Goal: Task Accomplishment & Management: Complete application form

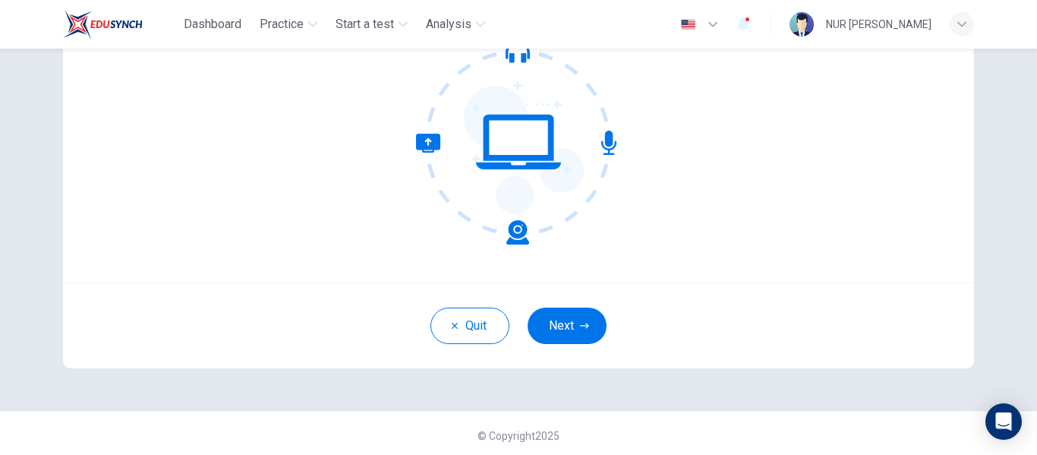
scroll to position [178, 0]
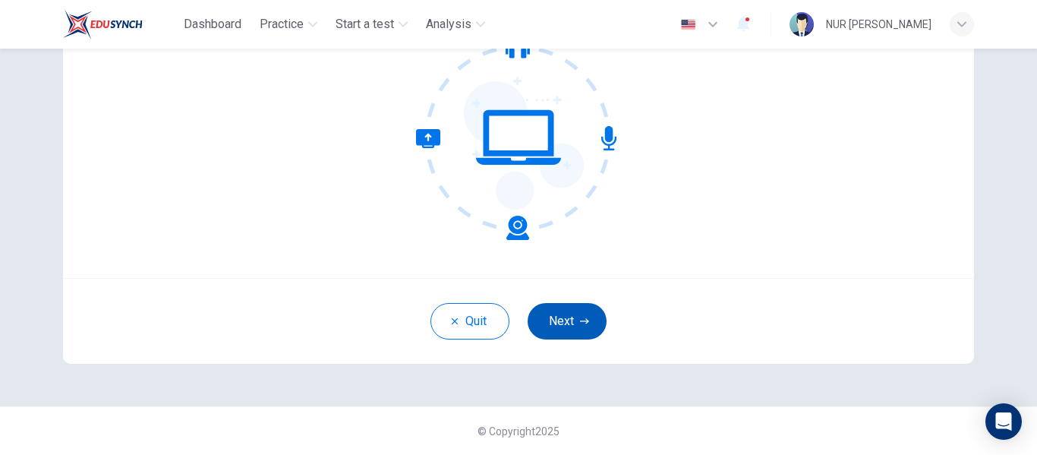
click at [562, 323] on button "Next" at bounding box center [567, 321] width 79 height 36
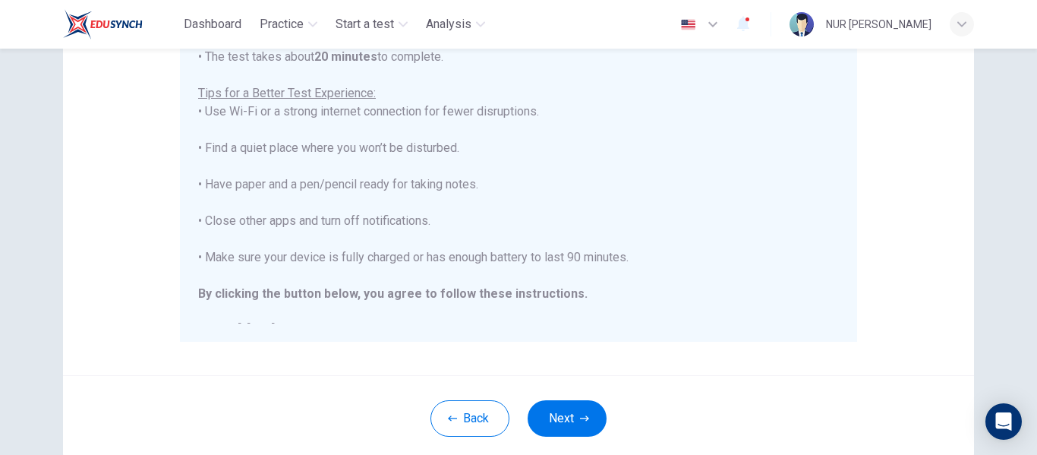
scroll to position [298, 0]
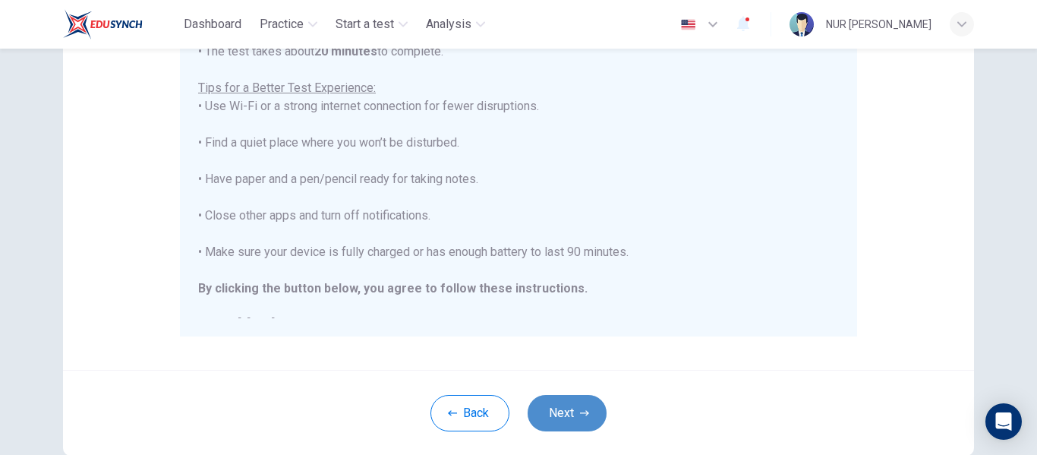
click at [561, 408] on button "Next" at bounding box center [567, 413] width 79 height 36
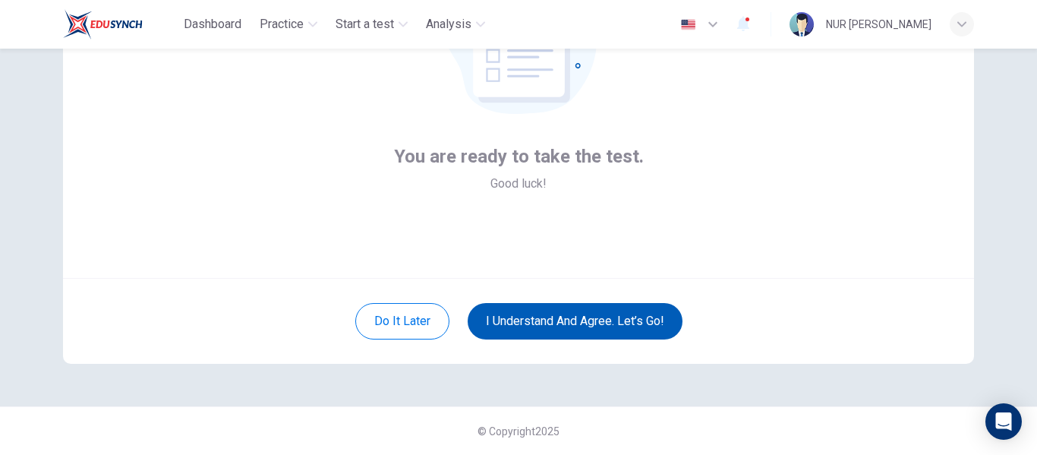
scroll to position [178, 0]
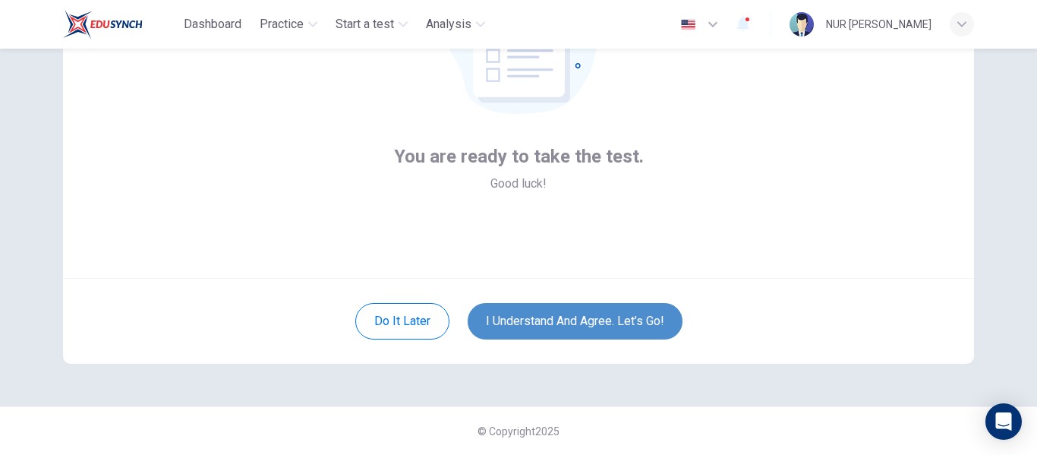
click at [572, 320] on button "I understand and agree. Let’s go!" at bounding box center [575, 321] width 215 height 36
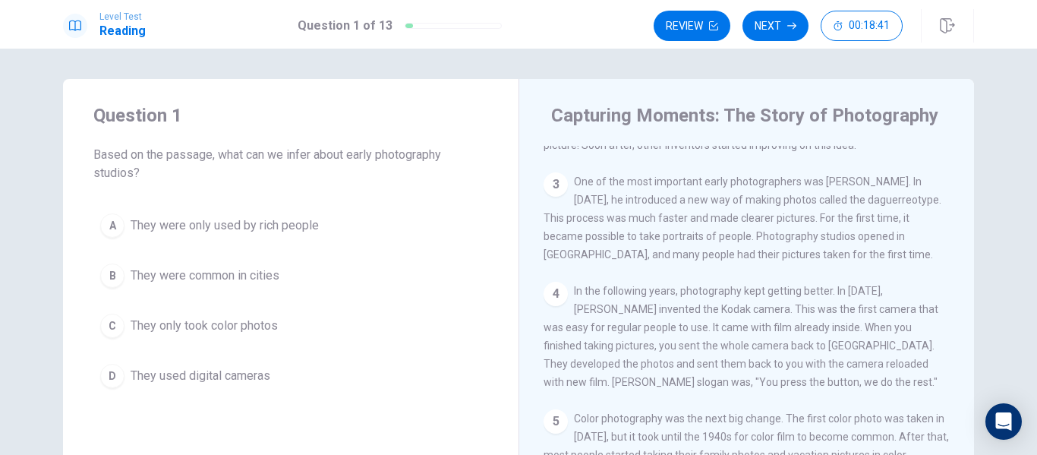
scroll to position [241, 0]
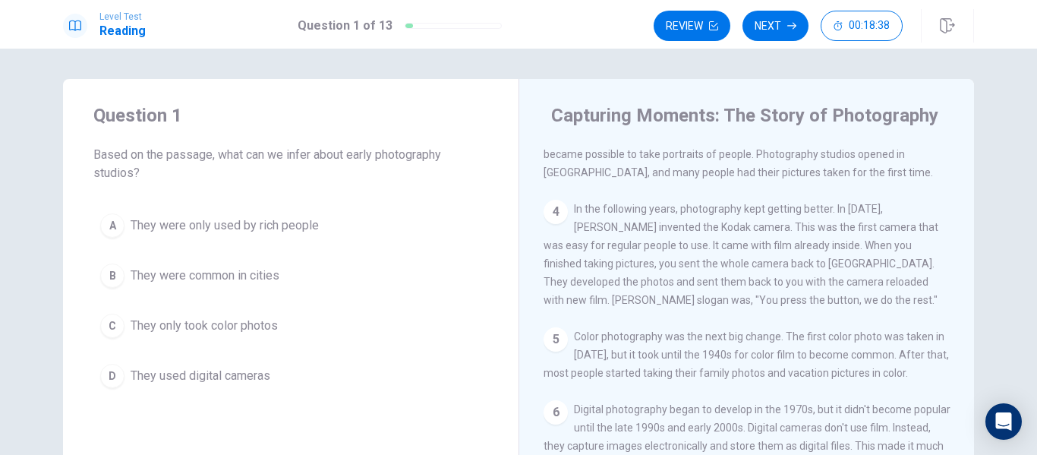
click at [821, 268] on span "In the following years, photography kept getting better. In 1888, George Eastma…" at bounding box center [740, 254] width 395 height 103
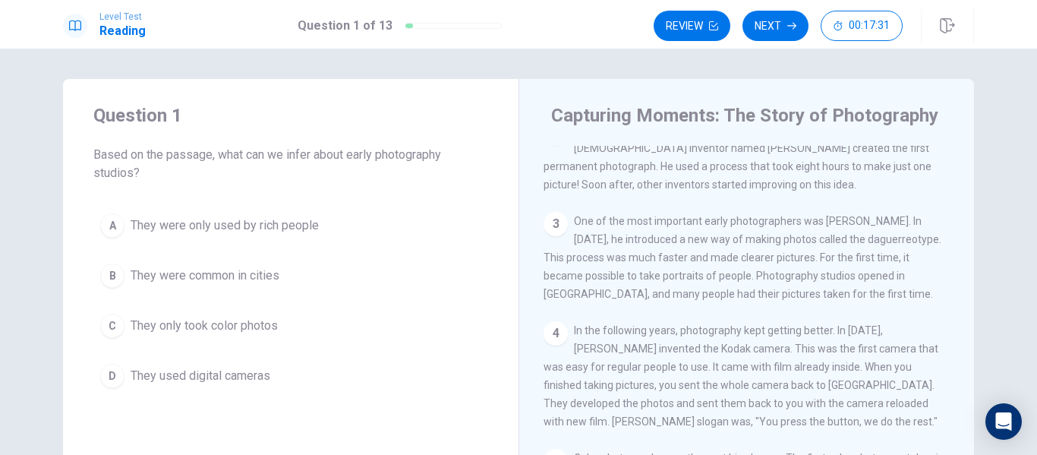
scroll to position [0, 0]
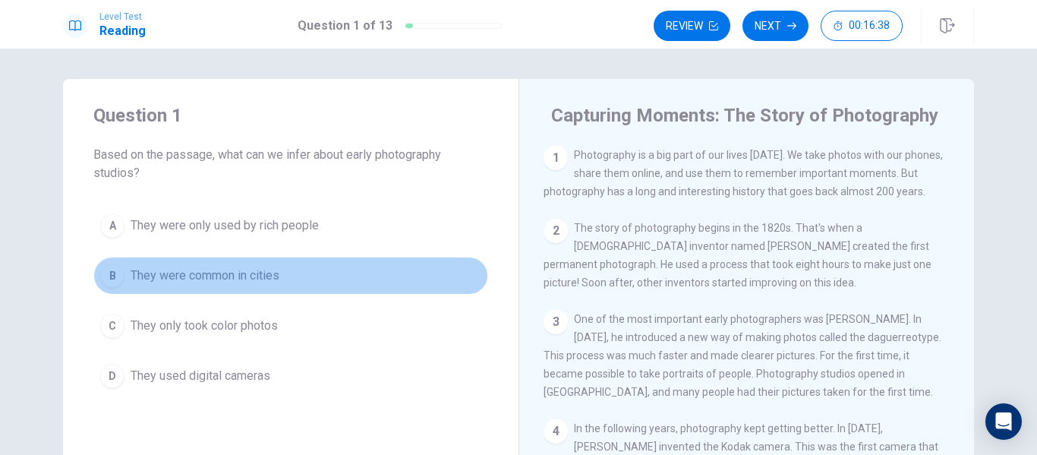
click at [259, 278] on span "They were common in cities" at bounding box center [205, 275] width 149 height 18
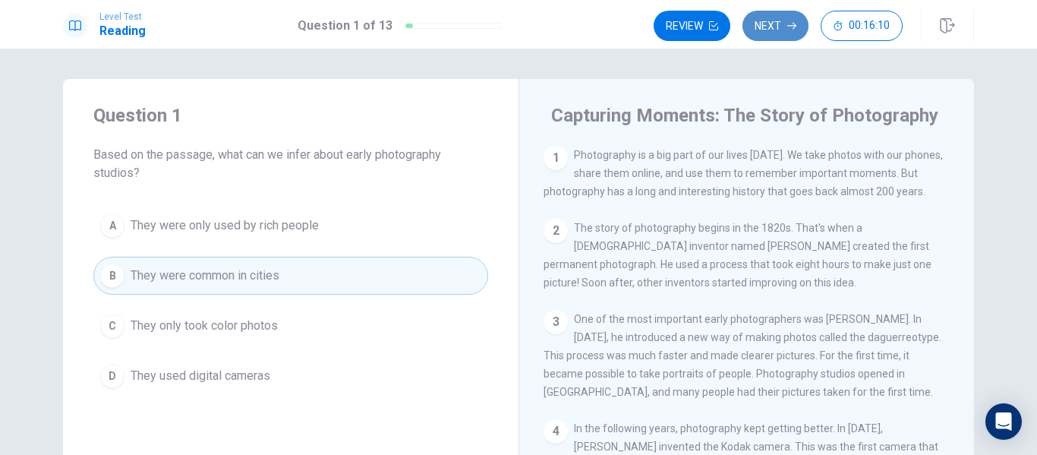
click at [768, 35] on button "Next" at bounding box center [775, 26] width 66 height 30
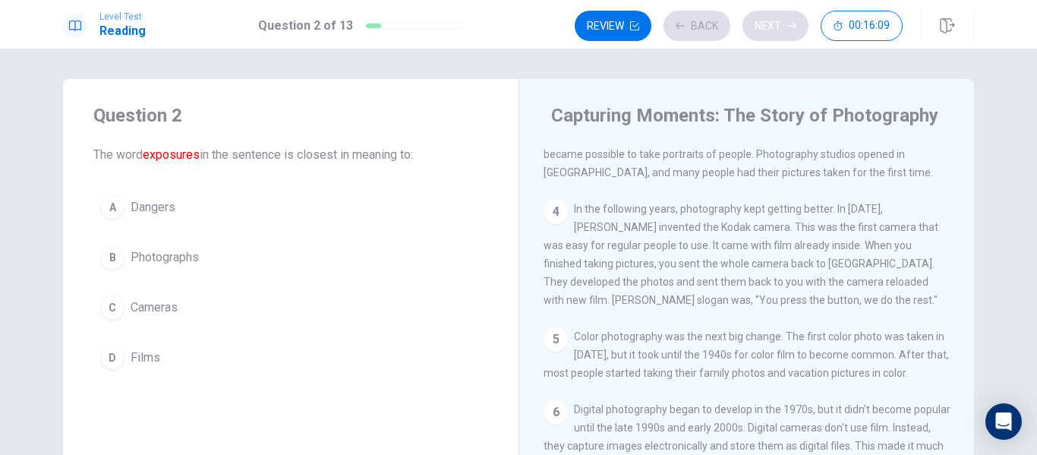
scroll to position [241, 0]
click at [712, 33] on button "Back" at bounding box center [696, 26] width 67 height 30
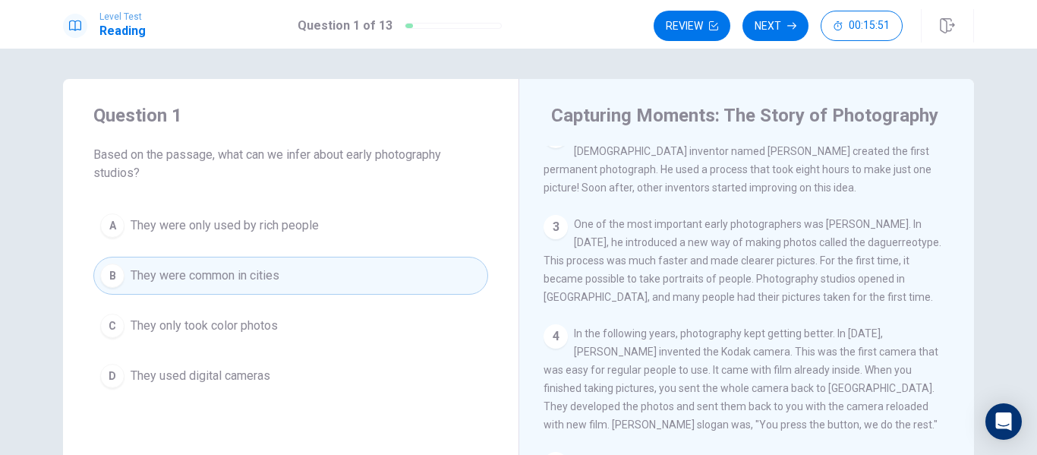
scroll to position [79, 0]
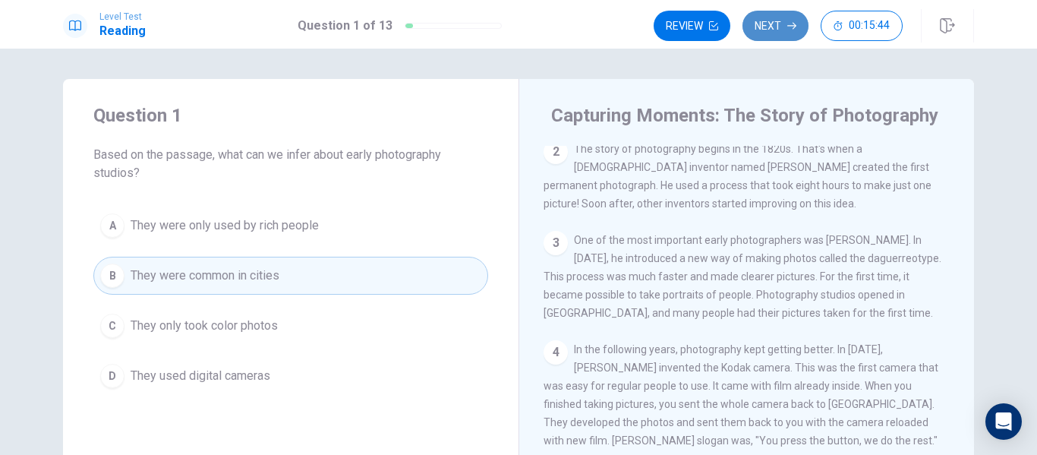
click at [767, 32] on button "Next" at bounding box center [775, 26] width 66 height 30
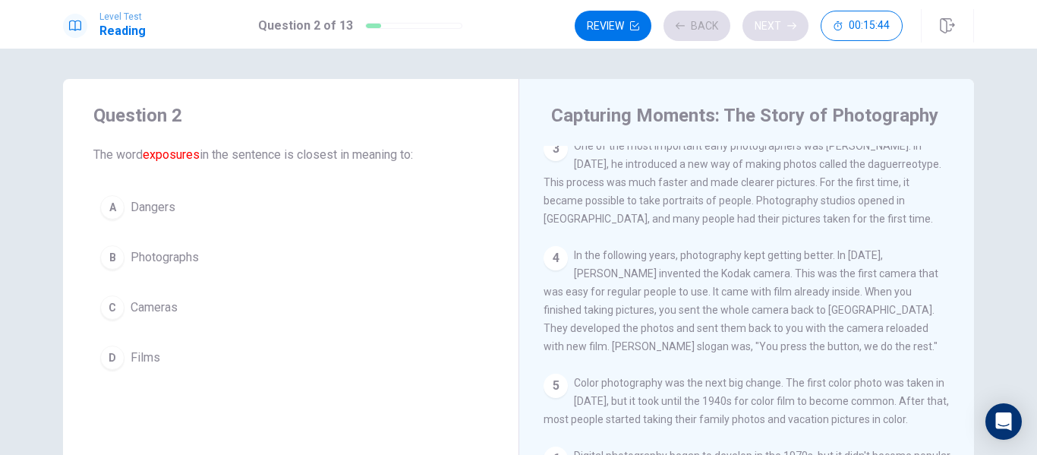
scroll to position [241, 0]
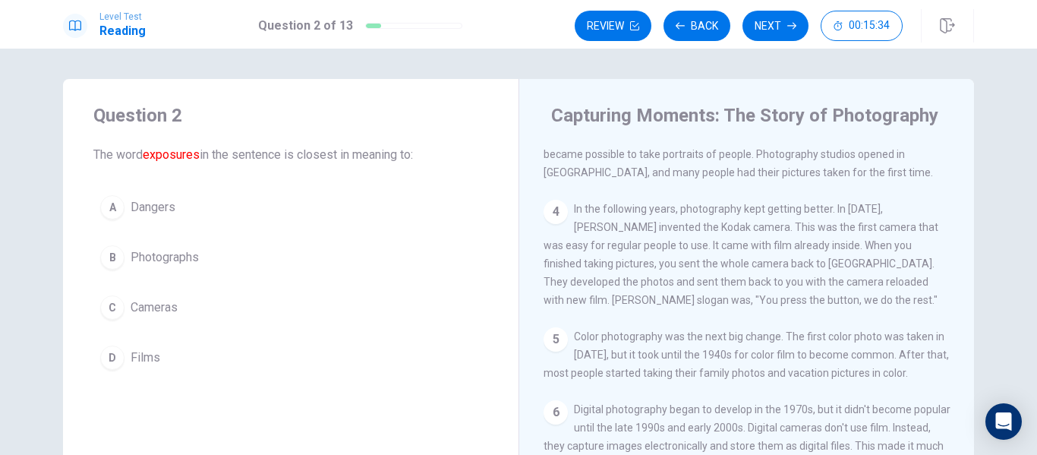
drag, startPoint x: 966, startPoint y: 385, endPoint x: 963, endPoint y: 311, distance: 73.7
click at [963, 311] on div "Capturing Moments: The Story of Photography 1 Photography is a big part of our …" at bounding box center [745, 343] width 455 height 528
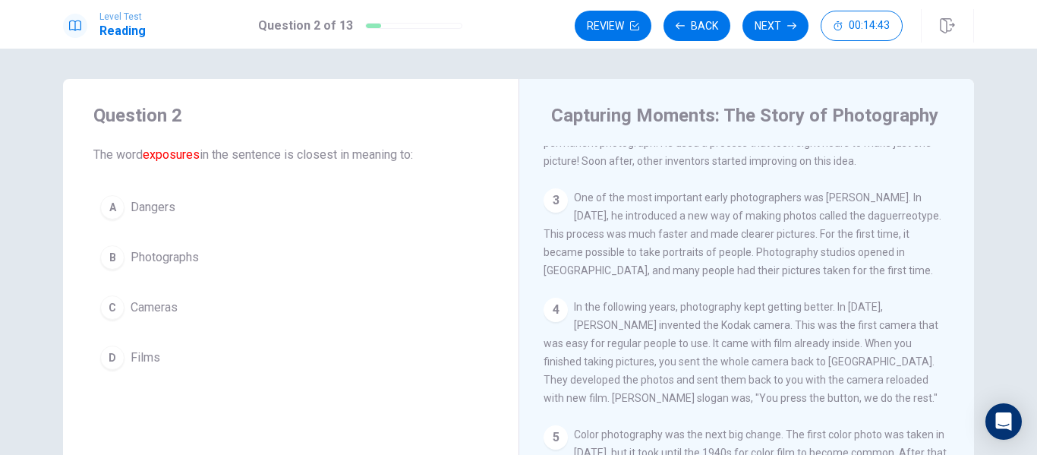
scroll to position [0, 0]
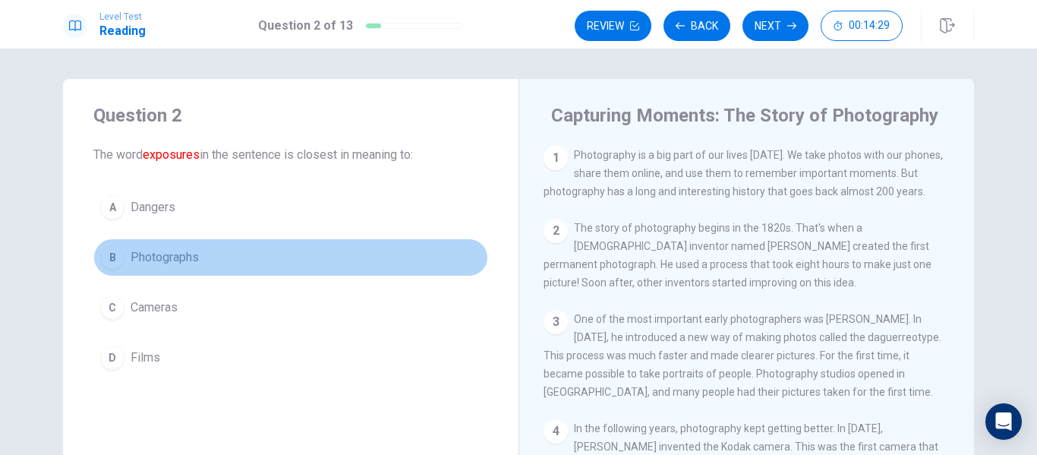
click at [193, 250] on span "Photographs" at bounding box center [165, 257] width 68 height 18
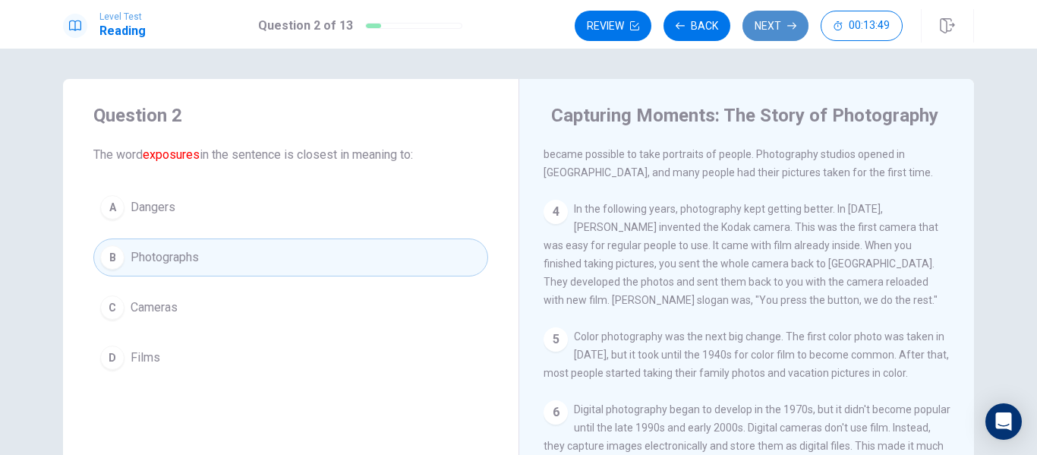
click at [768, 30] on button "Next" at bounding box center [775, 26] width 66 height 30
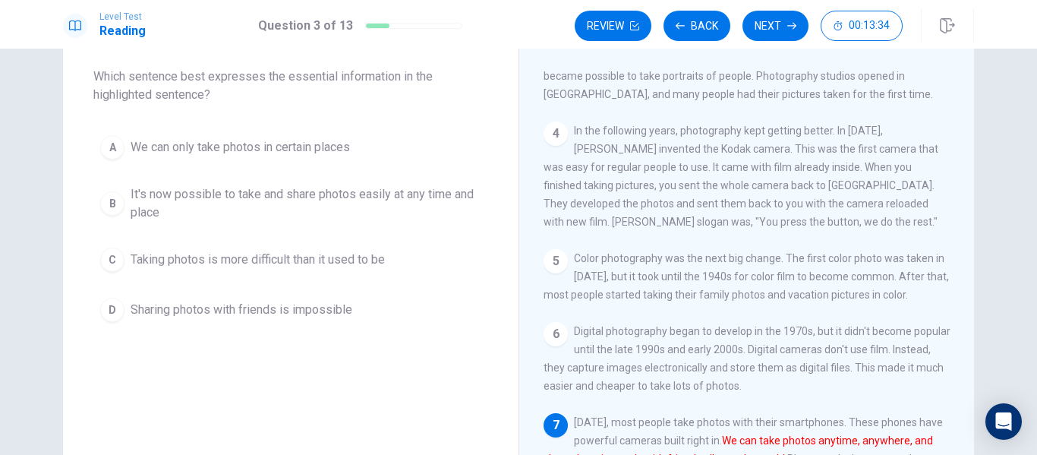
scroll to position [74, 0]
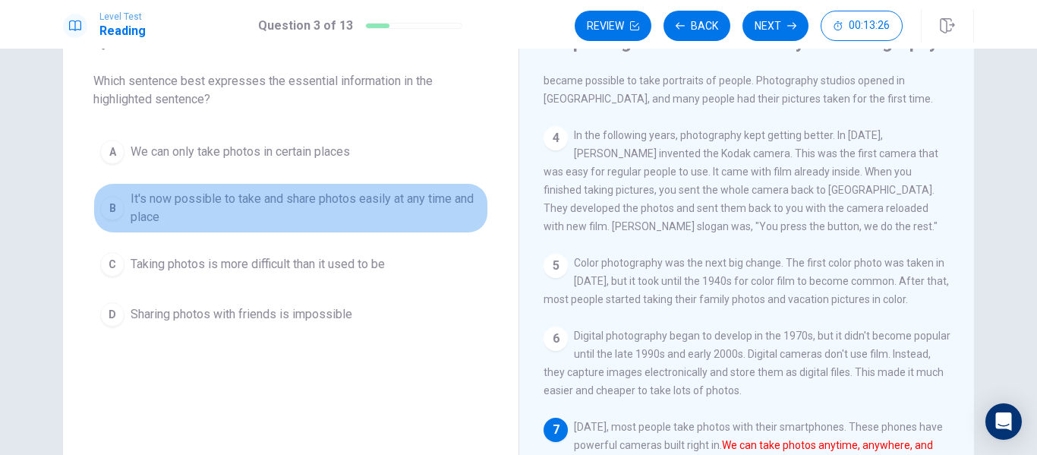
click at [310, 200] on span "It's now possible to take and share photos easily at any time and place" at bounding box center [306, 208] width 351 height 36
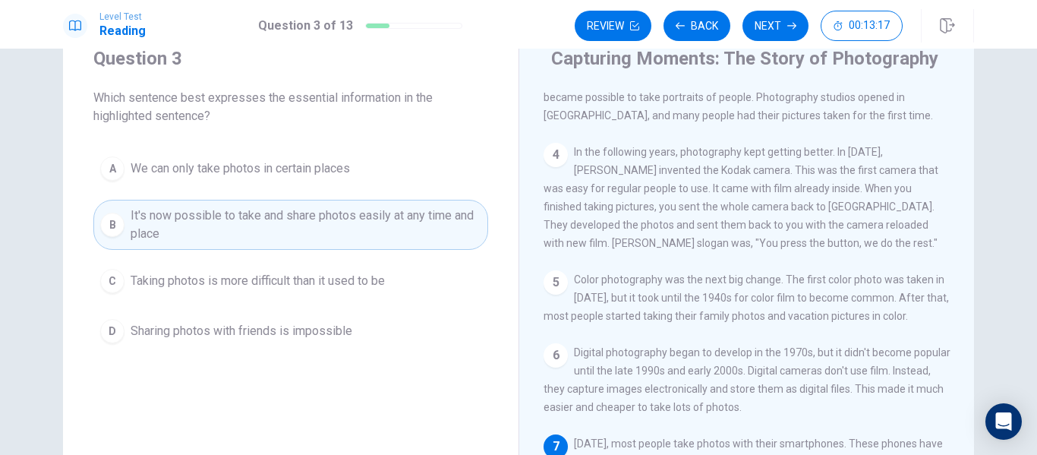
scroll to position [0, 0]
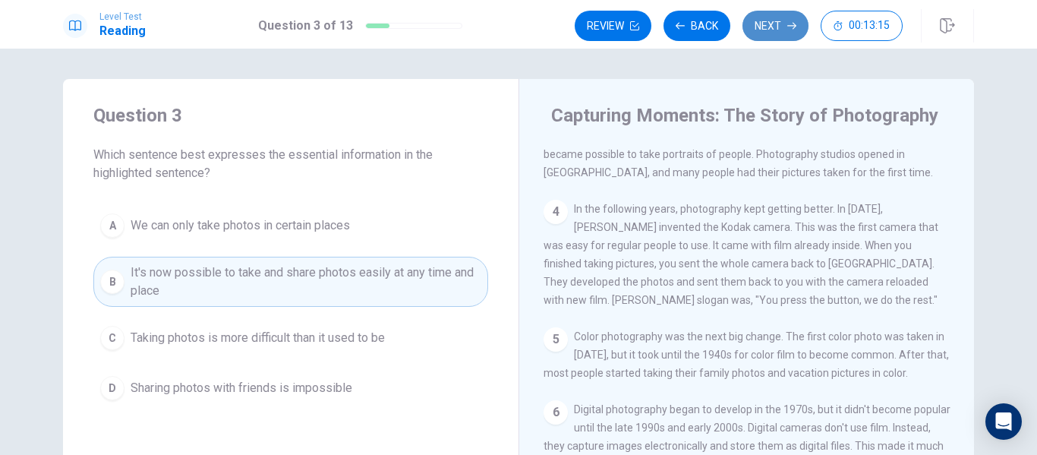
click at [770, 12] on button "Next" at bounding box center [775, 26] width 66 height 30
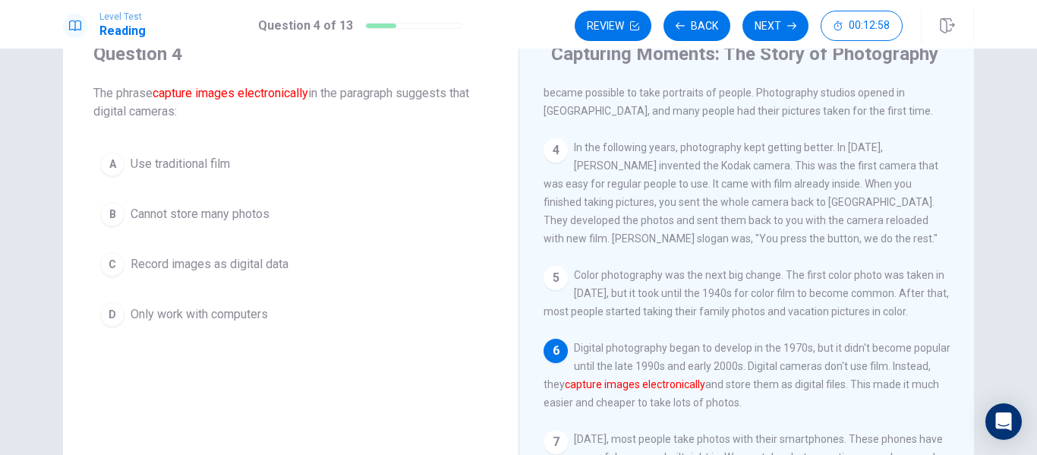
scroll to position [62, 0]
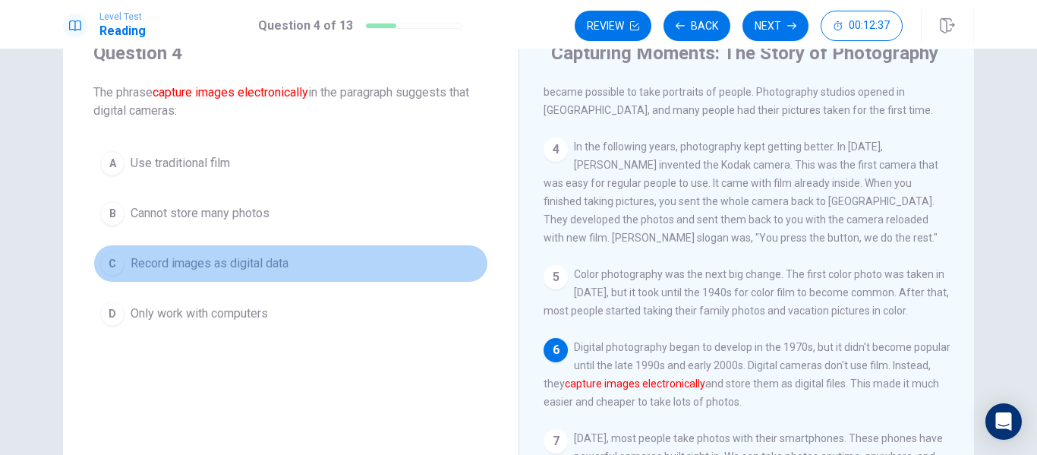
click at [237, 264] on span "Record images as digital data" at bounding box center [210, 263] width 158 height 18
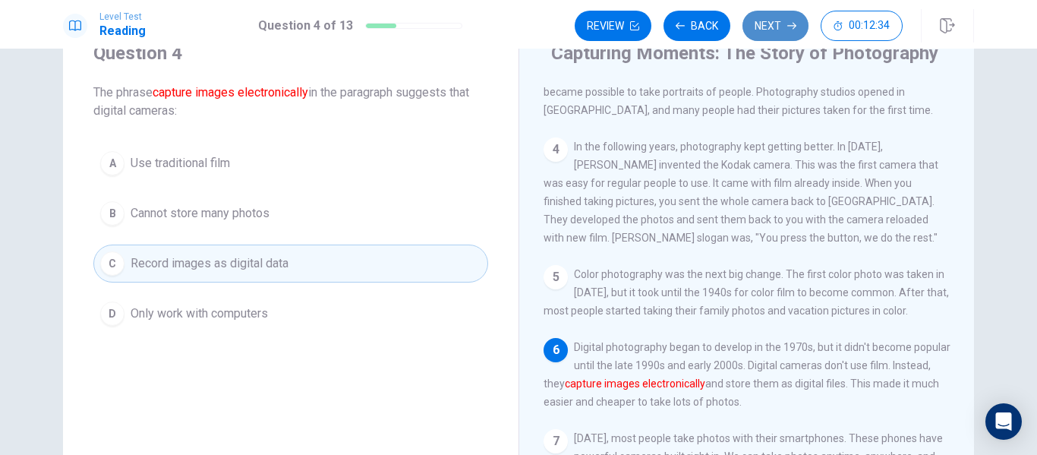
click at [773, 22] on button "Next" at bounding box center [775, 26] width 66 height 30
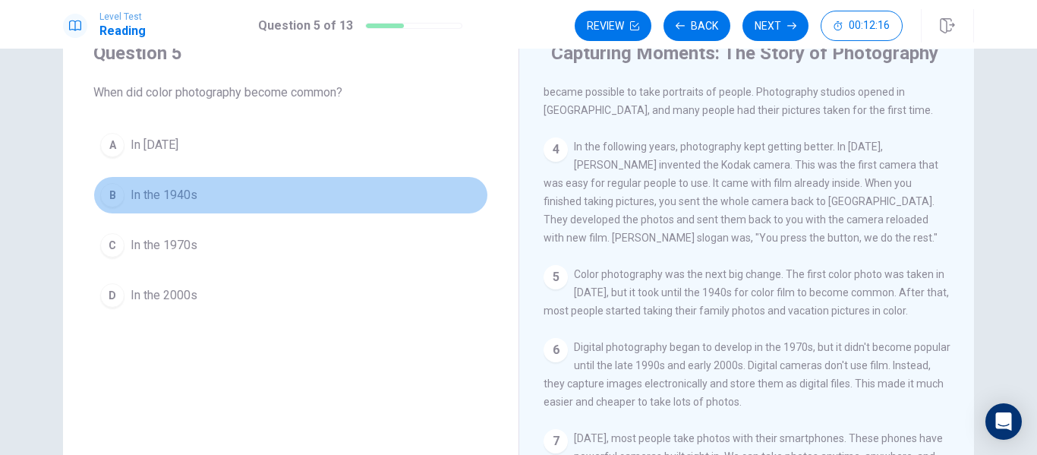
click at [181, 192] on span "In the 1940s" at bounding box center [164, 195] width 67 height 18
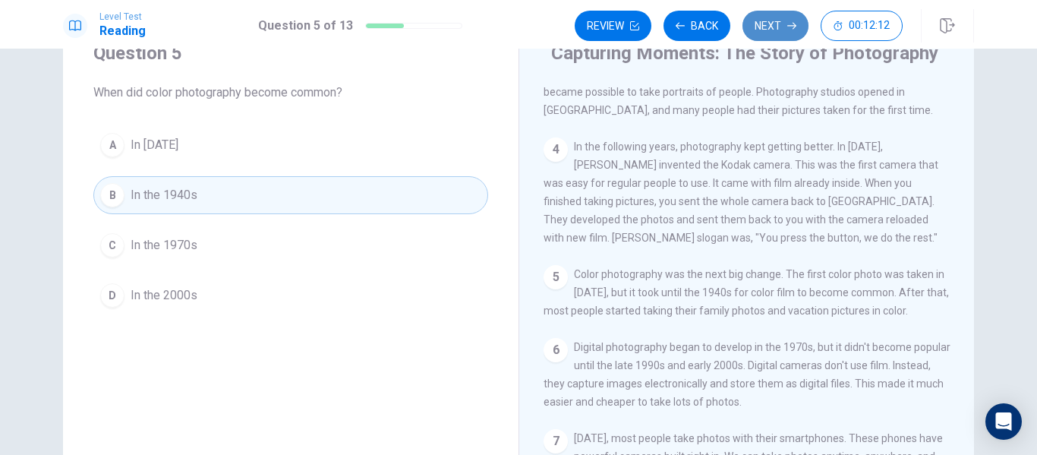
click at [780, 26] on button "Next" at bounding box center [775, 26] width 66 height 30
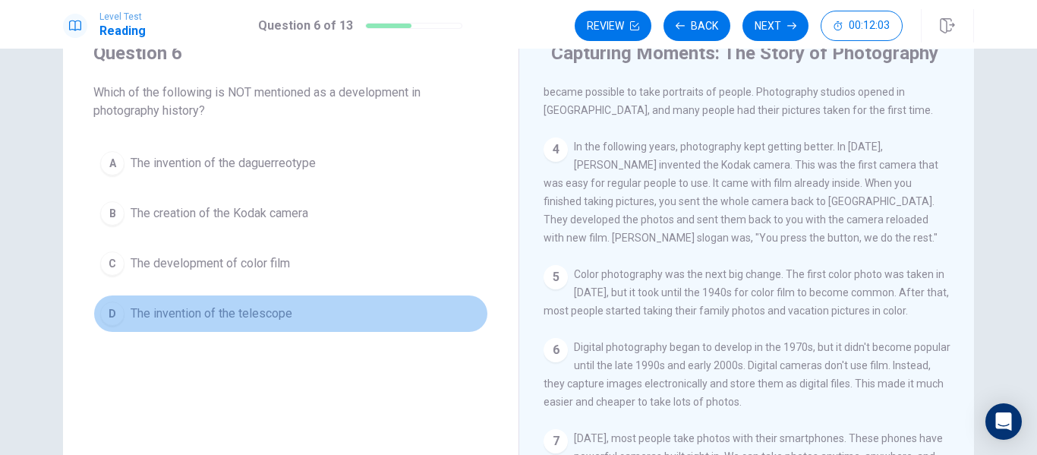
click at [263, 317] on span "The invention of the telescope" at bounding box center [212, 313] width 162 height 18
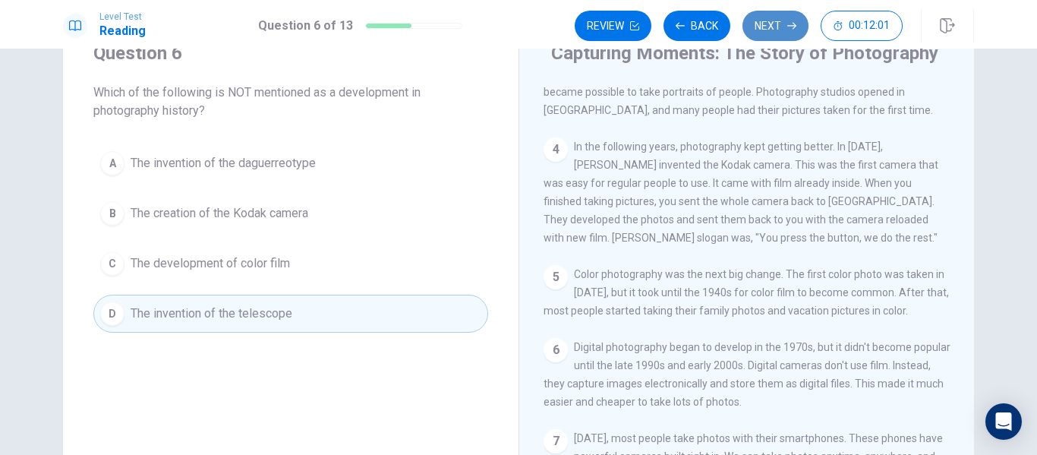
click at [763, 23] on button "Next" at bounding box center [775, 26] width 66 height 30
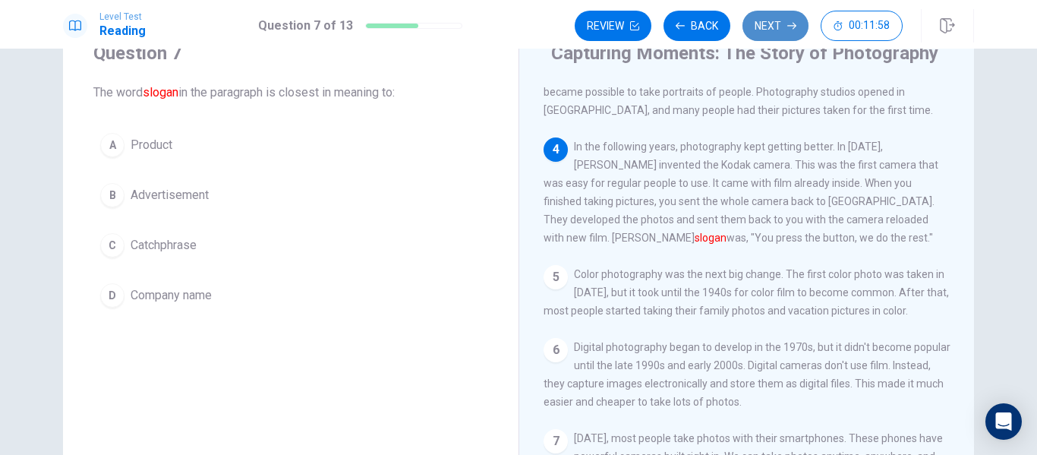
click at [763, 23] on button "Next" at bounding box center [775, 26] width 66 height 30
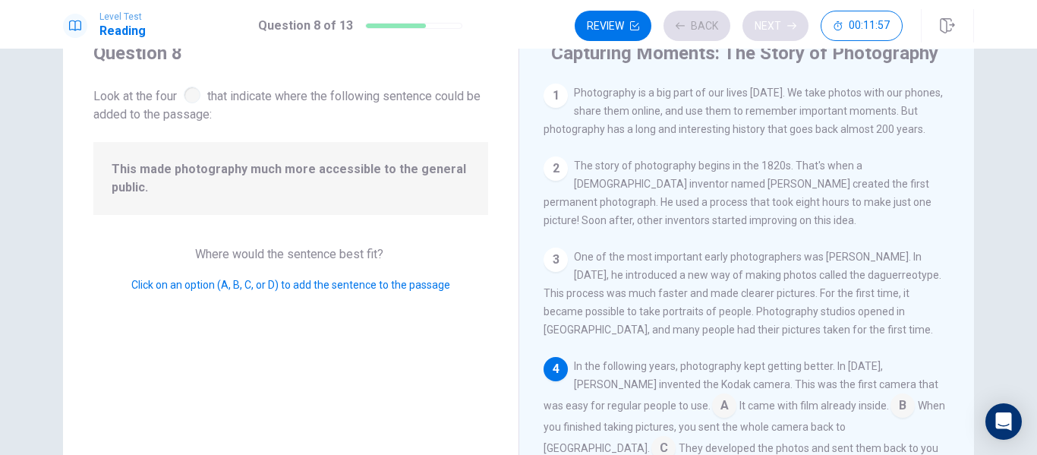
scroll to position [125, 0]
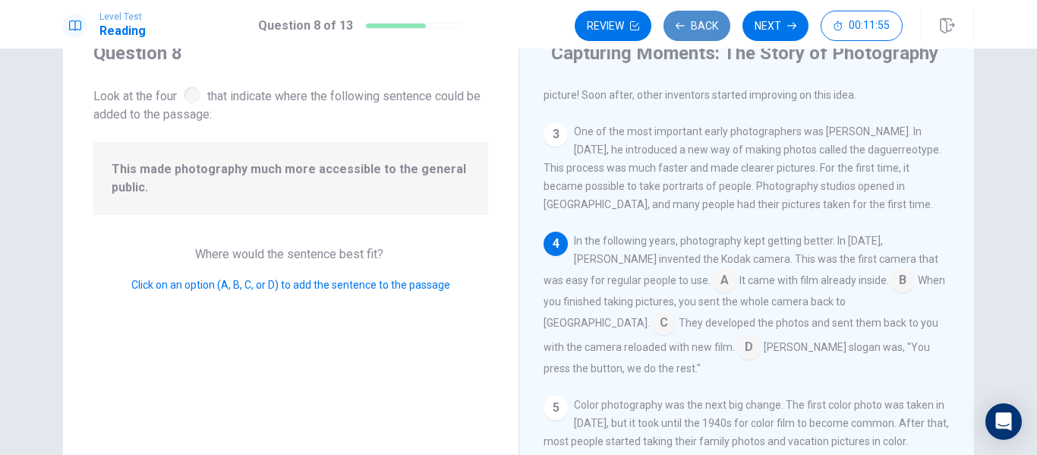
click at [713, 25] on button "Back" at bounding box center [696, 26] width 67 height 30
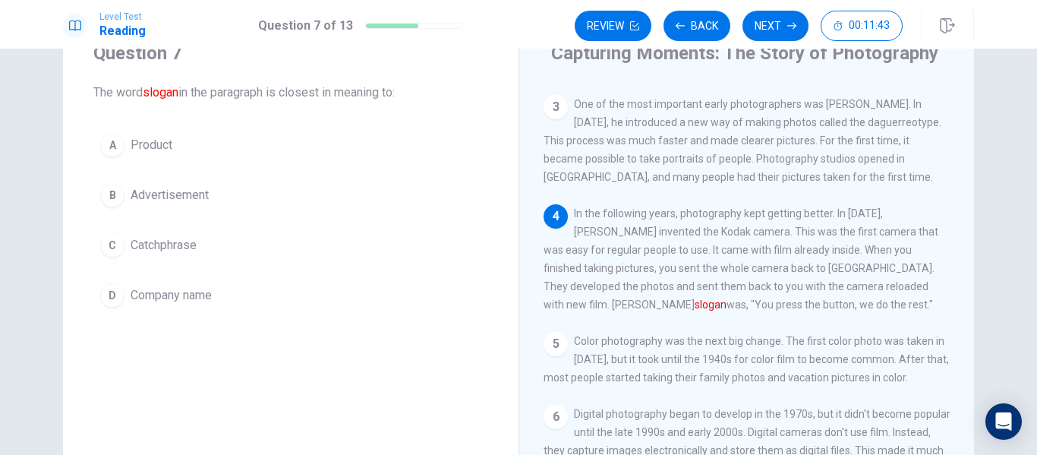
scroll to position [170, 0]
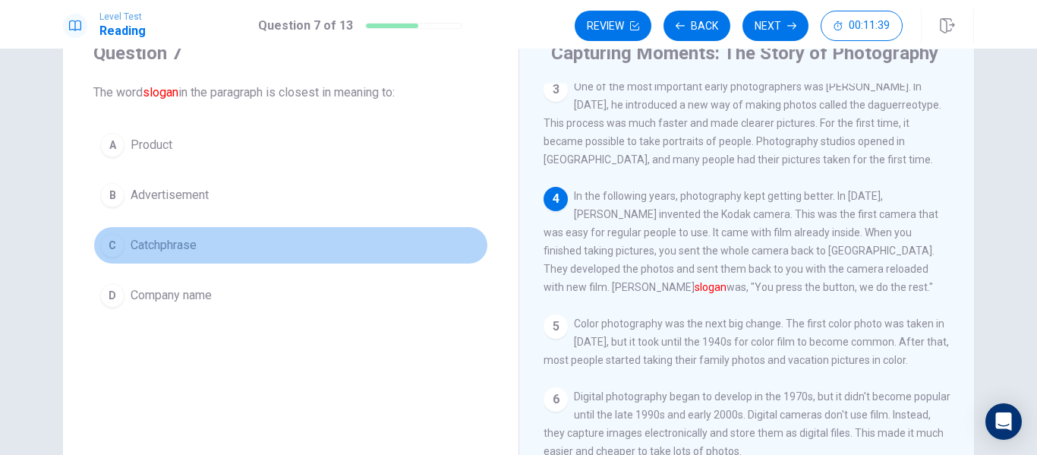
click at [189, 240] on span "Catchphrase" at bounding box center [164, 245] width 66 height 18
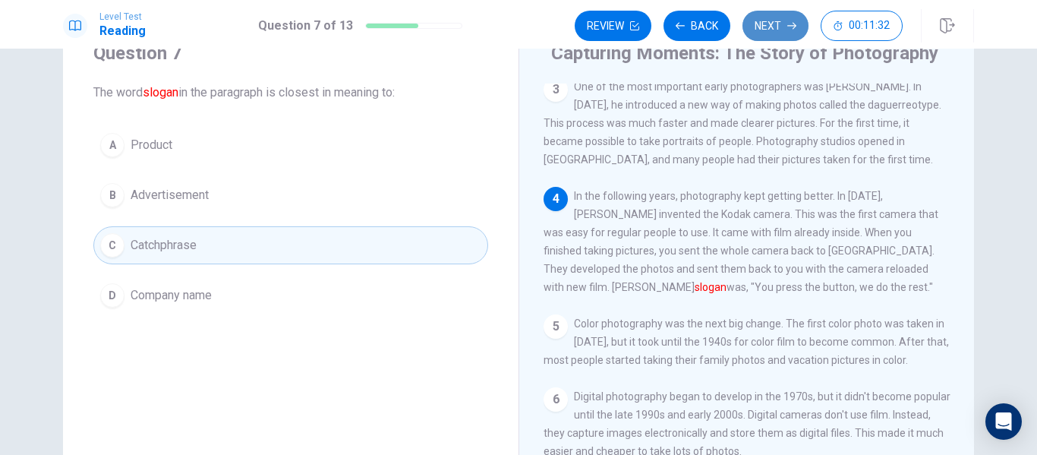
click at [792, 15] on button "Next" at bounding box center [775, 26] width 66 height 30
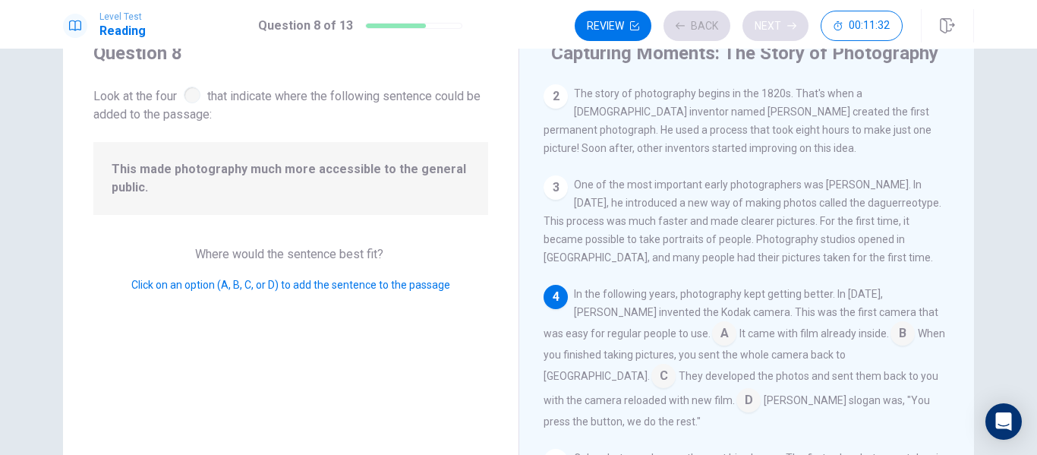
scroll to position [125, 0]
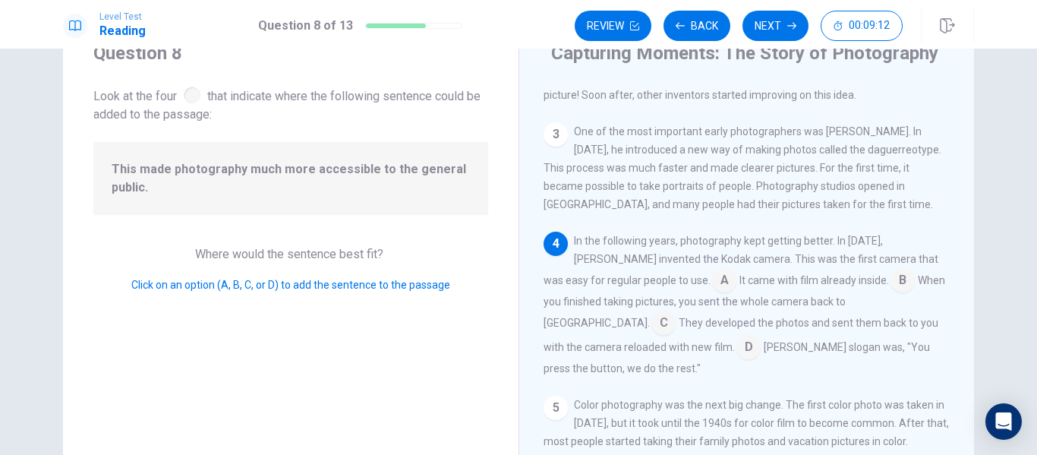
click at [712, 287] on input at bounding box center [724, 281] width 24 height 24
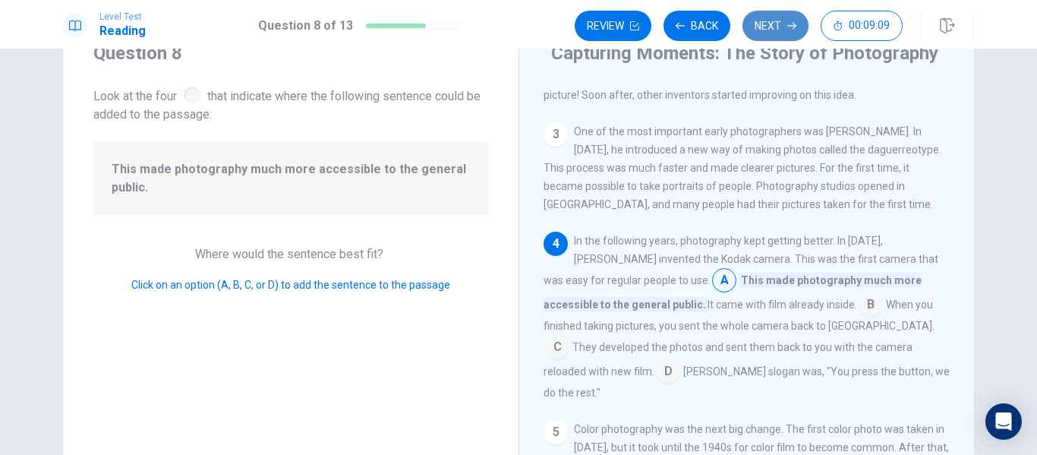
click at [770, 30] on button "Next" at bounding box center [775, 26] width 66 height 30
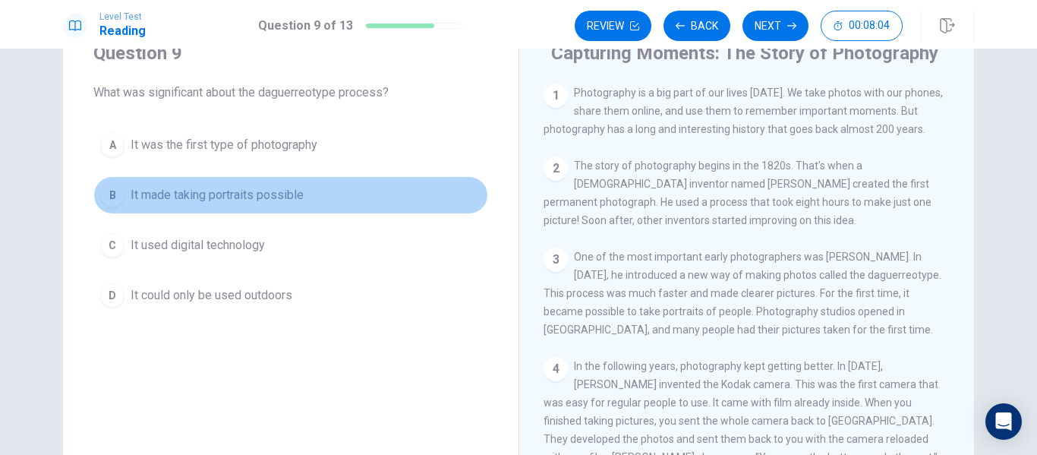
click at [236, 191] on span "It made taking portraits possible" at bounding box center [217, 195] width 173 height 18
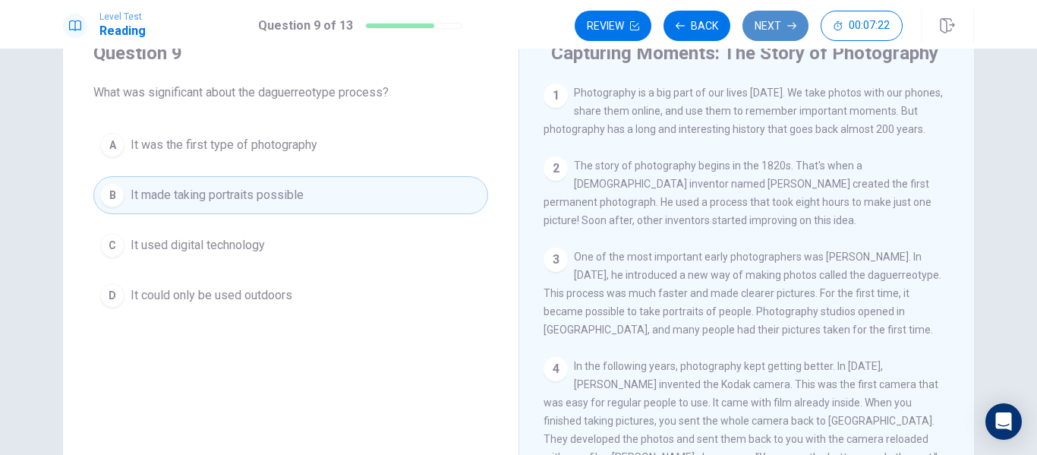
click at [767, 24] on button "Next" at bounding box center [775, 26] width 66 height 30
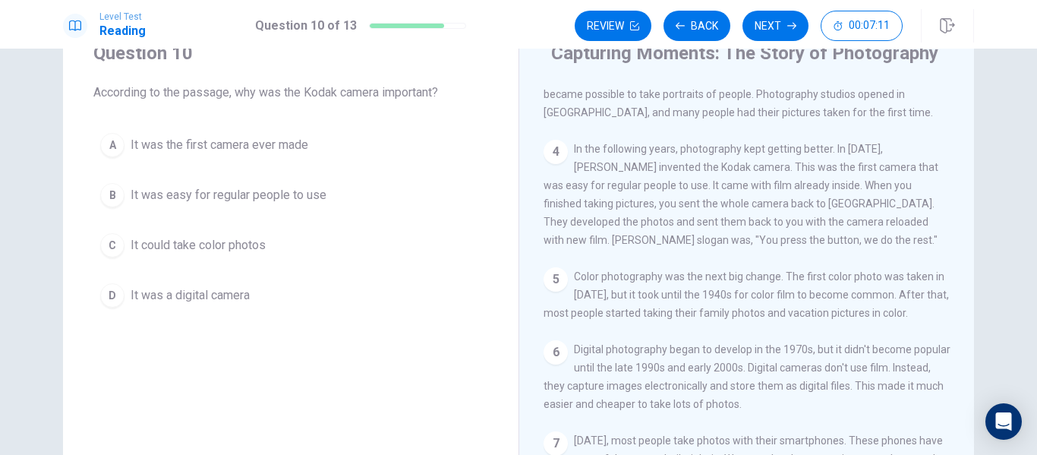
scroll to position [219, 0]
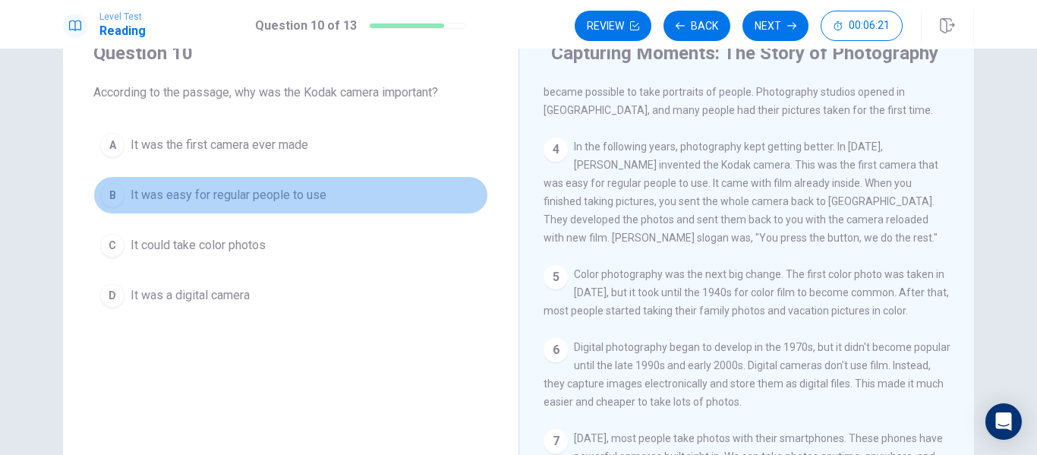
click at [291, 194] on span "It was easy for regular people to use" at bounding box center [229, 195] width 196 height 18
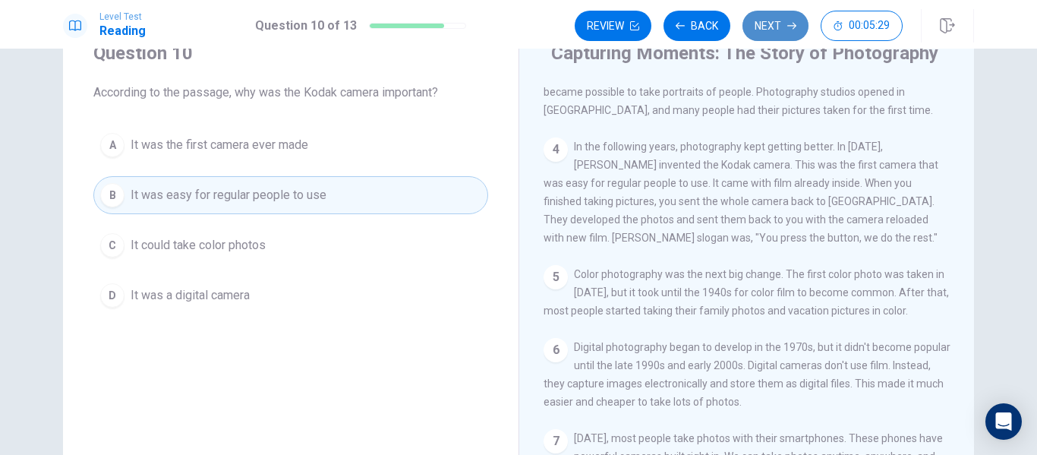
click at [778, 30] on button "Next" at bounding box center [775, 26] width 66 height 30
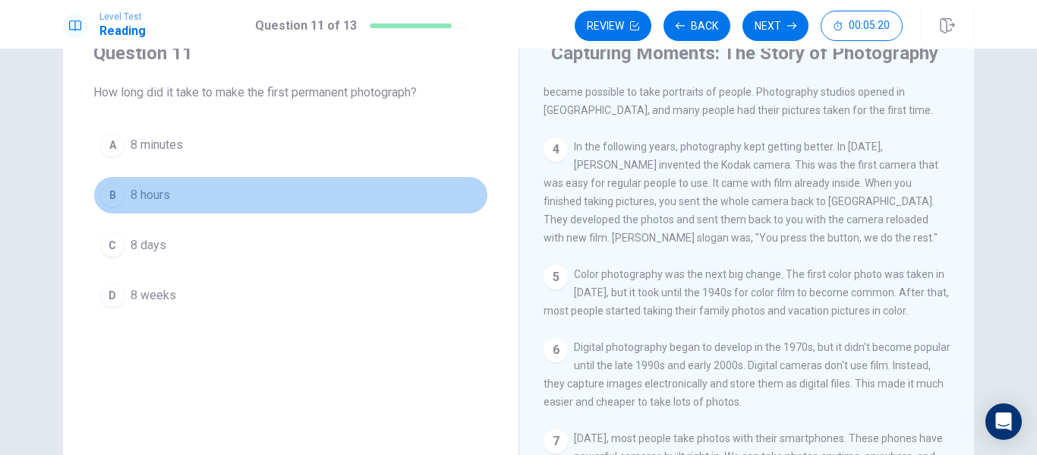
click at [151, 196] on span "8 hours" at bounding box center [150, 195] width 39 height 18
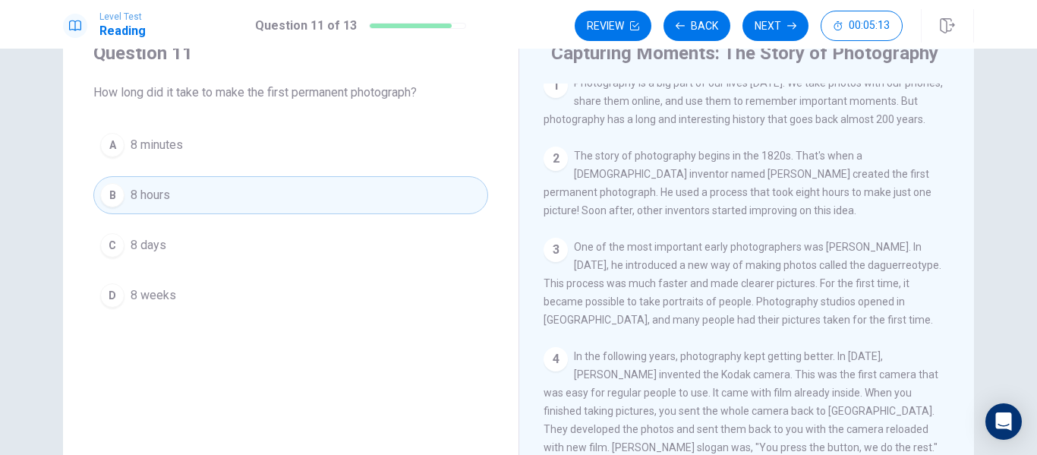
scroll to position [0, 0]
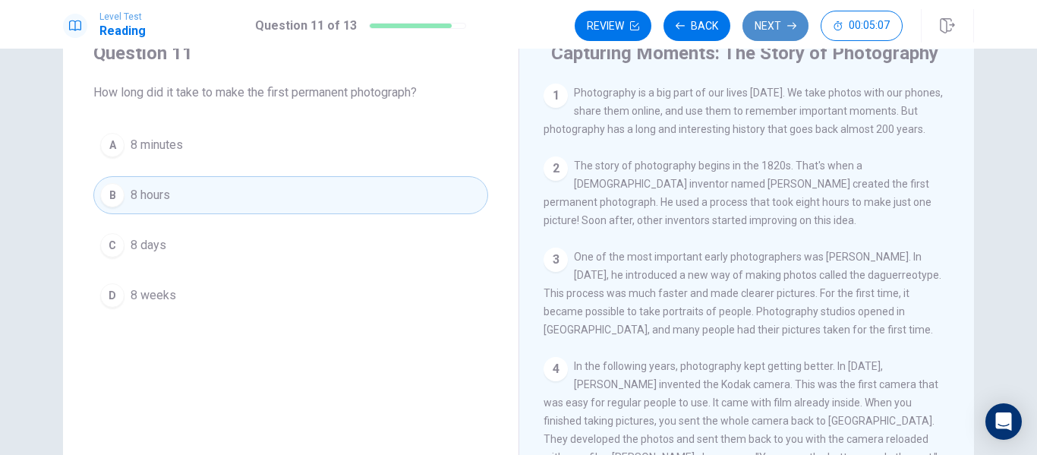
click at [770, 20] on button "Next" at bounding box center [775, 26] width 66 height 30
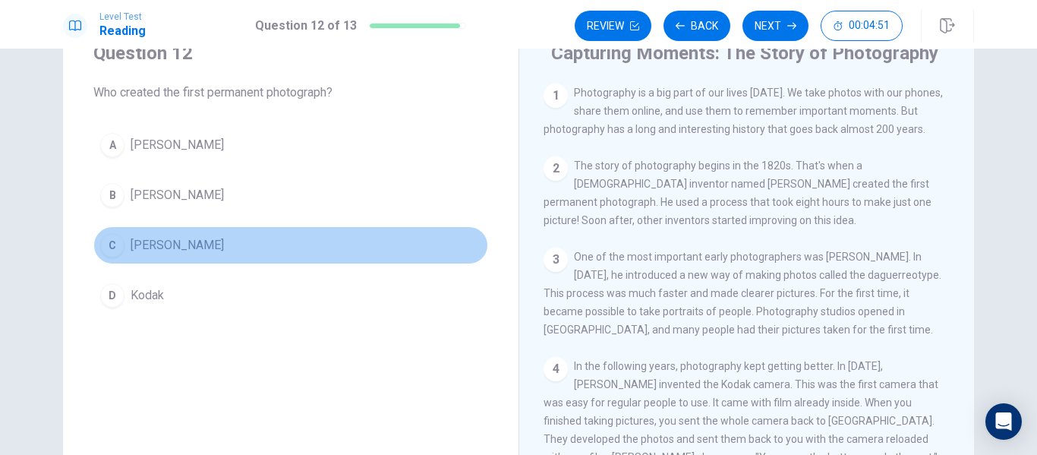
click at [224, 239] on span "Joseph Nicéphore Niépce" at bounding box center [177, 245] width 93 height 18
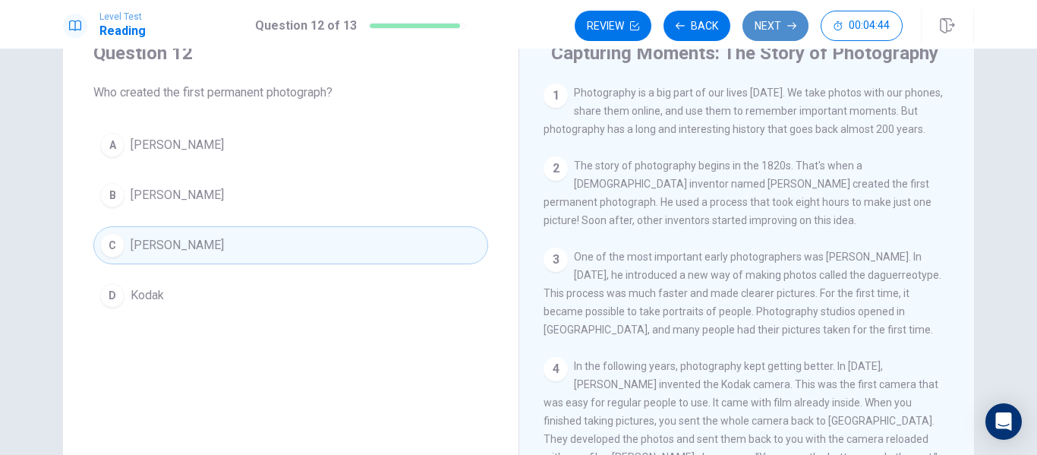
click at [775, 28] on button "Next" at bounding box center [775, 26] width 66 height 30
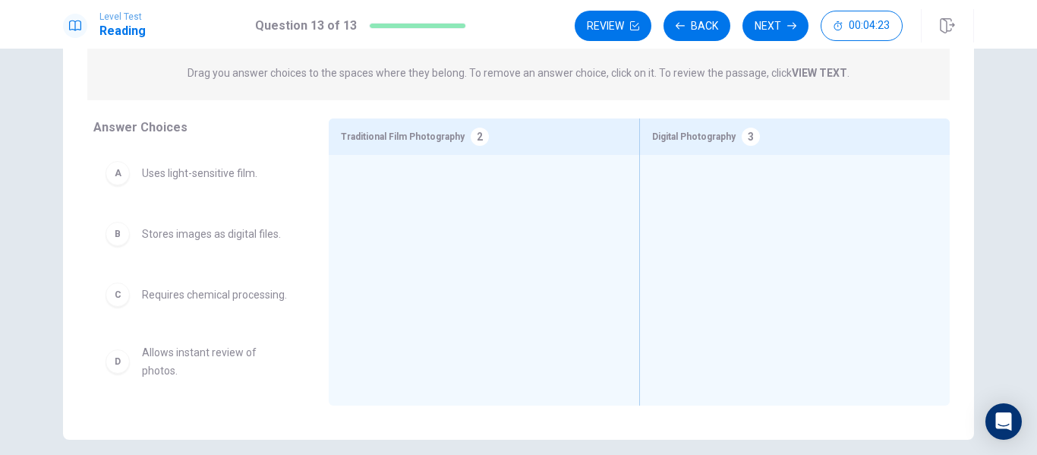
scroll to position [168, 0]
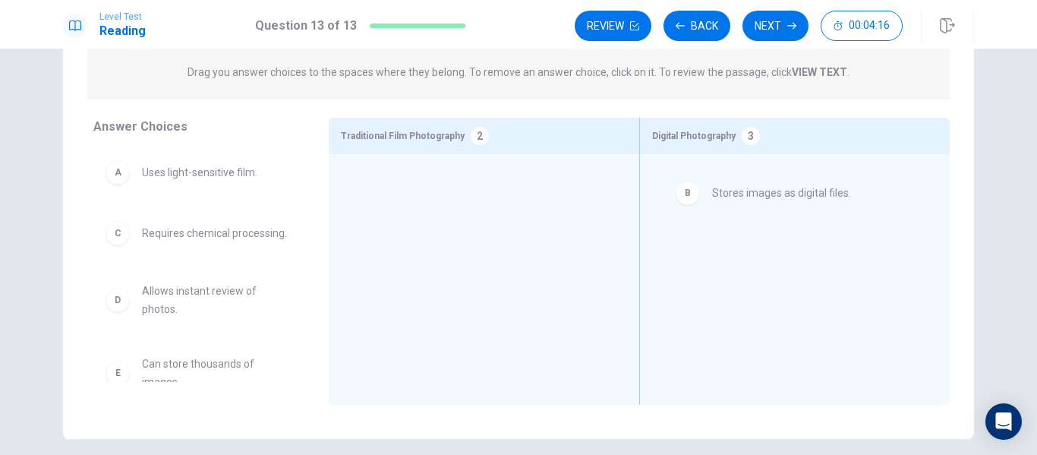
drag, startPoint x: 249, startPoint y: 230, endPoint x: 828, endPoint y: 191, distance: 580.4
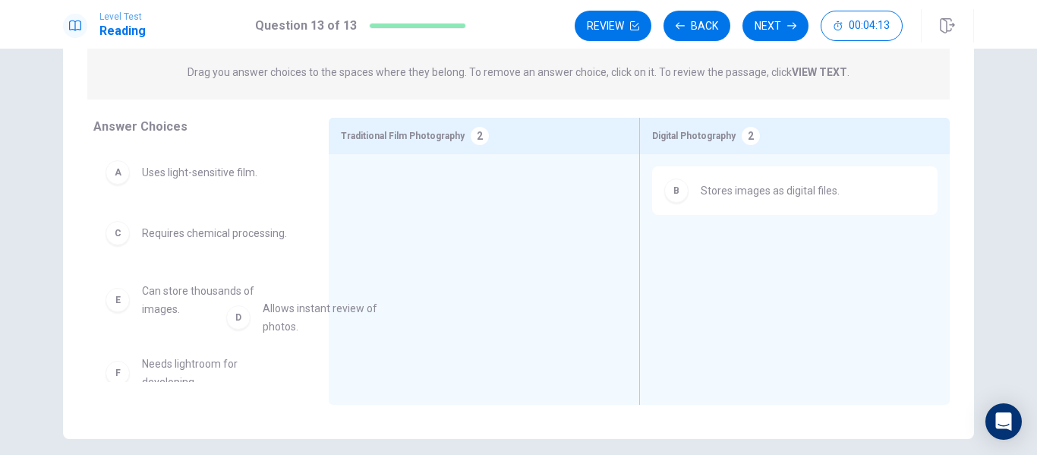
scroll to position [1, 0]
drag, startPoint x: 175, startPoint y: 323, endPoint x: 737, endPoint y: 275, distance: 563.8
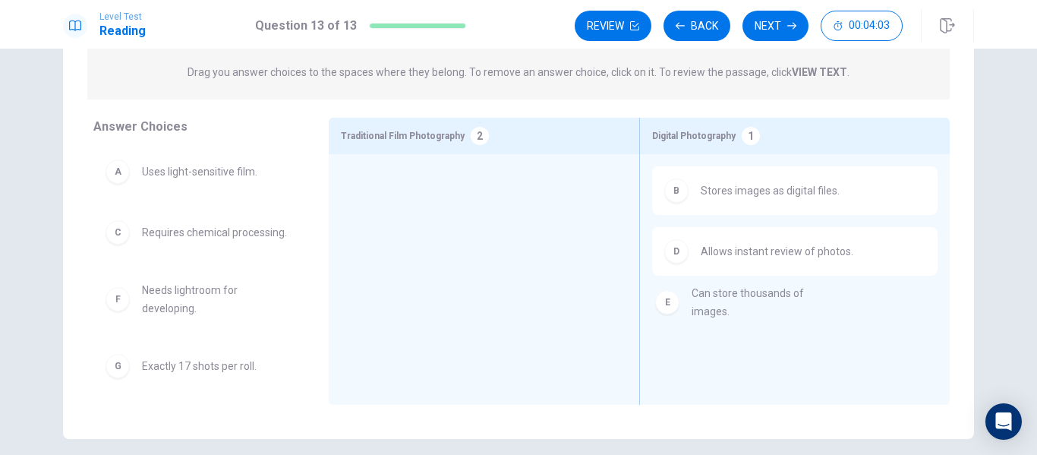
drag, startPoint x: 176, startPoint y: 322, endPoint x: 734, endPoint y: 313, distance: 558.0
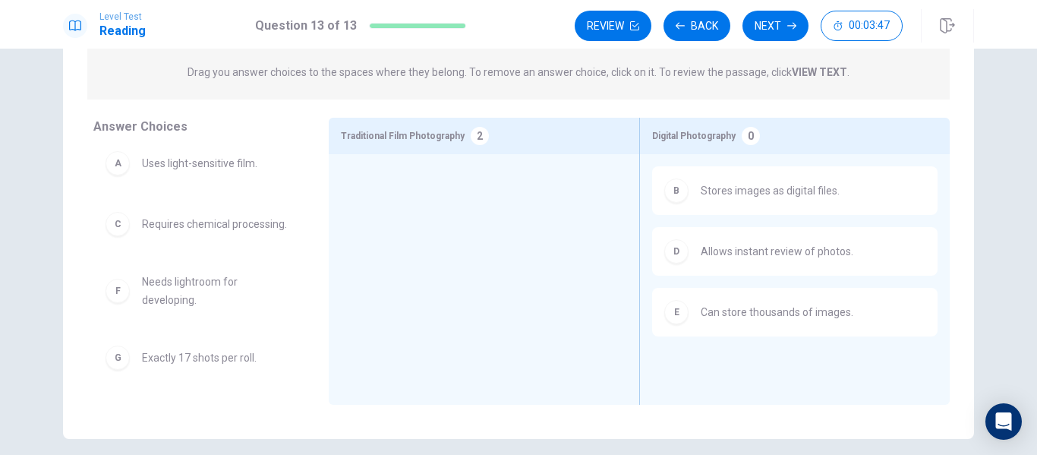
scroll to position [0, 0]
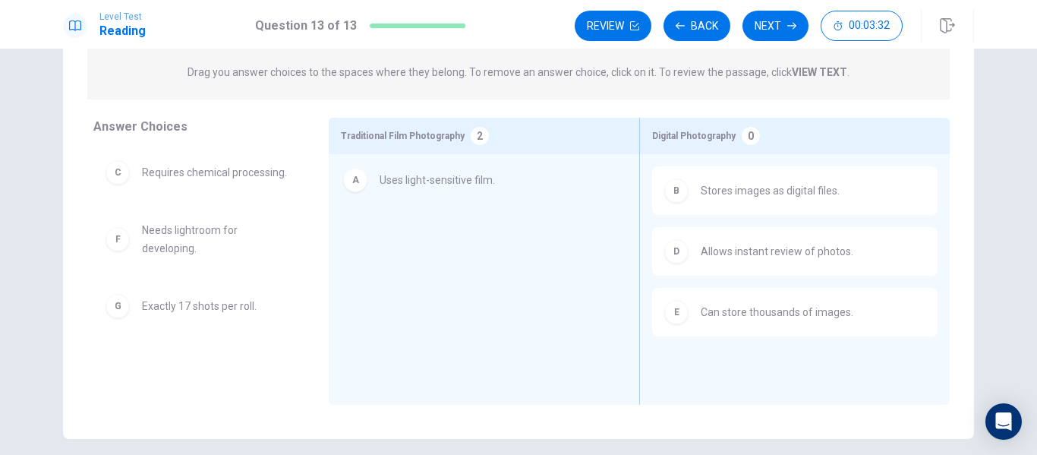
drag, startPoint x: 216, startPoint y: 175, endPoint x: 465, endPoint y: 183, distance: 249.8
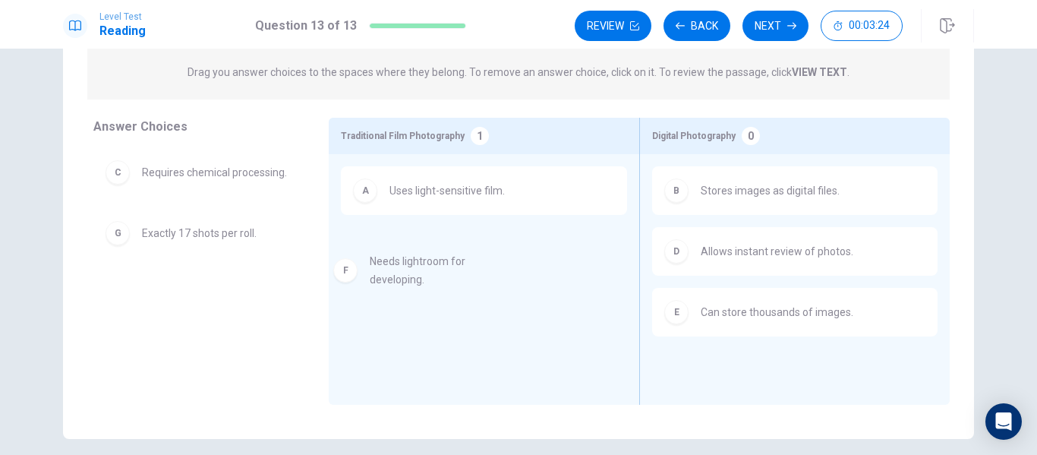
drag, startPoint x: 198, startPoint y: 235, endPoint x: 436, endPoint y: 266, distance: 239.7
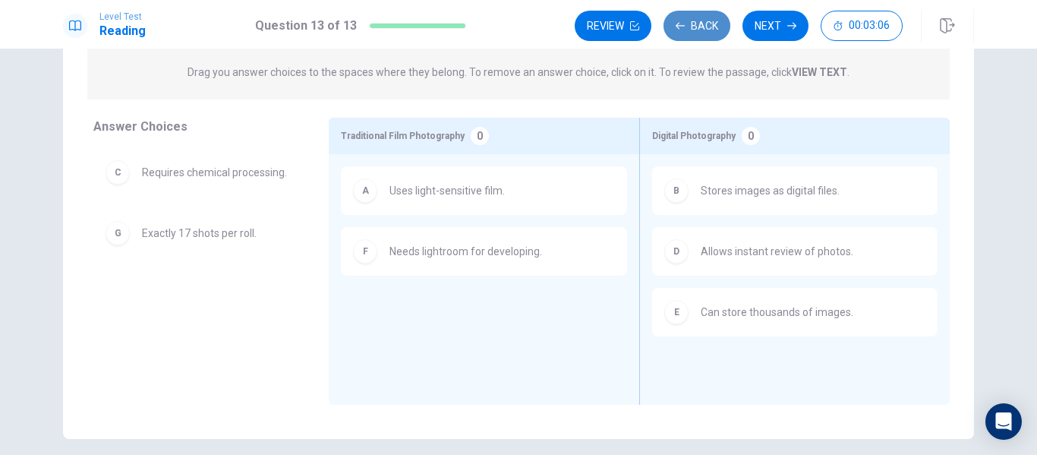
click at [714, 14] on button "Back" at bounding box center [696, 26] width 67 height 30
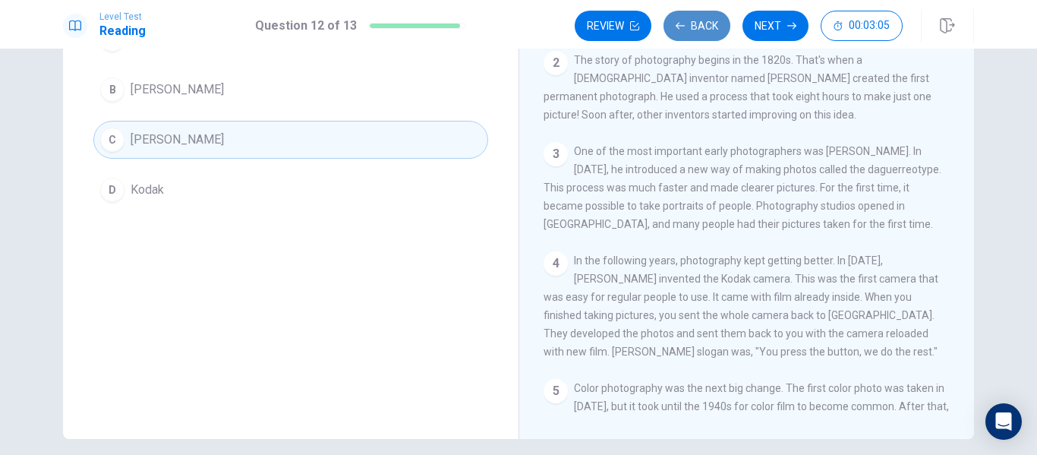
click at [714, 14] on button "Back" at bounding box center [696, 26] width 67 height 30
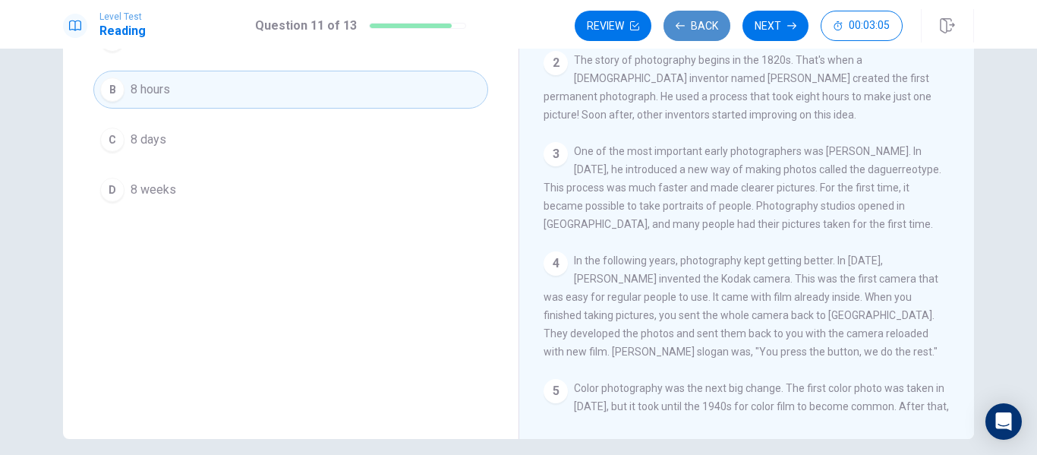
click at [714, 14] on button "Back" at bounding box center [696, 26] width 67 height 30
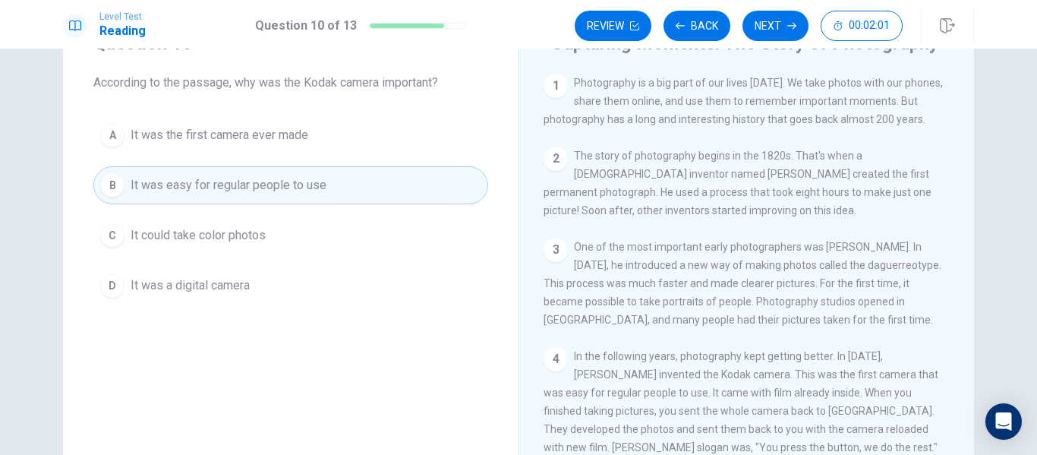
scroll to position [70, 0]
drag, startPoint x: 1016, startPoint y: 116, endPoint x: 1016, endPoint y: 163, distance: 47.1
click at [1016, 163] on div "Question 10 According to the passage, why was the Kodak camera important? A It …" at bounding box center [518, 252] width 1037 height 406
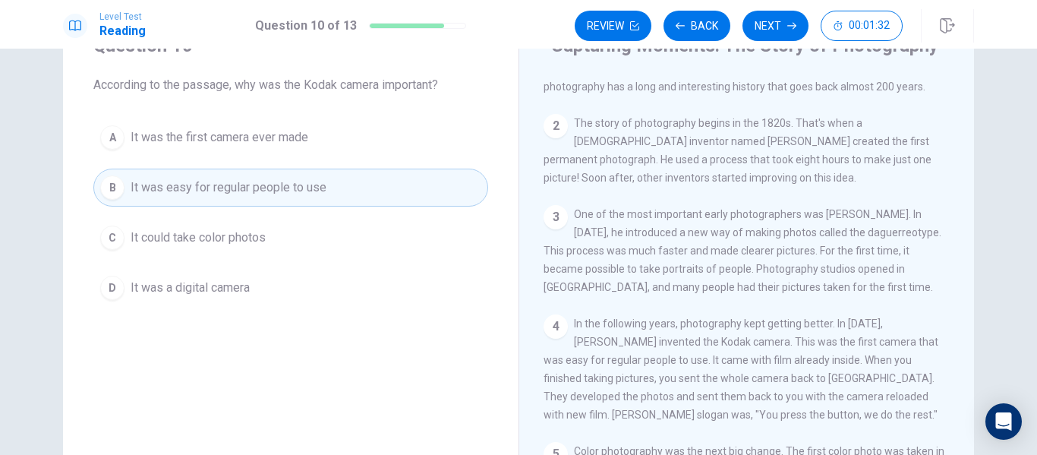
scroll to position [0, 0]
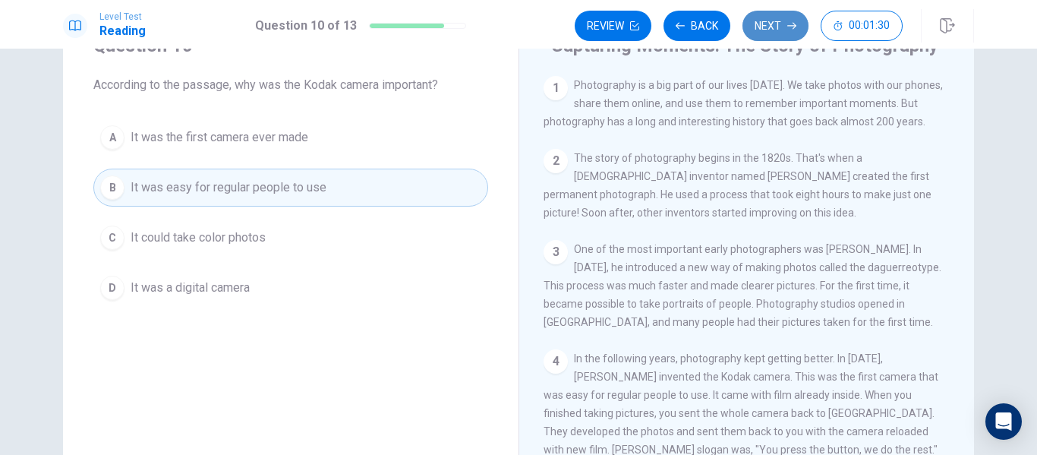
click at [775, 13] on button "Next" at bounding box center [775, 26] width 66 height 30
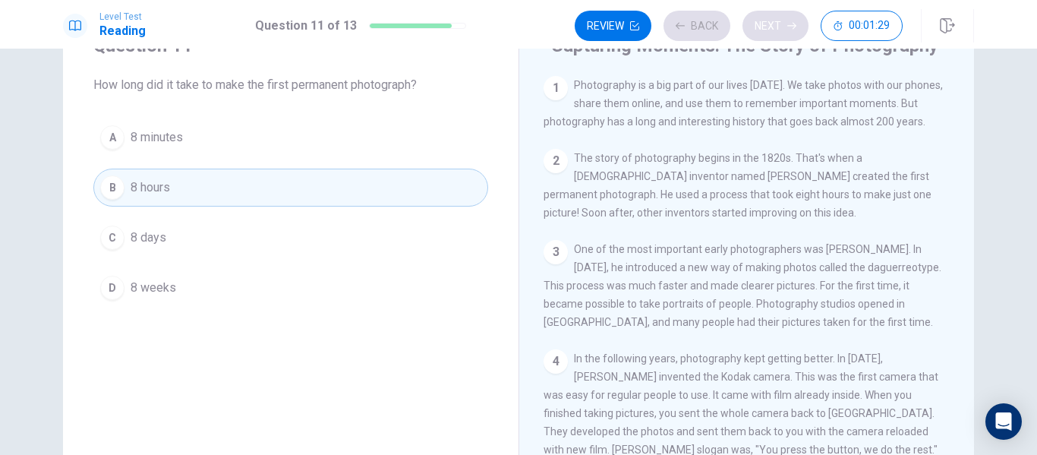
click at [775, 13] on div "Review Back Next 00:01:29" at bounding box center [739, 26] width 328 height 30
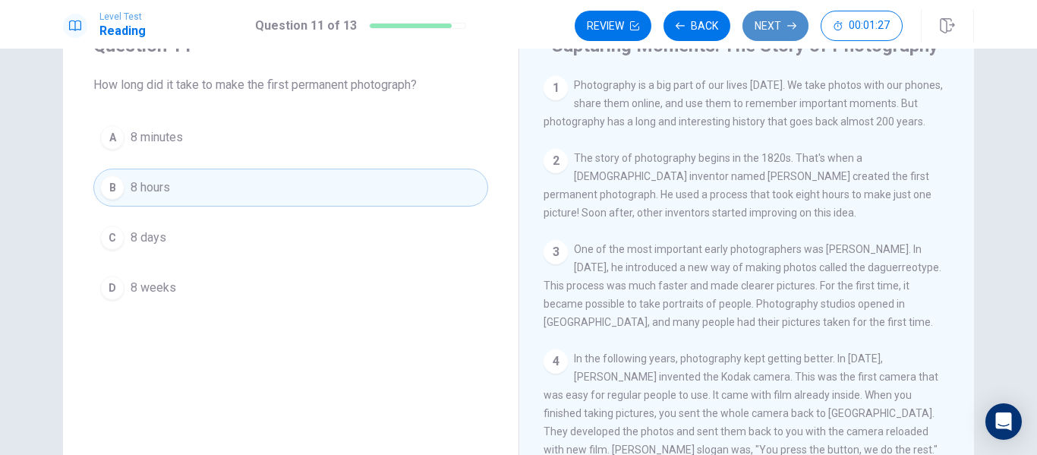
click at [775, 13] on button "Next" at bounding box center [775, 26] width 66 height 30
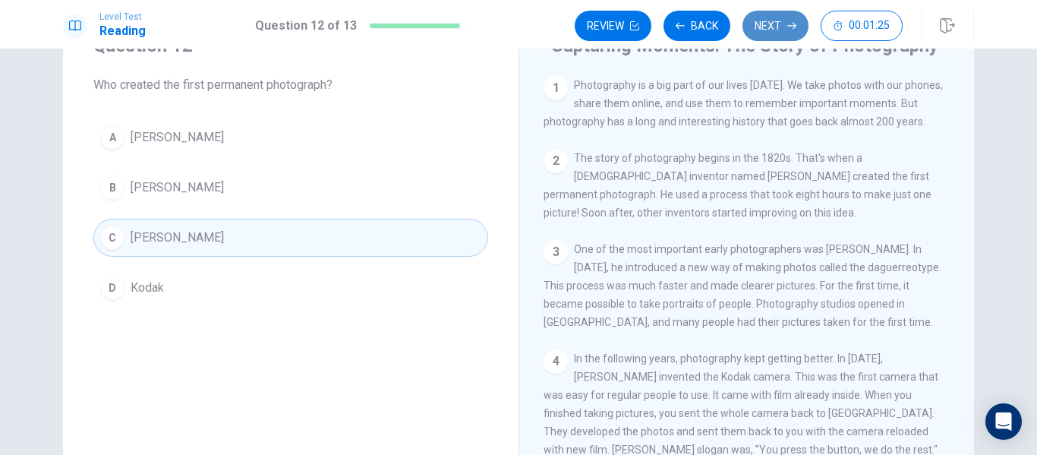
click at [775, 13] on button "Next" at bounding box center [775, 26] width 66 height 30
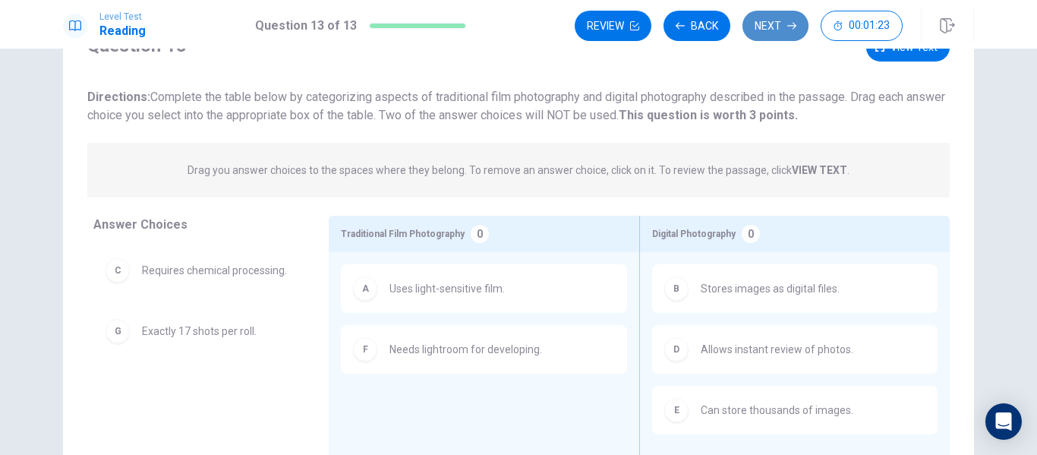
click at [775, 13] on button "Next" at bounding box center [775, 26] width 66 height 30
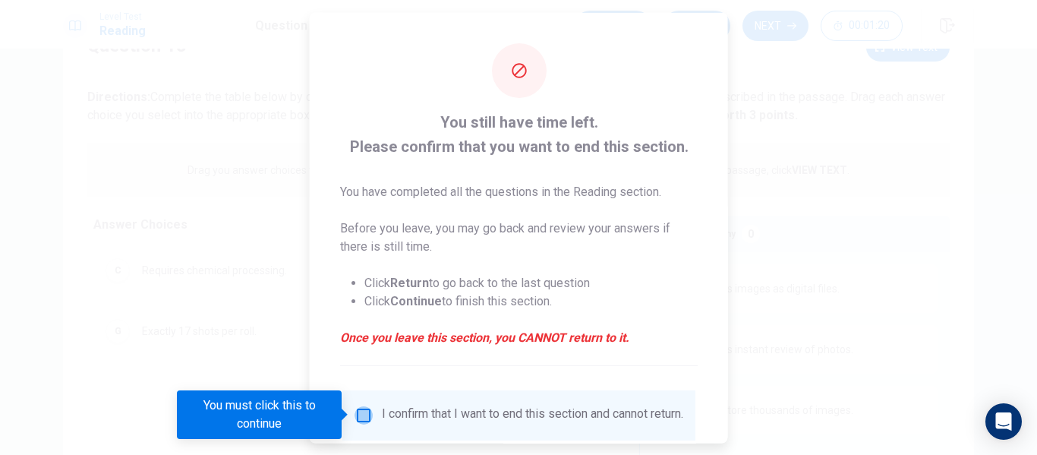
click at [358, 414] on input "You must click this to continue" at bounding box center [363, 414] width 18 height 18
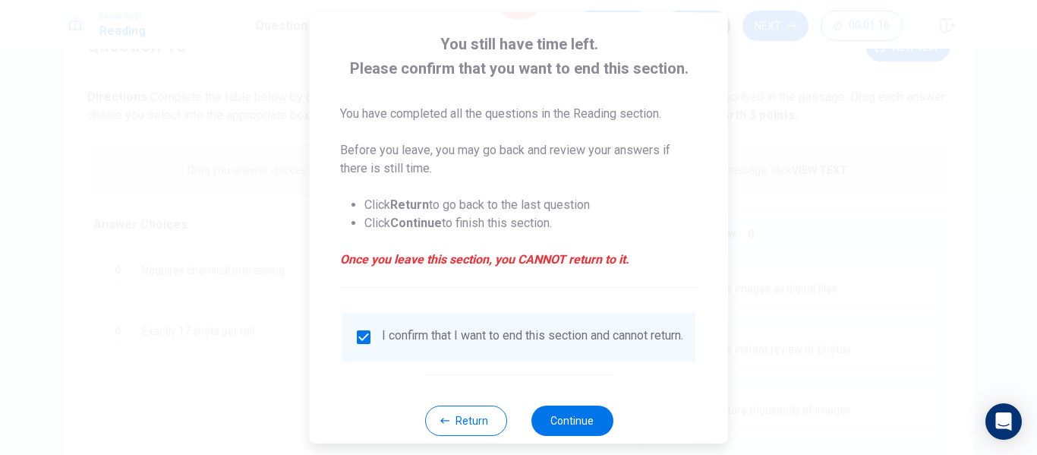
scroll to position [112, 0]
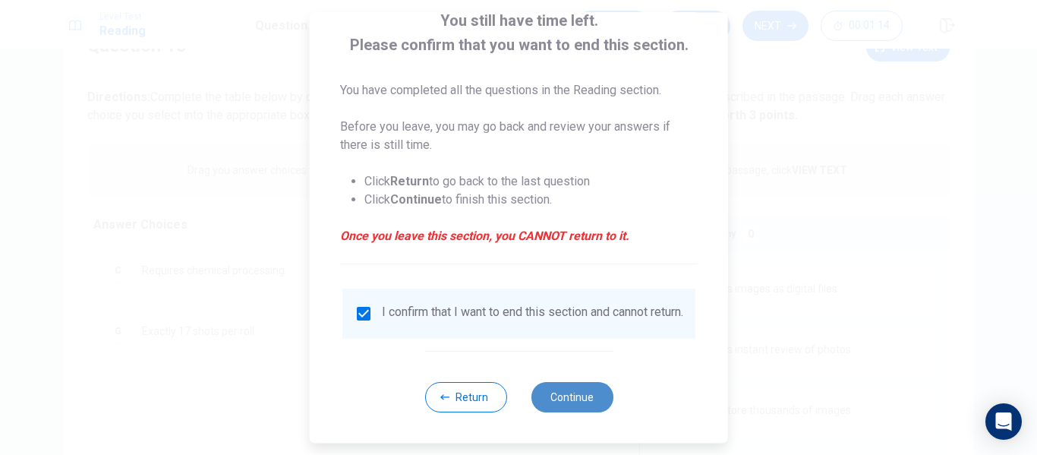
click at [569, 408] on button "Continue" at bounding box center [572, 397] width 82 height 30
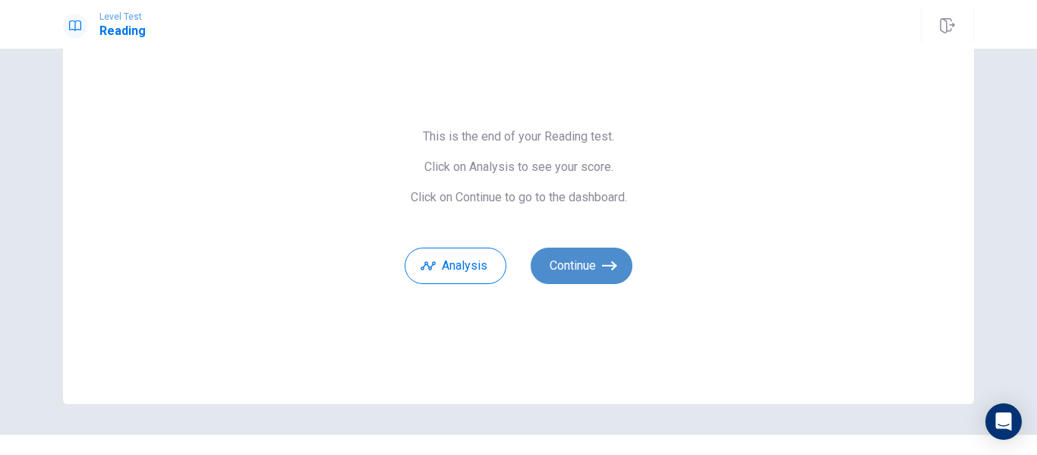
click at [592, 260] on button "Continue" at bounding box center [582, 265] width 102 height 36
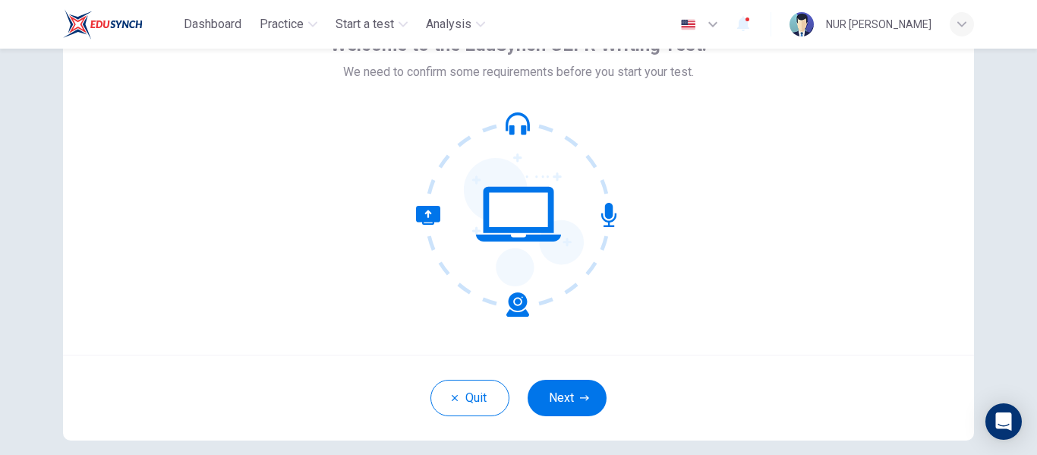
scroll to position [110, 0]
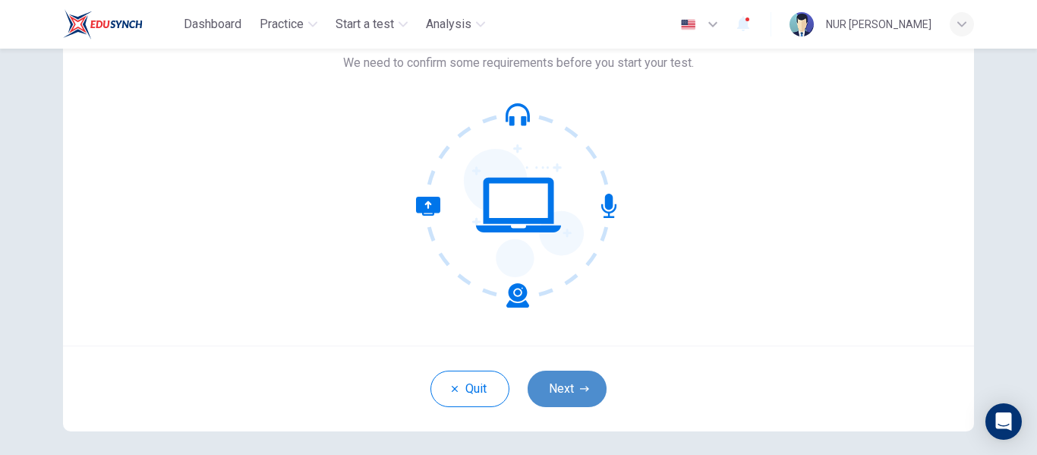
click at [543, 380] on button "Next" at bounding box center [567, 388] width 79 height 36
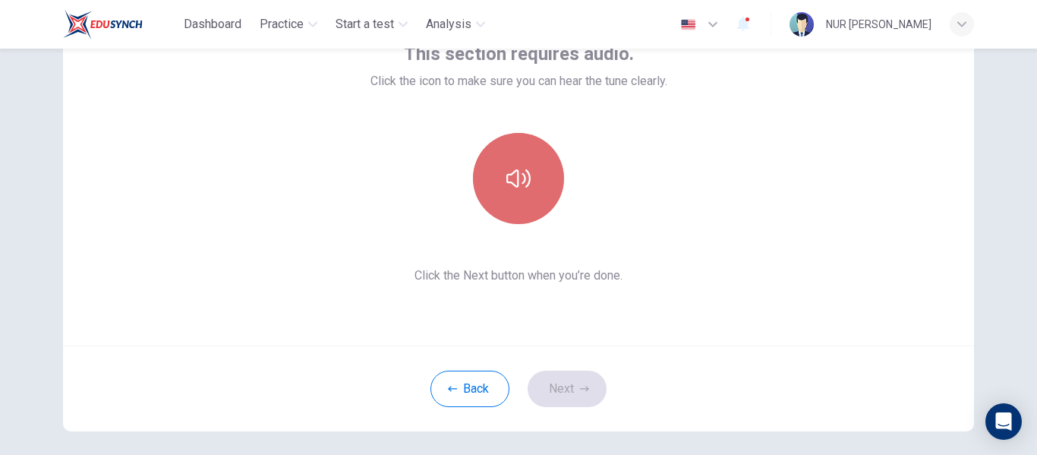
click at [521, 189] on icon "button" at bounding box center [518, 178] width 24 height 24
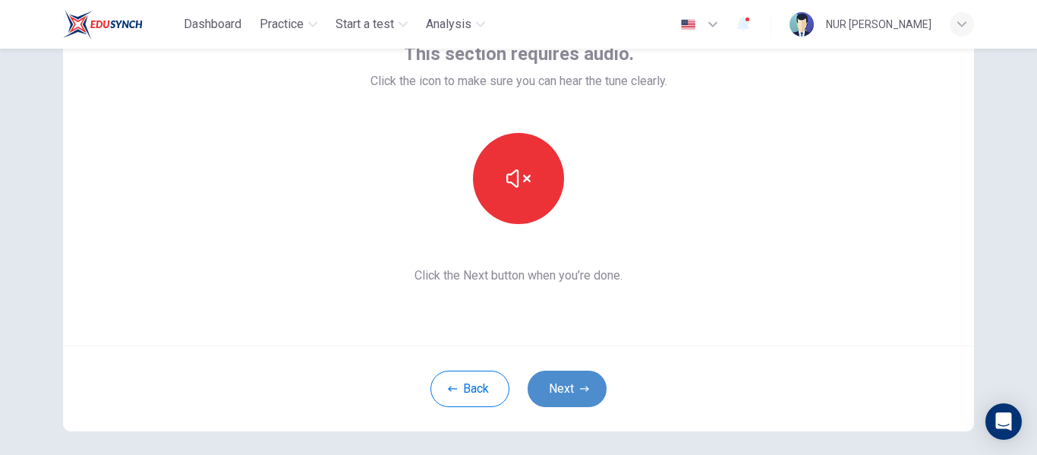
click at [577, 380] on button "Next" at bounding box center [567, 388] width 79 height 36
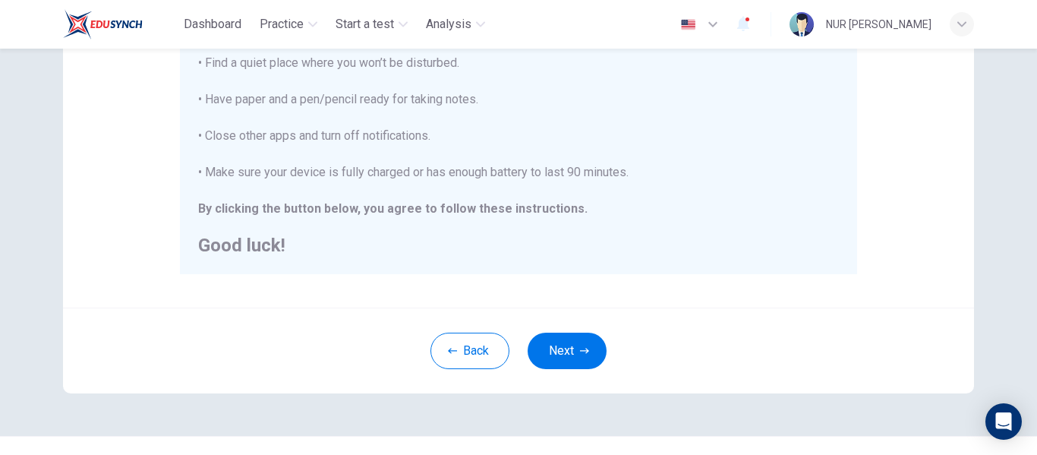
scroll to position [372, 0]
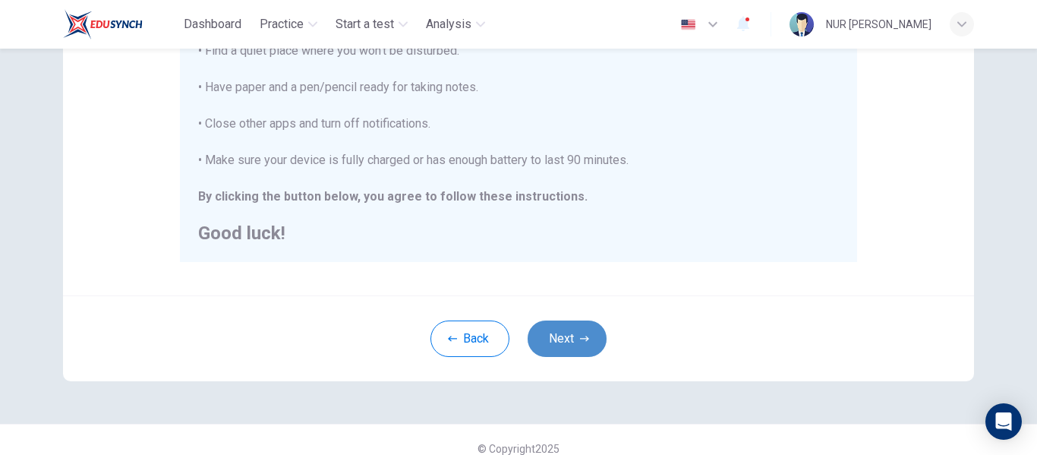
click at [569, 340] on button "Next" at bounding box center [567, 338] width 79 height 36
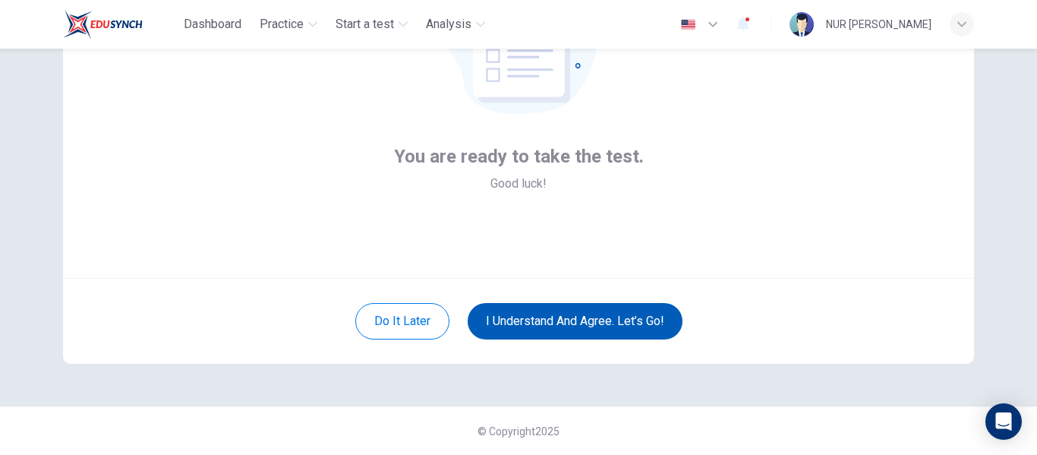
scroll to position [178, 0]
click at [571, 322] on button "I understand and agree. Let’s go!" at bounding box center [575, 321] width 215 height 36
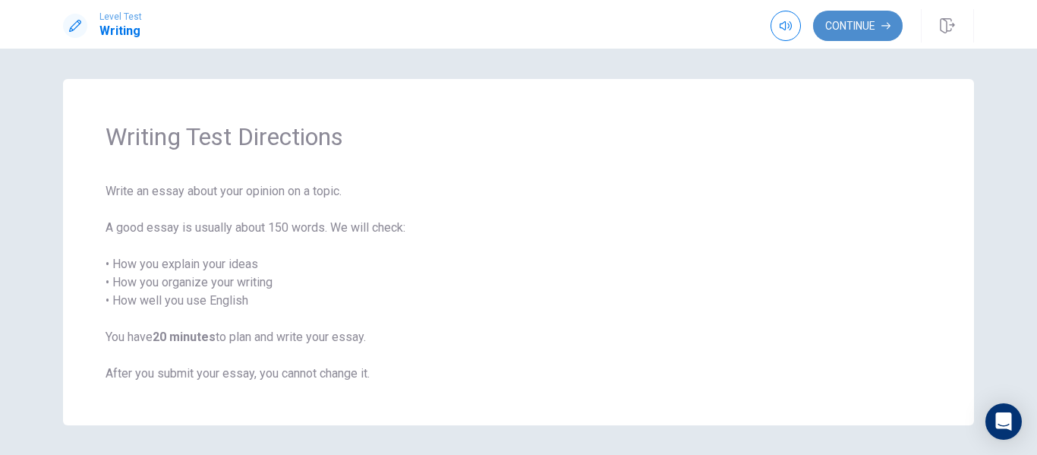
click at [873, 14] on button "Continue" at bounding box center [858, 26] width 90 height 30
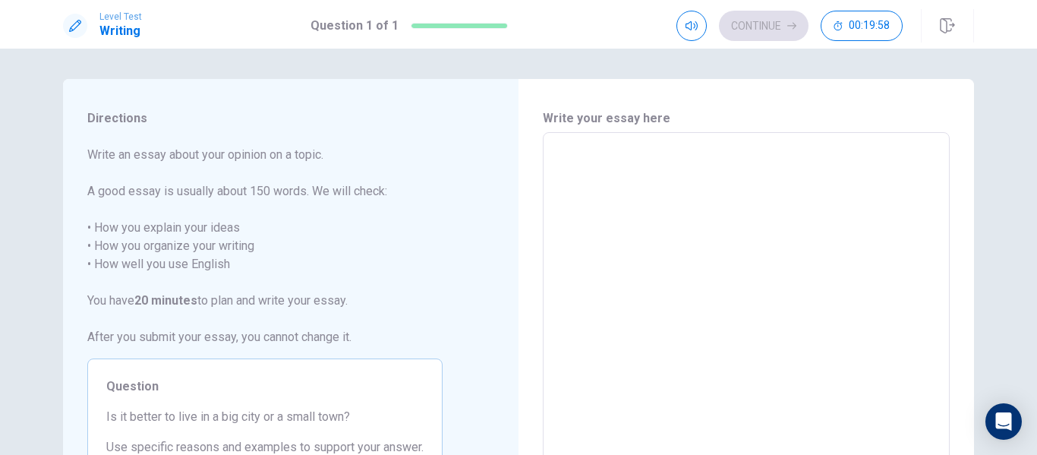
click at [634, 156] on textarea at bounding box center [746, 342] width 386 height 395
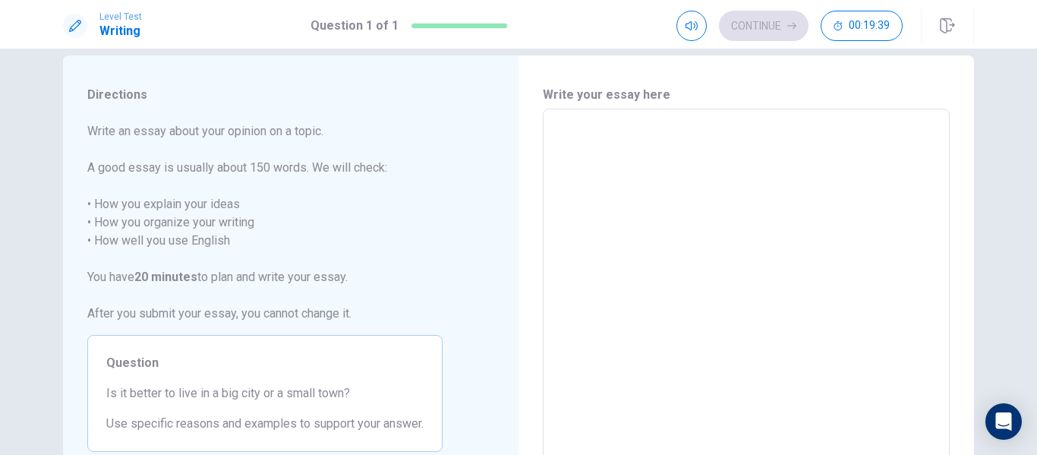
scroll to position [21, 0]
click at [562, 134] on textarea at bounding box center [746, 321] width 386 height 395
type textarea "B"
type textarea "x"
type textarea "Bi"
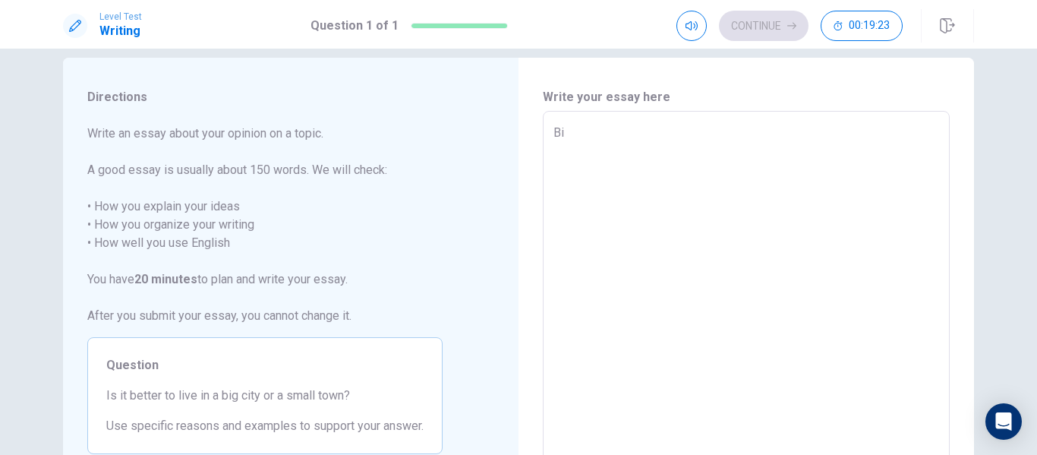
type textarea "x"
type textarea "Big"
type textarea "x"
type textarea "Big"
type textarea "x"
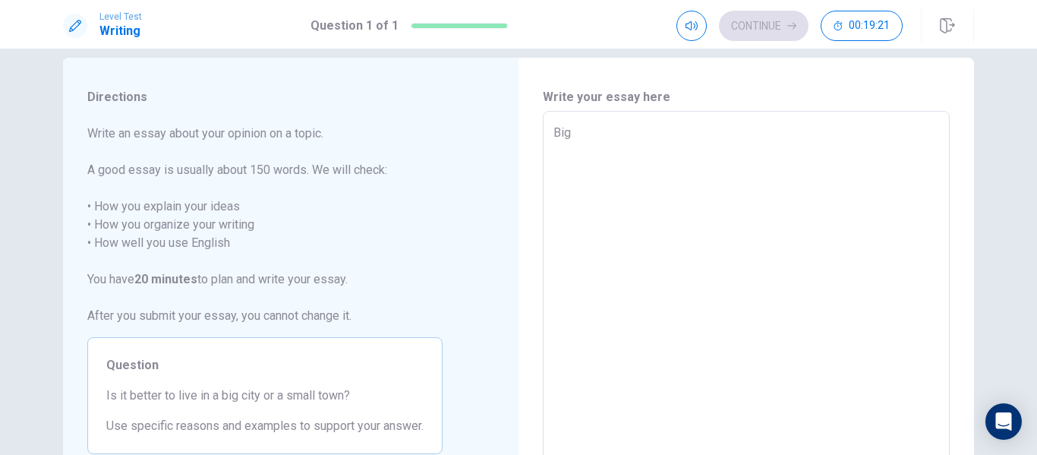
type textarea "Big"
type textarea "x"
type textarea "B"
type textarea "x"
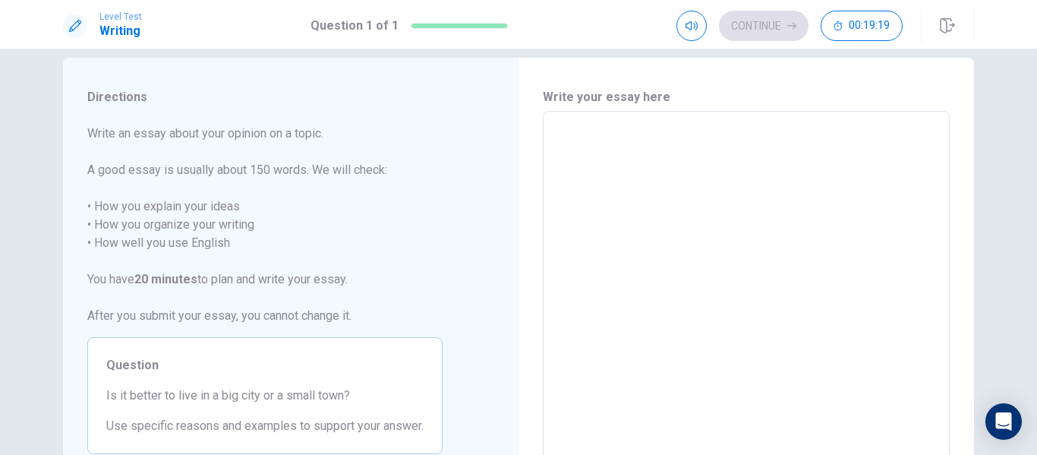
type textarea "L"
type textarea "x"
type textarea "Li"
type textarea "x"
type textarea "Liv"
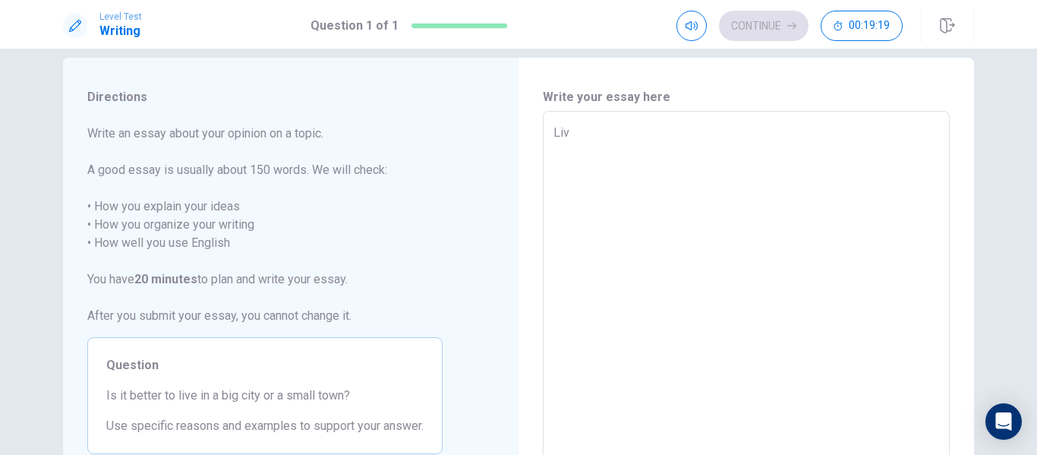
type textarea "x"
type textarea "Livi"
type textarea "x"
type textarea "Livin"
type textarea "x"
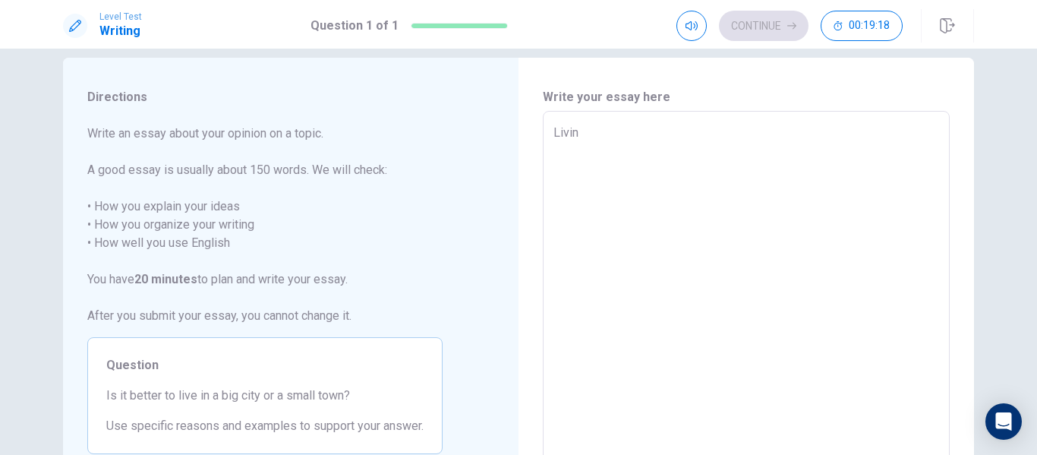
type textarea "Living"
type textarea "x"
type textarea "Living"
type textarea "x"
type textarea "Living i"
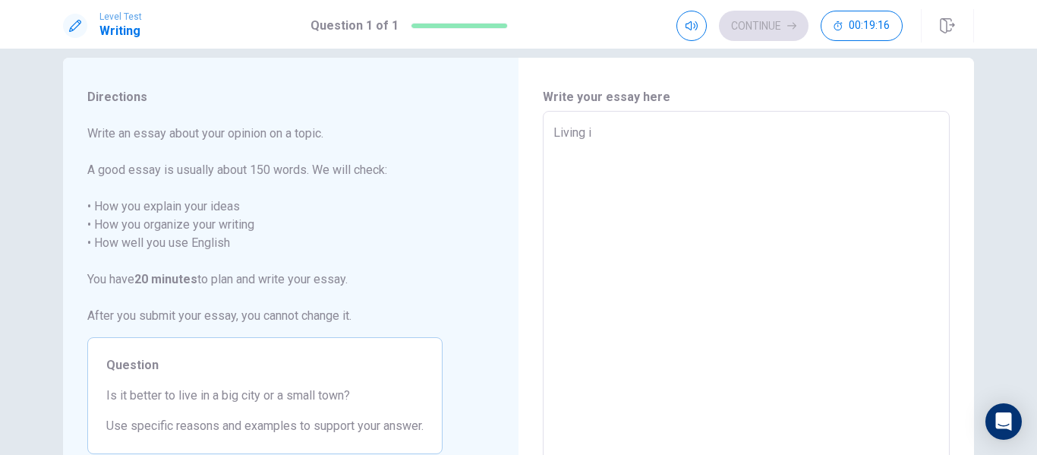
type textarea "x"
type textarea "Living in"
type textarea "x"
type textarea "Living in"
type textarea "x"
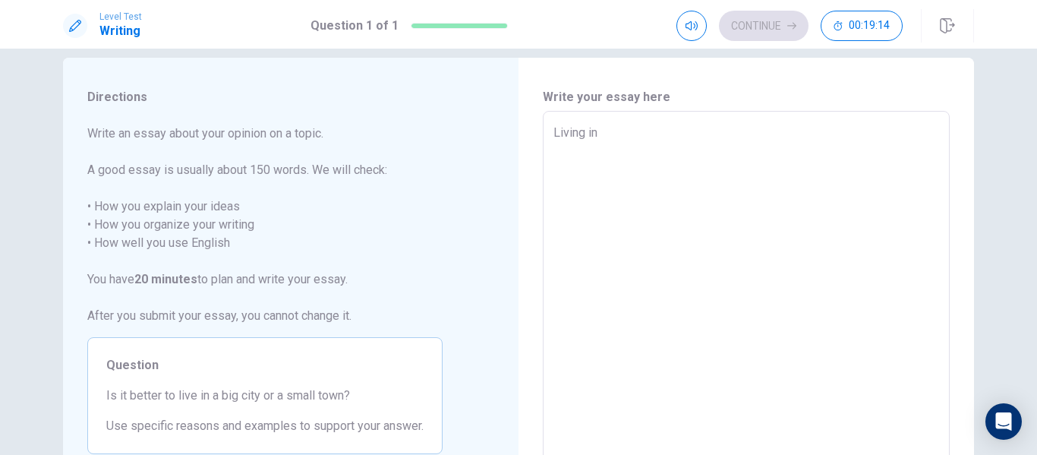
type textarea "Living in"
type textarea "x"
type textarea "Livin"
type textarea "x"
type textarea "Liv"
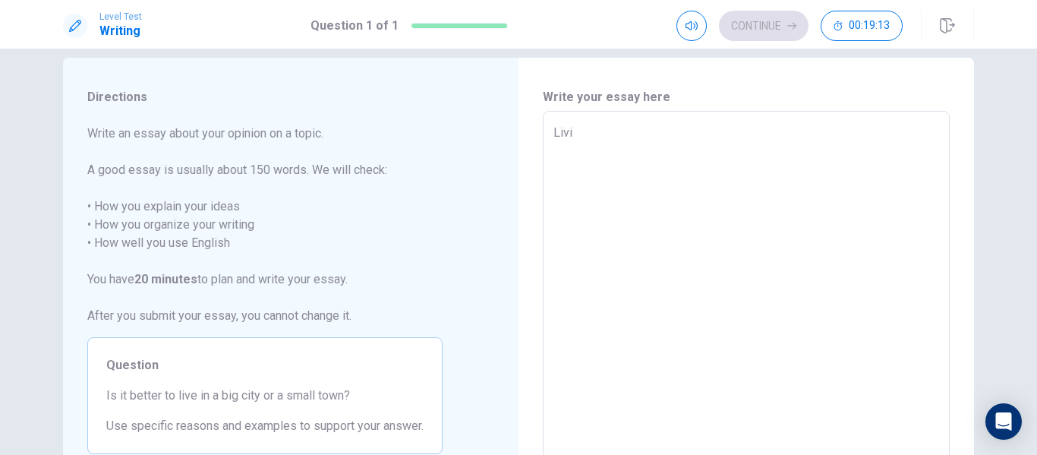
type textarea "x"
type textarea "L"
type textarea "x"
type textarea "S"
type textarea "x"
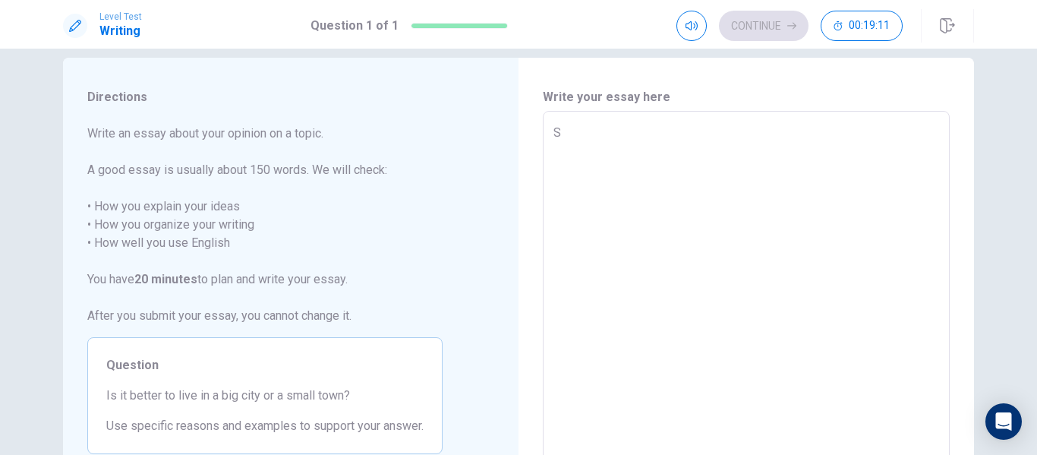
type textarea "Sp"
type textarea "x"
type textarea "Spe"
type textarea "x"
type textarea "Spend"
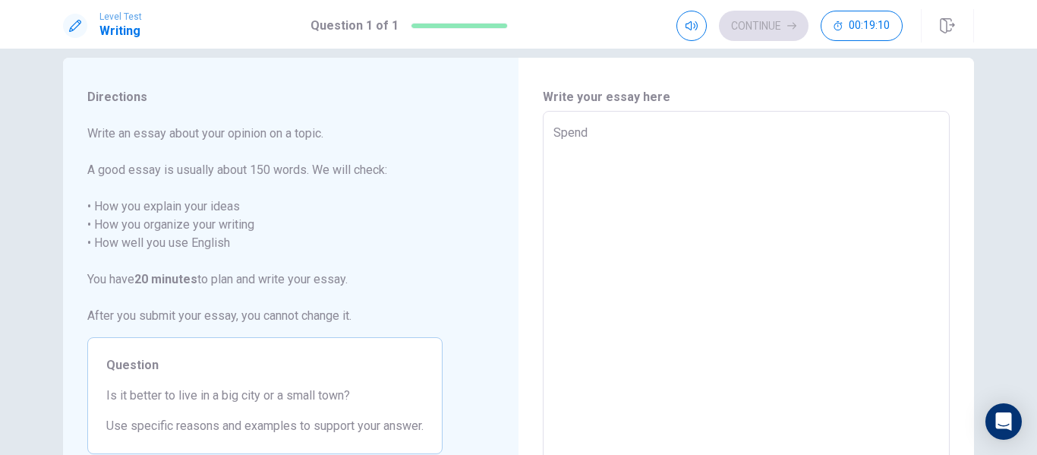
type textarea "x"
type textarea "Spend"
type textarea "x"
type textarea "Spend t"
type textarea "x"
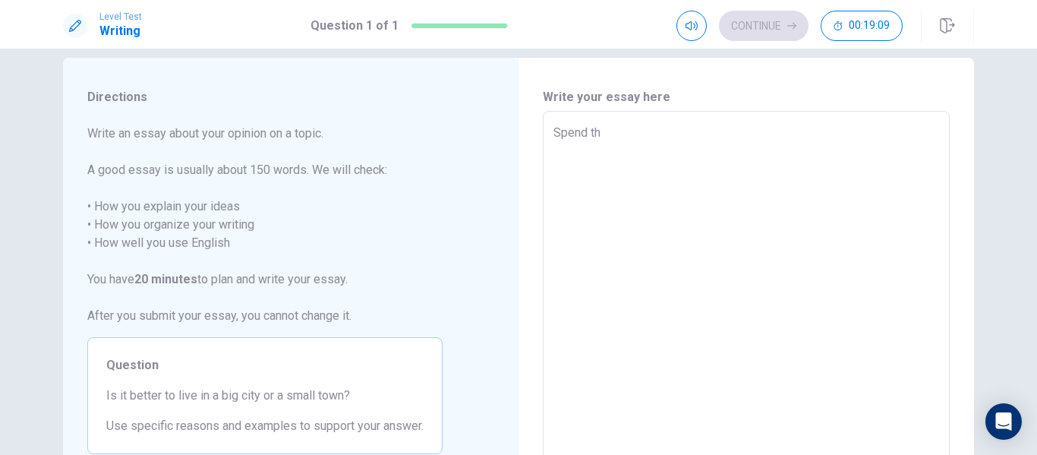
type textarea "Spend the"
type textarea "x"
type textarea "Spend the"
type textarea "x"
type textarea "Spend the w"
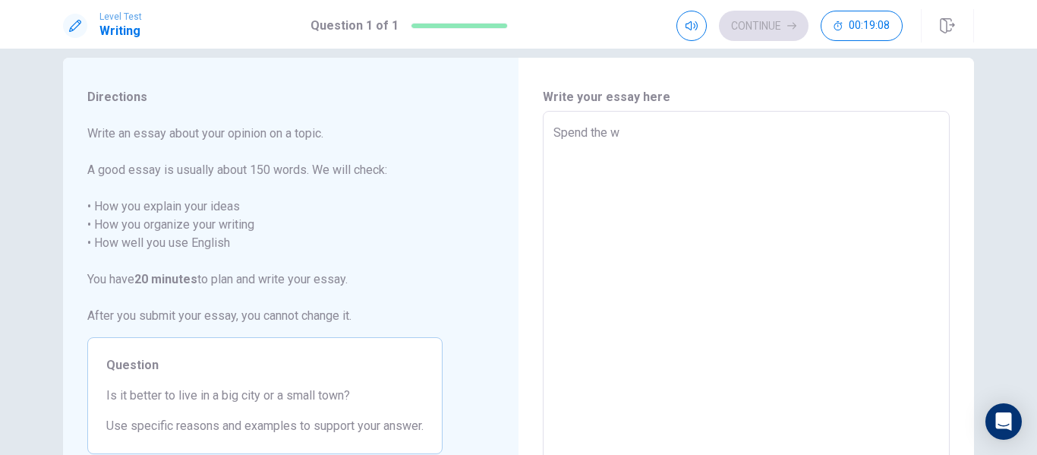
type textarea "x"
type textarea "Spend the wh"
type textarea "x"
type textarea "Spend the who"
type textarea "x"
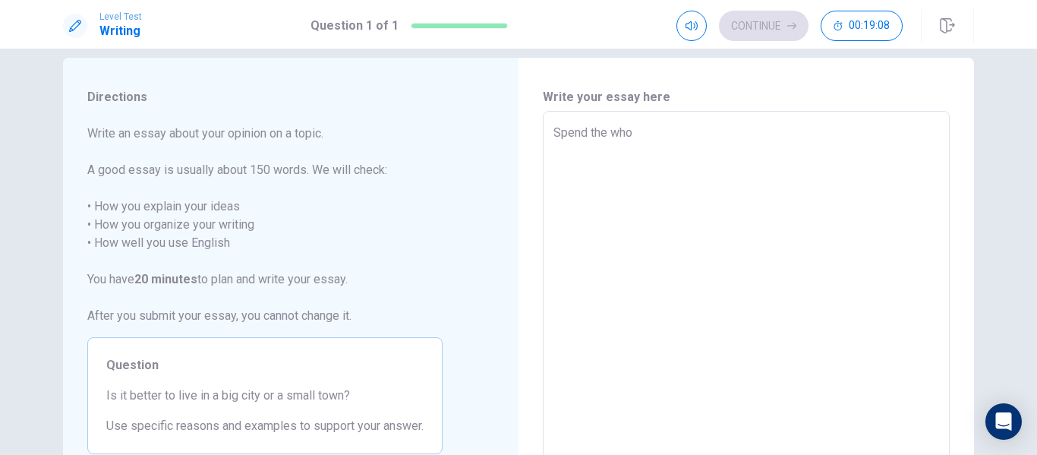
type textarea "Spend the whol"
type textarea "x"
type textarea "Spend the whole"
type textarea "x"
type textarea "Spend the whole"
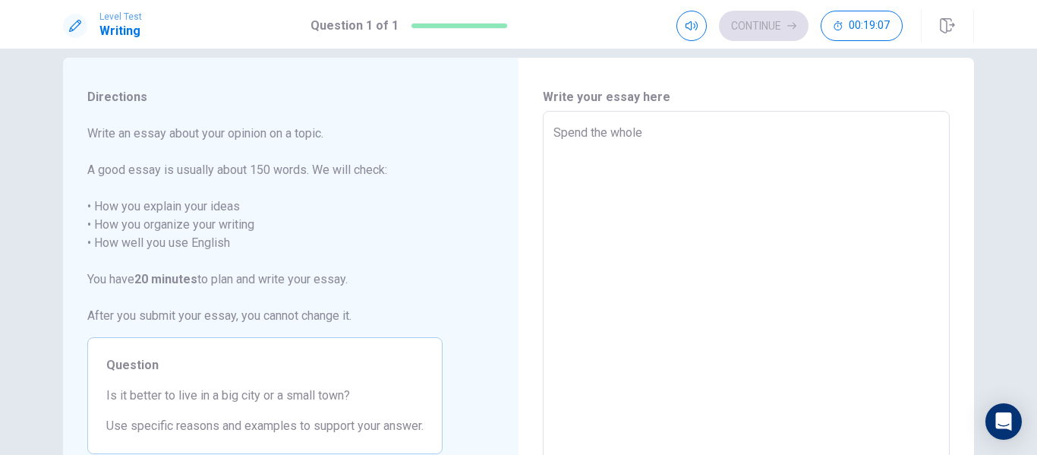
type textarea "x"
type textarea "Spend the whole l"
type textarea "x"
type textarea "Spend the whole li"
type textarea "x"
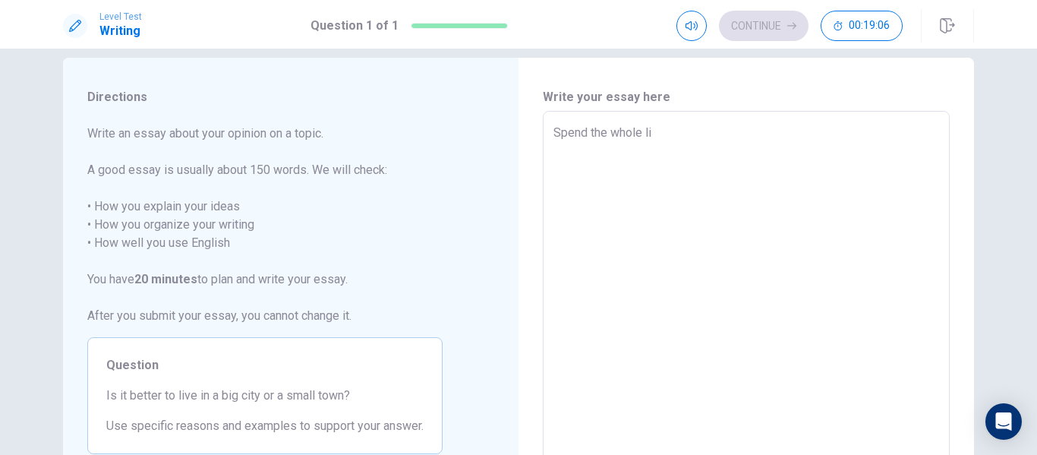
type textarea "Spend the whole lif"
type textarea "x"
type textarea "Spend the whole life"
type textarea "x"
type textarea "Spend the whole life"
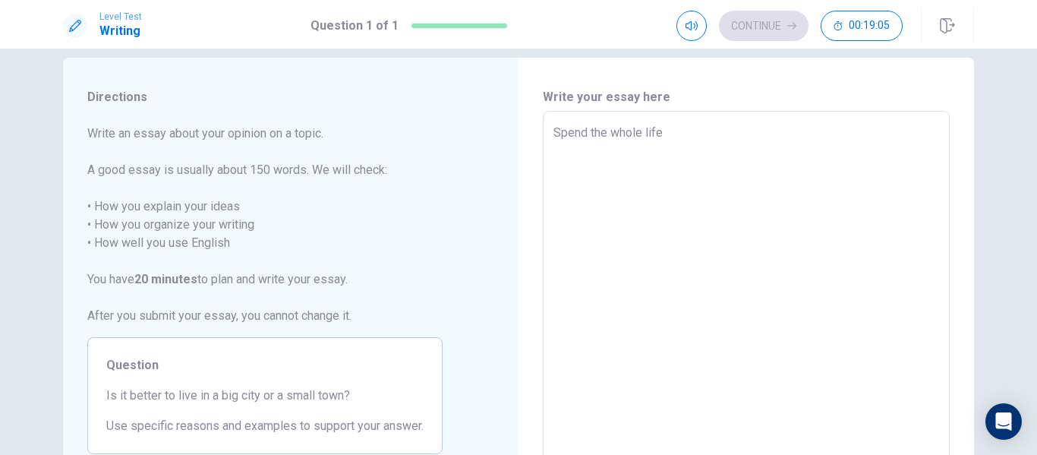
type textarea "x"
type textarea "Spend the whole life i"
type textarea "x"
type textarea "Spend the whole life in"
type textarea "x"
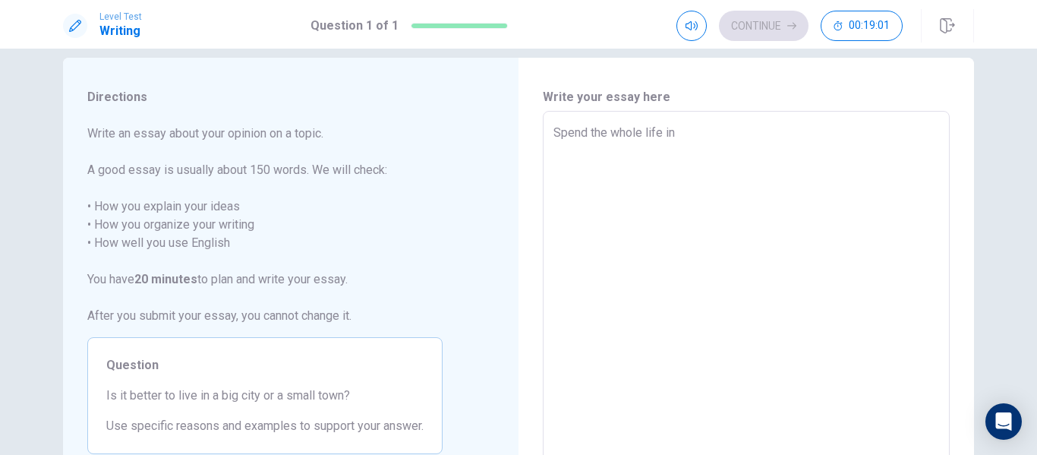
type textarea "Spend the whole life in"
type textarea "x"
type textarea "Spend the whole life in a"
type textarea "x"
type textarea "Spend the whole life in a"
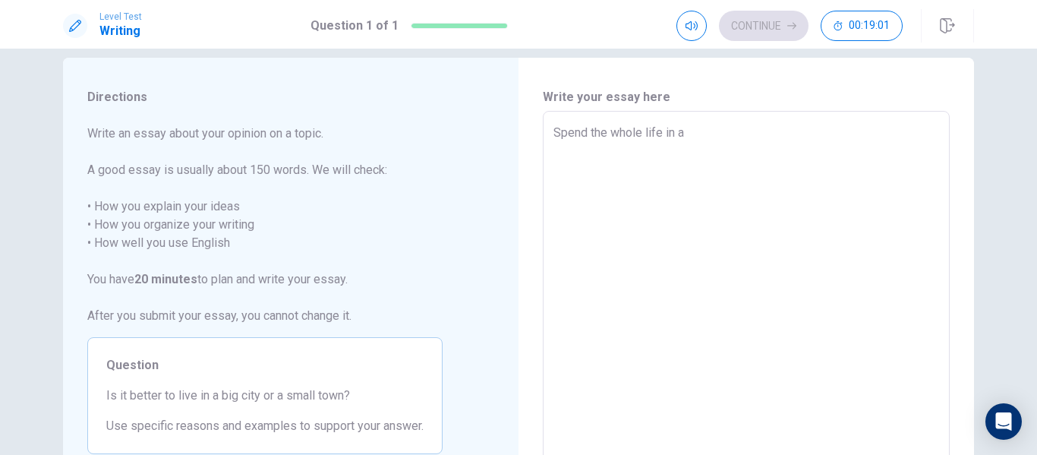
type textarea "x"
type textarea "Spend the whole life in a b"
type textarea "x"
type textarea "Spend the whole life in a bi"
type textarea "x"
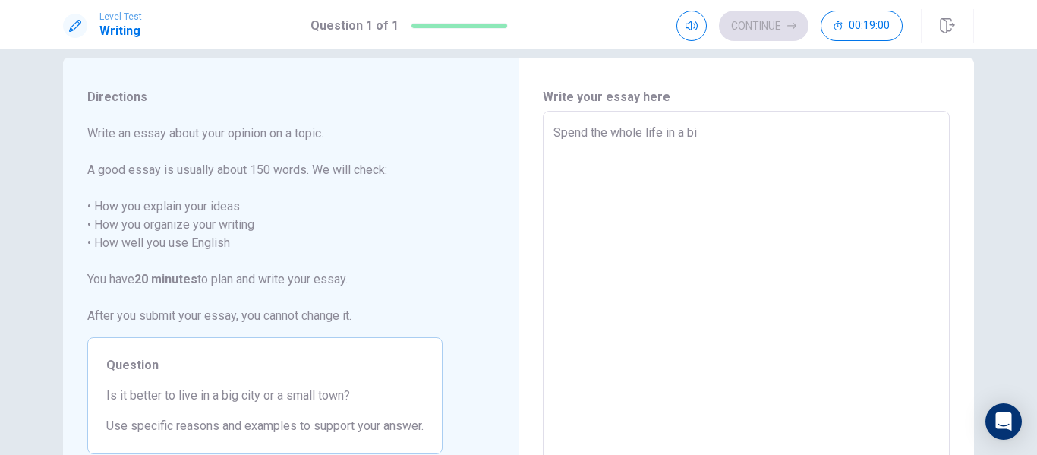
type textarea "Spend the whole life in a big"
type textarea "x"
type textarea "Spend the whole life in a big"
type textarea "x"
type textarea "Spend the whole life in a big c"
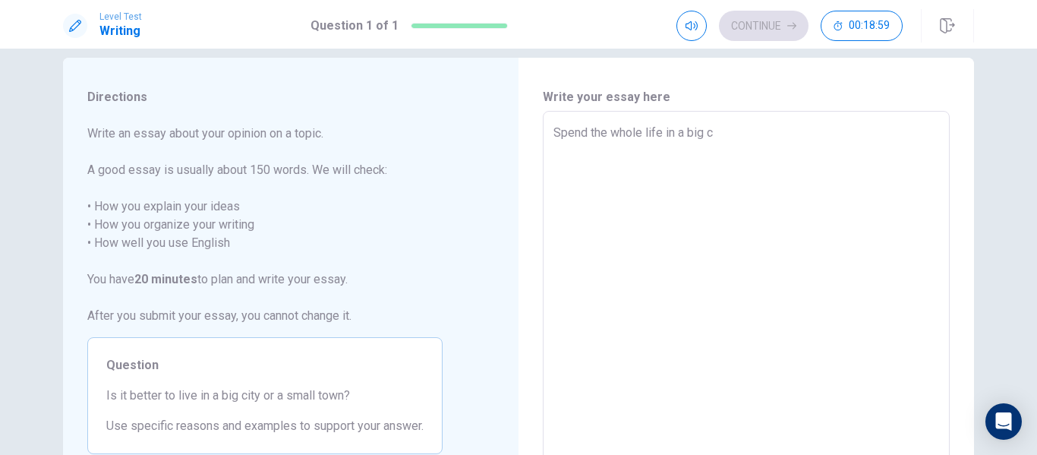
type textarea "x"
type textarea "Spend the whole life in a big ci"
type textarea "x"
type textarea "Spend the whole life in a big cit"
type textarea "x"
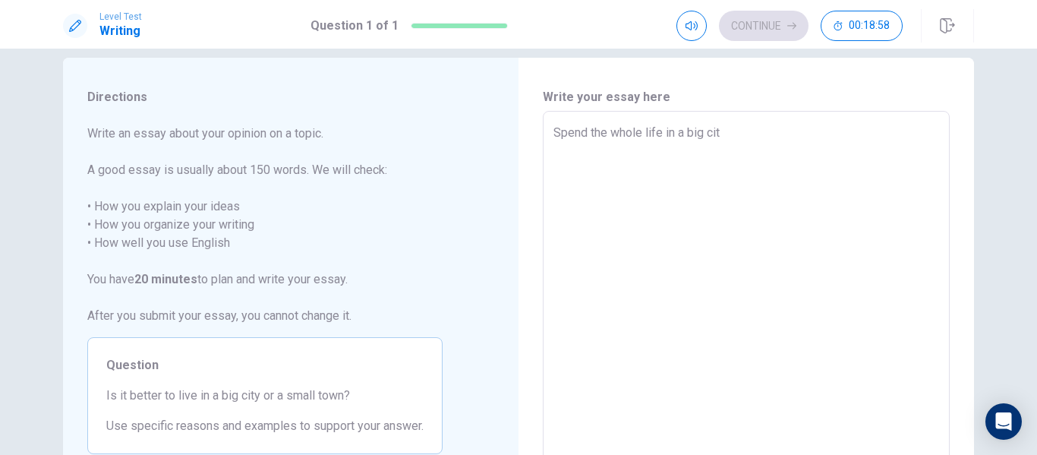
type textarea "Spend the whole life in a big city"
type textarea "x"
type textarea "Spend the whole life in a big city"
type textarea "x"
type textarea "Spend the whole life in a [GEOGRAPHIC_DATA] o"
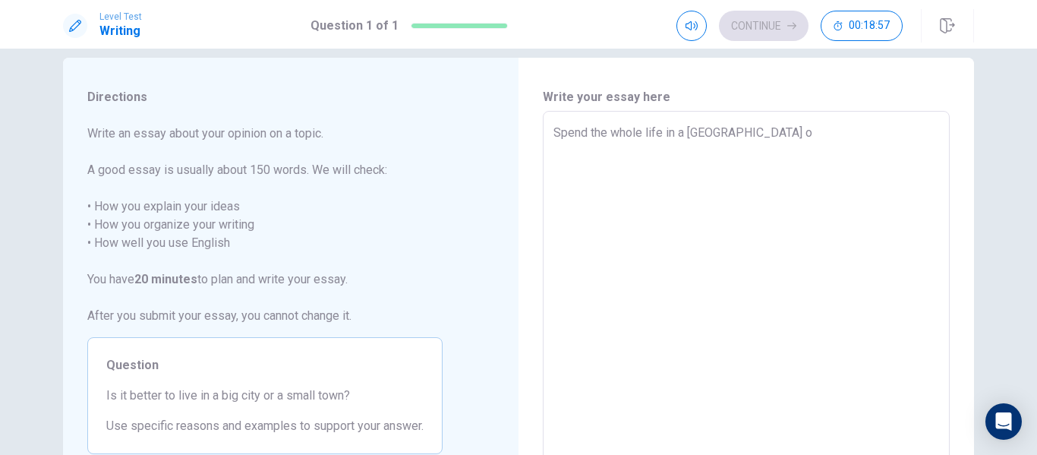
type textarea "x"
type textarea "Spend the whole life in a big city or"
type textarea "x"
type textarea "Spend the whole life in a big city or"
type textarea "x"
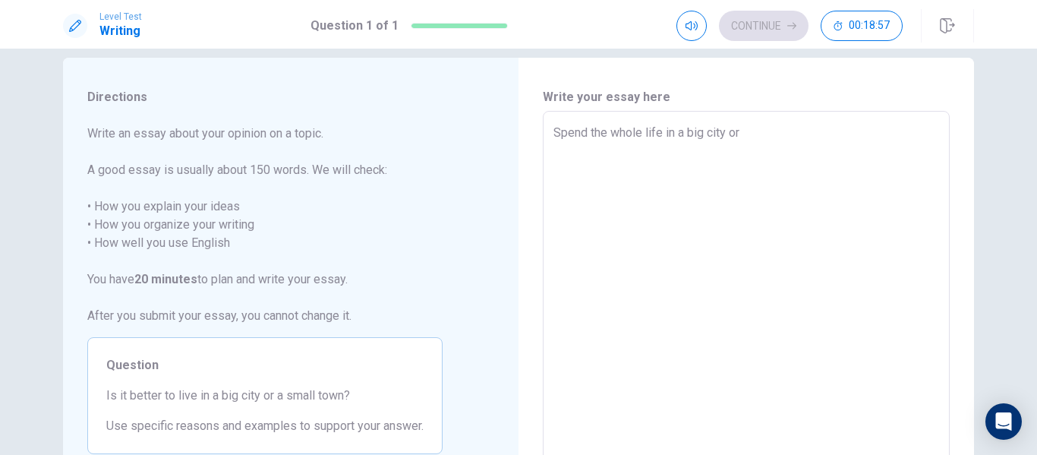
type textarea "Spend the whole life in a big city or s"
type textarea "x"
type textarea "Spend the whole life in a big city or sm"
type textarea "x"
type textarea "Spend the whole life in a big city or sma"
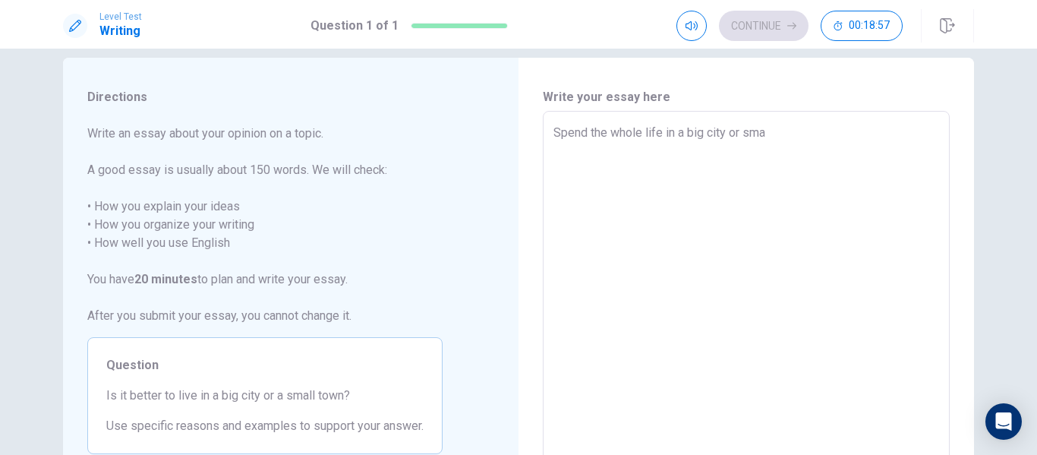
type textarea "x"
type textarea "Spend the whole life in a big city or smal"
type textarea "x"
type textarea "Spend the whole life in a big city or small"
type textarea "x"
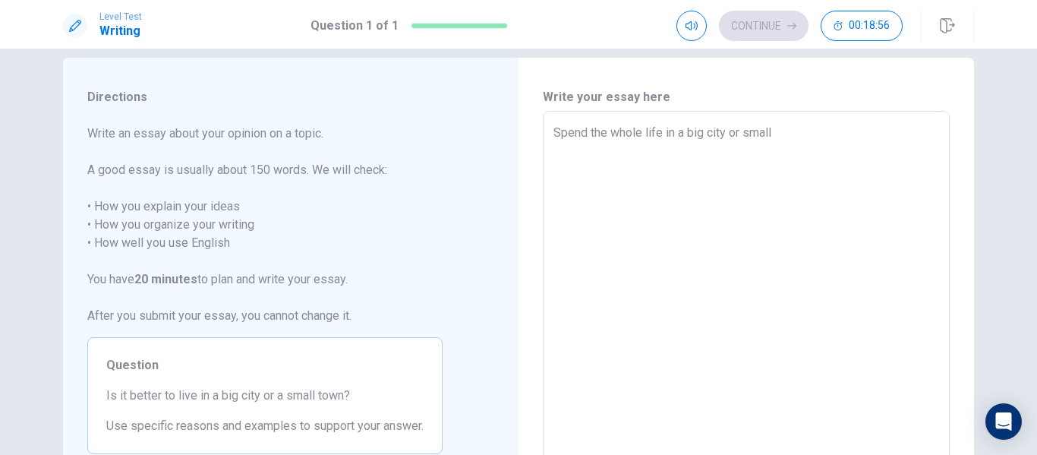
type textarea "Spend the whole life in a big city or small"
type textarea "x"
type textarea "Spend the whole life in a big city or small t"
type textarea "x"
type textarea "Spend the whole life in a big city or small to"
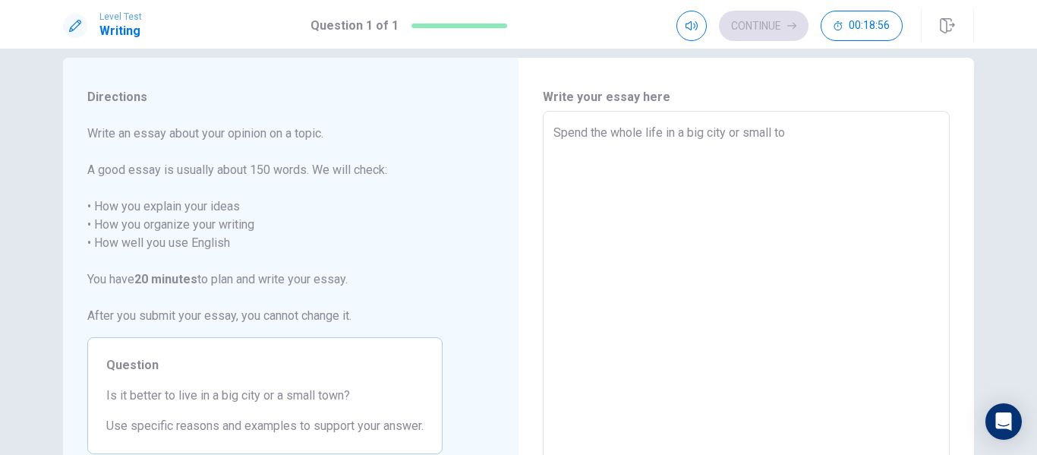
type textarea "x"
type textarea "Spend the whole life in a big city or small tow"
type textarea "x"
type textarea "Spend the whole life in a big city or small town"
type textarea "x"
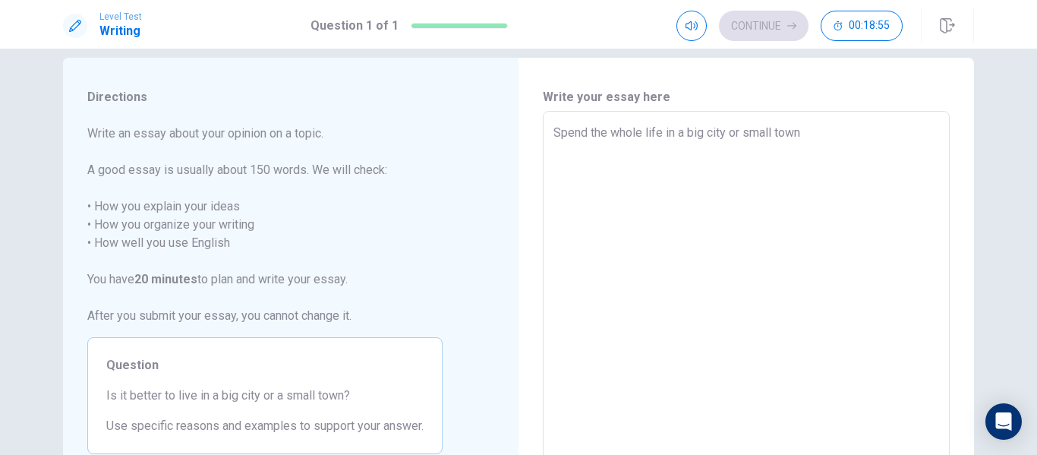
type textarea "Spend the whole life in a big city or small town"
type textarea "x"
type textarea "Spend the whole life in a big city or small town m"
type textarea "x"
type textarea "Spend the whole life in a big city or small town ma"
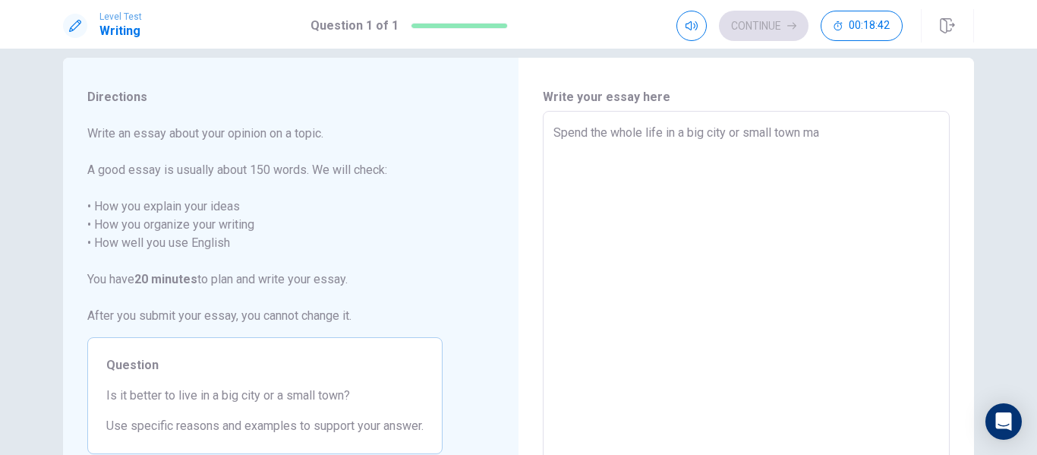
type textarea "x"
type textarea "Spend the whole life in a big city or small town mak"
type textarea "x"
type textarea "Spend the whole life in a big city or small town make"
type textarea "x"
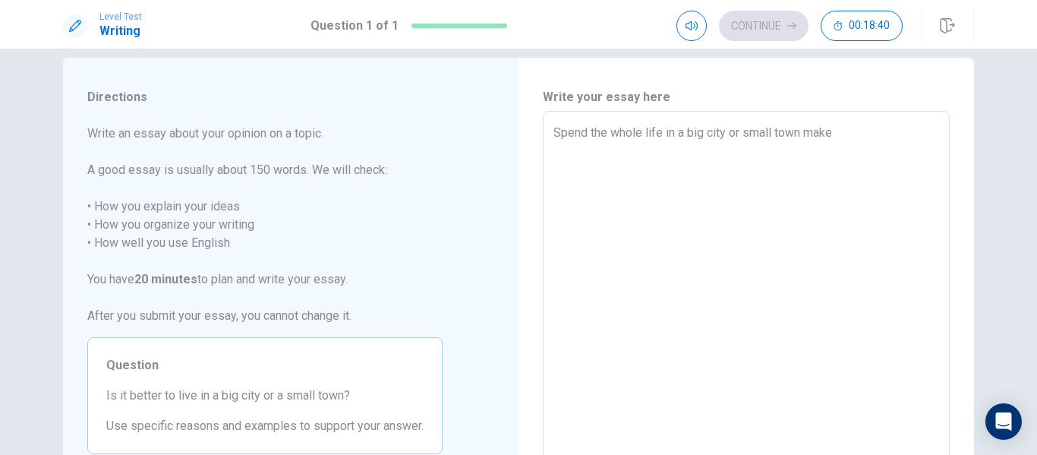
type textarea "Spend the whole life in a big city or small town make"
type textarea "x"
type textarea "Spend the whole life in a big city or small town make p"
type textarea "x"
type textarea "Spend the whole life in a big city or small town make pe"
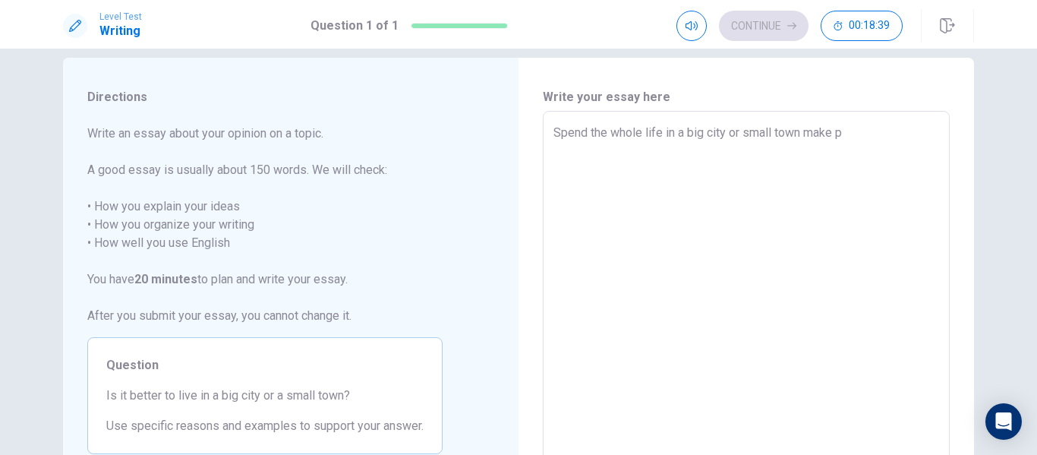
type textarea "x"
type textarea "Spend the whole life in a big city or small town make [GEOGRAPHIC_DATA]"
type textarea "x"
type textarea "Spend the whole life in a big city or small town make [GEOGRAPHIC_DATA]"
type textarea "x"
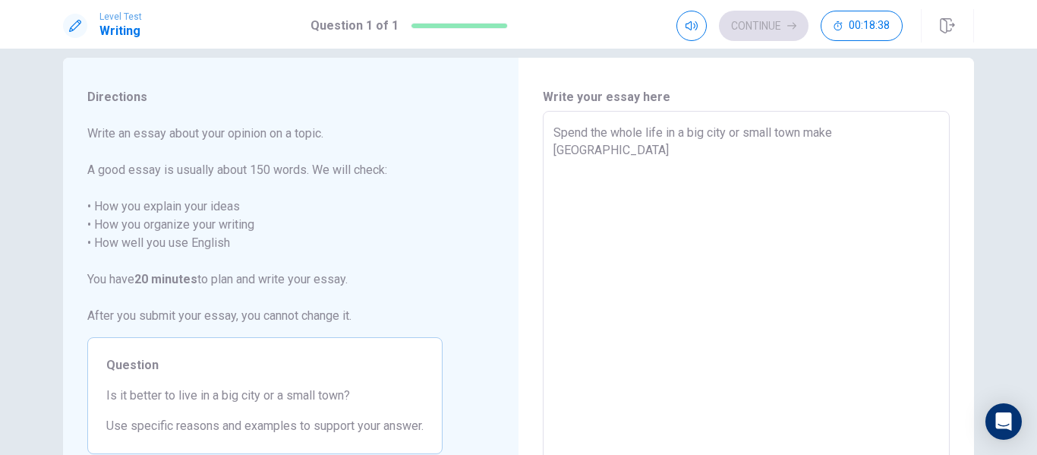
type textarea "Spend the whole life in a big city or small town make [GEOGRAPHIC_DATA]"
type textarea "x"
type textarea "Spend the whole life in a big city or small town make pe"
type textarea "x"
type textarea "Spend the whole life in a big city or small town make p"
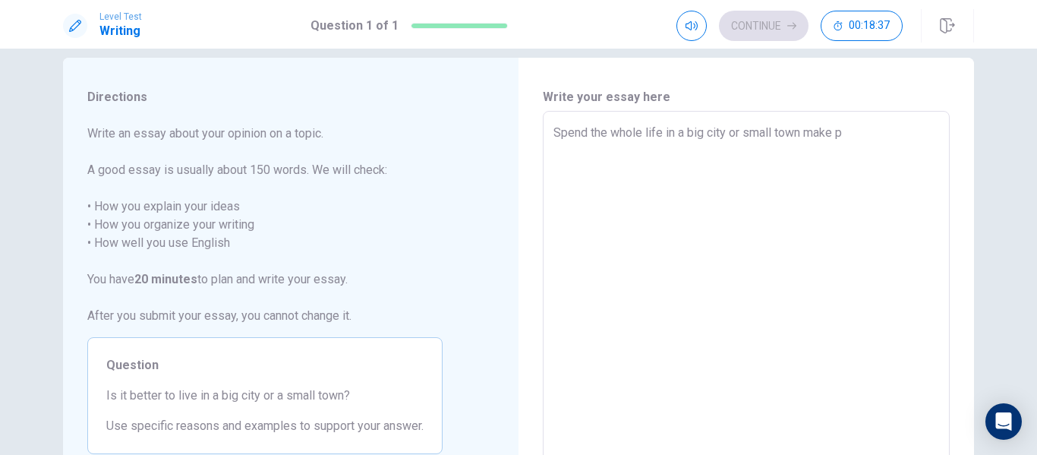
type textarea "x"
type textarea "Spend the whole life in a big city or small town make"
type textarea "x"
type textarea "Spend the whole life in a big city or small town make p"
type textarea "x"
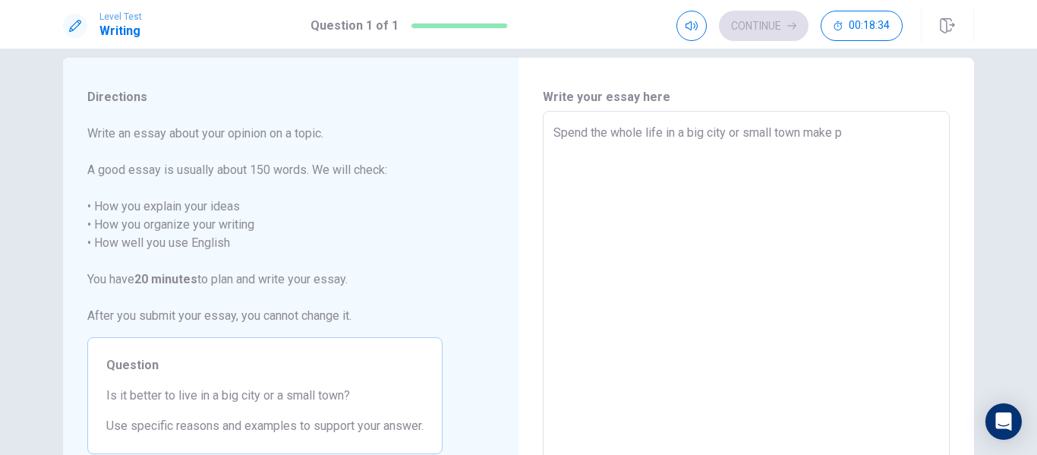
type textarea "Spend the whole life in a big city or small town make pe"
type textarea "x"
type textarea "Spend the whole life in a big city or small town make [GEOGRAPHIC_DATA]"
type textarea "x"
type textarea "Spend the whole life in a big city or small town make [GEOGRAPHIC_DATA]"
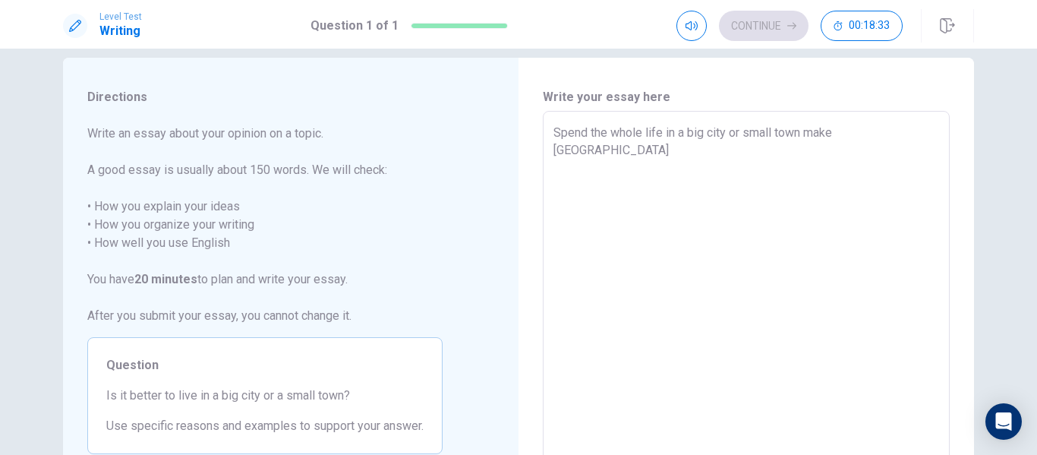
type textarea "x"
type textarea "Spend the whole life in a big city or small town make [GEOGRAPHIC_DATA]"
type textarea "x"
type textarea "Spend the whole life in a big city or small town make [GEOGRAPHIC_DATA]"
type textarea "x"
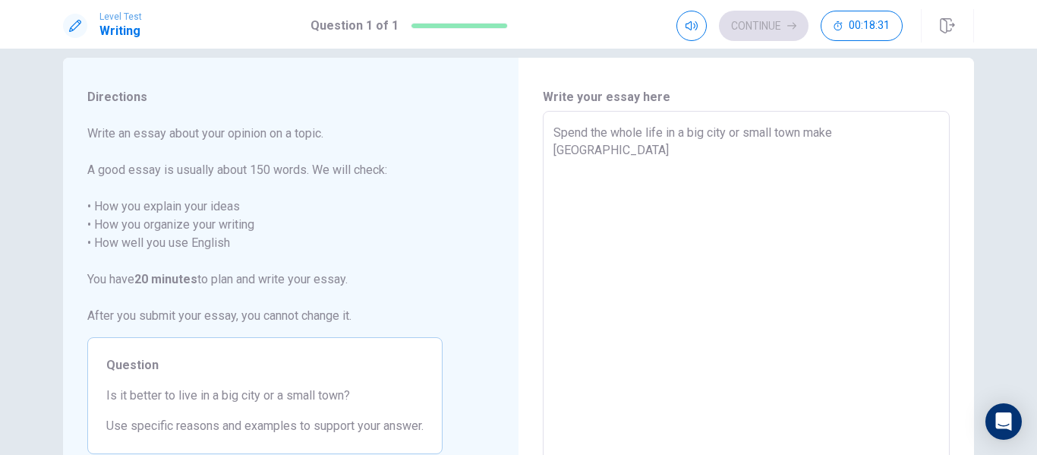
type textarea "Spend the whole life in a big city or small town make [GEOGRAPHIC_DATA]"
type textarea "x"
type textarea "Spend the whole life in a big city or small town make [GEOGRAPHIC_DATA]"
type textarea "x"
type textarea "Spend the whole life in a big city or small town make [GEOGRAPHIC_DATA]"
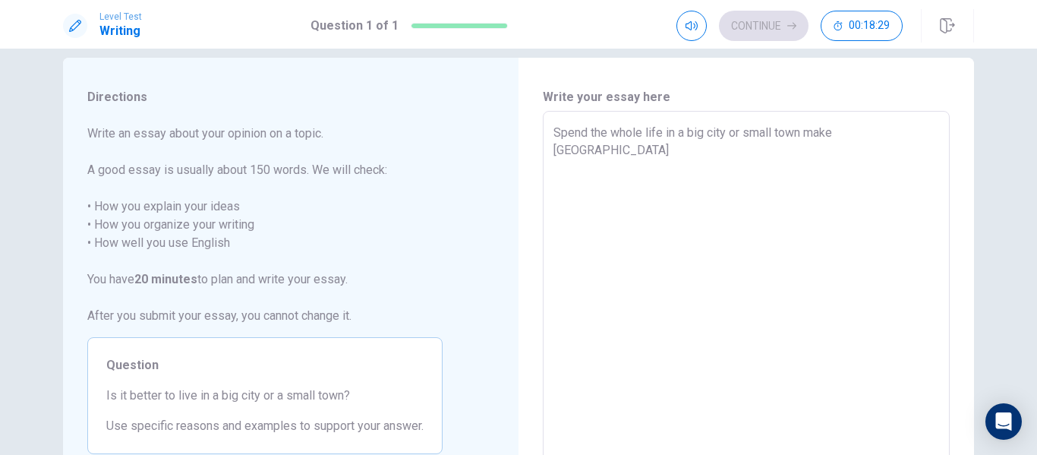
type textarea "x"
type textarea "Spend the whole life in a big city or small town make [GEOGRAPHIC_DATA]"
type textarea "x"
type textarea "Spend the whole life in a big city or small town make [GEOGRAPHIC_DATA]"
type textarea "x"
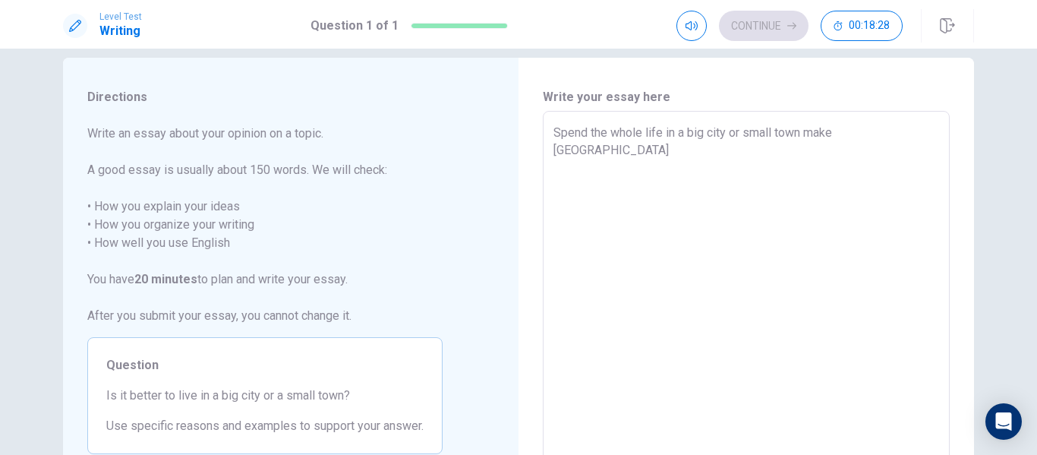
type textarea "Spend the whole life in a big city or small town make [GEOGRAPHIC_DATA]"
type textarea "x"
type textarea "Spend the whole life in a big city or small town make [GEOGRAPHIC_DATA]"
type textarea "x"
type textarea "Spend the whole life in a big city or small town make [GEOGRAPHIC_DATA]"
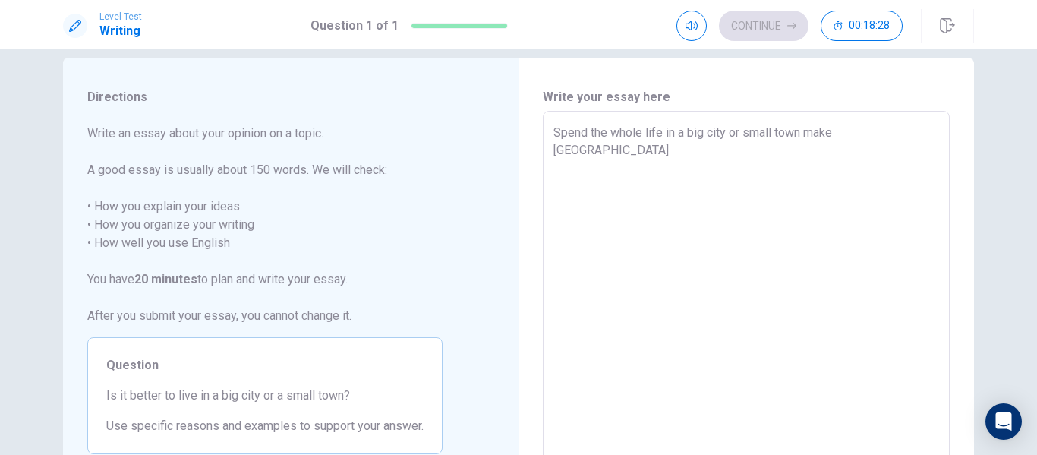
type textarea "x"
type textarea "Spend the whole life in a big city or small town make [GEOGRAPHIC_DATA]"
type textarea "x"
type textarea "Spend the whole life in a big city or small town make people"
type textarea "x"
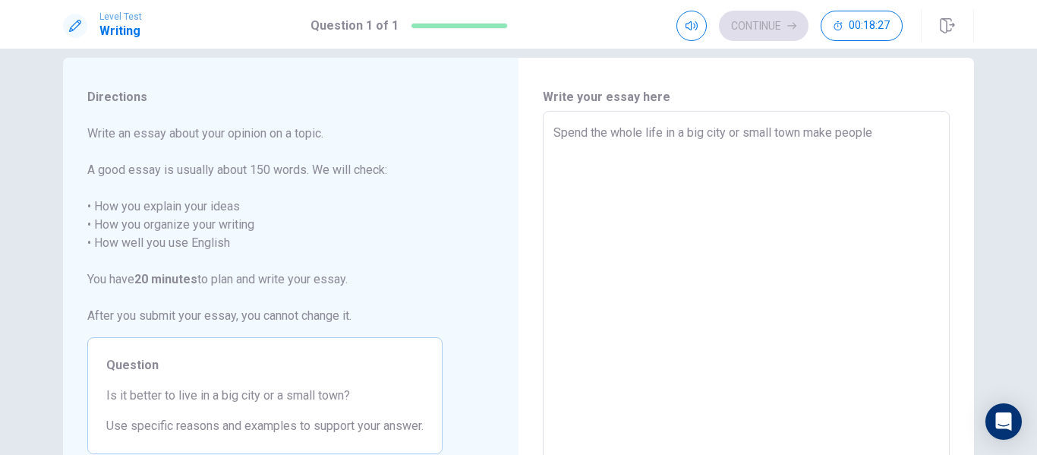
type textarea "Spend the whole life in a big city or small town make people"
type textarea "x"
type textarea "Spend the whole life in a big city or small town make people i"
type textarea "x"
type textarea "Spend the whole life in a big city or small town make people in"
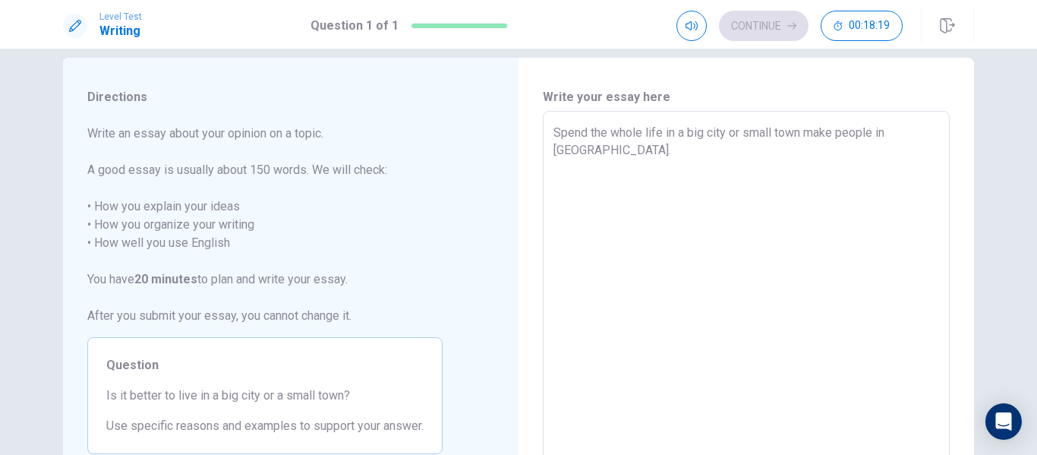
click at [579, 134] on textarea "Spend the whole life in a big city or small town make people in [GEOGRAPHIC_DAT…" at bounding box center [746, 321] width 386 height 395
click at [582, 134] on textarea "Spend the whole life in a big city or small town make people in [GEOGRAPHIC_DAT…" at bounding box center [746, 321] width 386 height 395
click at [600, 153] on textarea "Spending the whole life in a big city or small town make people in [GEOGRAPHIC_…" at bounding box center [746, 321] width 386 height 395
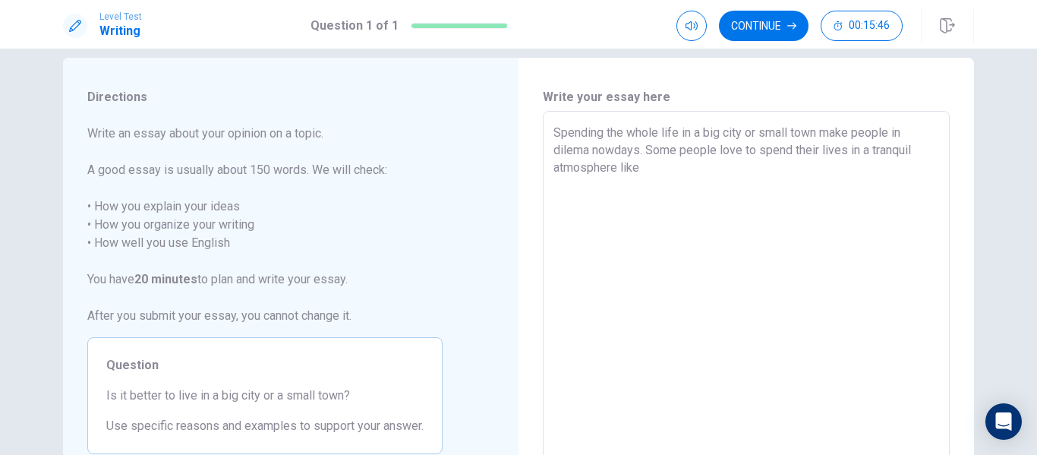
click at [868, 153] on textarea "Spending the whole life in a big city or small town make people in dilema nowda…" at bounding box center [746, 321] width 386 height 395
click at [697, 170] on textarea "Spending the whole life in a big city or small town make people in dilema nowda…" at bounding box center [746, 321] width 386 height 395
click at [788, 169] on textarea "Spending the whole life in a big city or small town make people in dilema nowda…" at bounding box center [746, 321] width 386 height 395
click at [772, 191] on textarea "Spending the whole life in a big city or small town make people in dilema nowda…" at bounding box center [746, 321] width 386 height 395
click at [592, 165] on textarea "Spending the whole life in a big city or small town make people in dilema nowda…" at bounding box center [746, 321] width 386 height 395
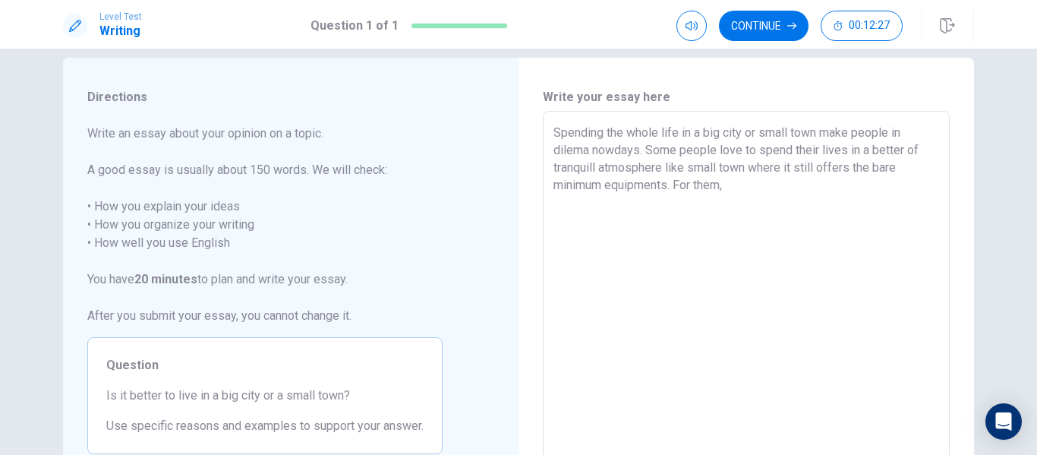
click at [726, 187] on textarea "Spending the whole life in a big city or small town make people in dilema nowda…" at bounding box center [746, 321] width 386 height 395
click at [777, 171] on textarea "Spending the whole life in a big city or small town make people in dilema nowda…" at bounding box center [746, 321] width 386 height 395
click at [773, 182] on textarea "Spending the whole life in a big city or small town make people in dilema nowda…" at bounding box center [746, 321] width 386 height 395
click at [912, 181] on textarea "Spending the whole life in a big city or small town make people in dilema nowda…" at bounding box center [746, 321] width 386 height 395
click at [628, 208] on textarea "Spending the whole life in a big city or small town make people in dilema nowda…" at bounding box center [746, 321] width 386 height 395
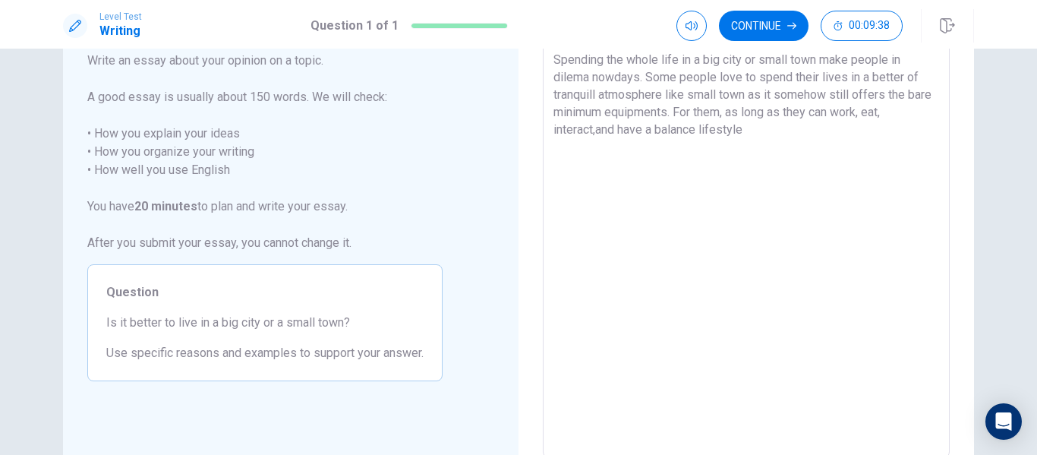
scroll to position [92, 0]
drag, startPoint x: 591, startPoint y: 137, endPoint x: 536, endPoint y: 138, distance: 54.7
click at [536, 138] on div "Write your essay here Spending the whole life in a big city or small town make …" at bounding box center [745, 251] width 455 height 528
click at [762, 137] on textarea "Spending the whole life in a big city or small town make people in dilema nowda…" at bounding box center [746, 250] width 386 height 395
click at [702, 136] on textarea "Spending the whole life in a big city or small town make people in dilema nowda…" at bounding box center [746, 250] width 386 height 395
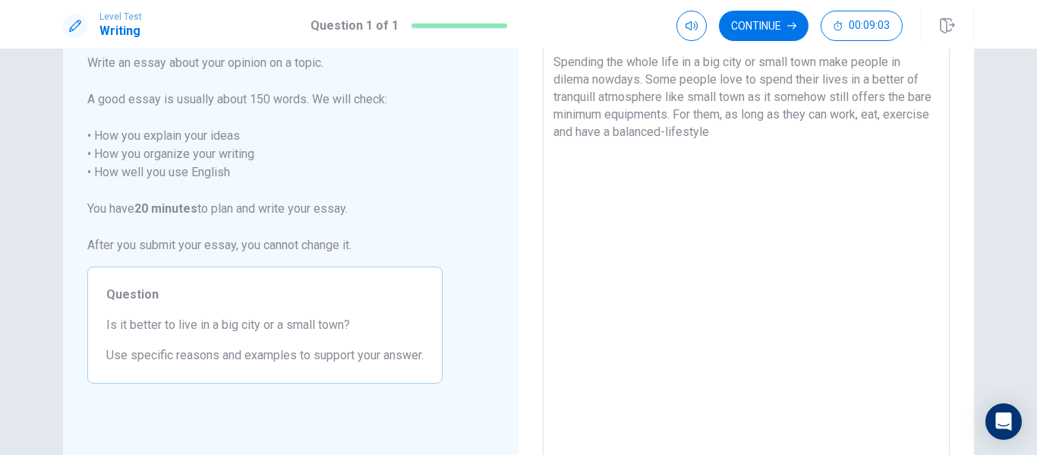
click at [805, 139] on textarea "Spending the whole life in a big city or small town make people in dilema nowda…" at bounding box center [746, 250] width 386 height 395
click at [924, 129] on textarea "Spending the whole life in a big city or small town make people in dilema nowda…" at bounding box center [746, 250] width 386 height 395
click at [811, 147] on textarea "Spending the whole life in a big city or small town make people in dilema nowda…" at bounding box center [746, 250] width 386 height 395
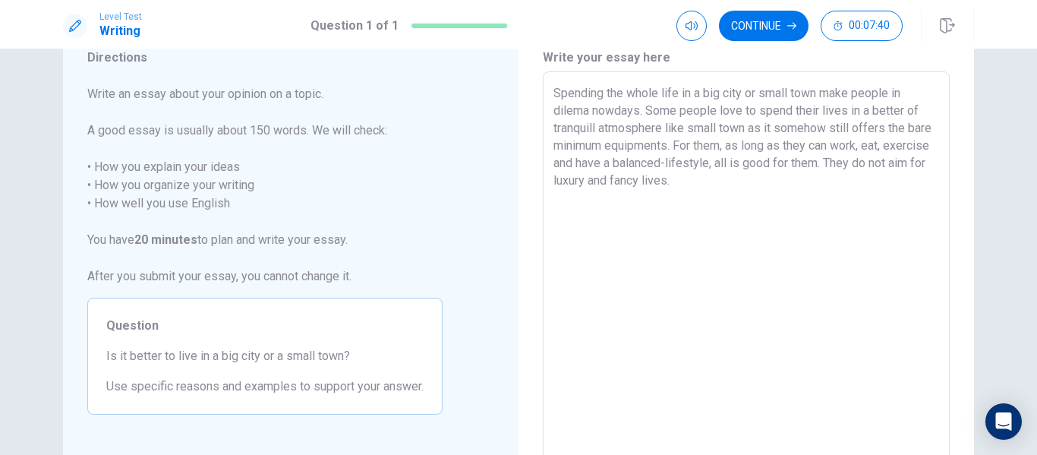
scroll to position [64, 0]
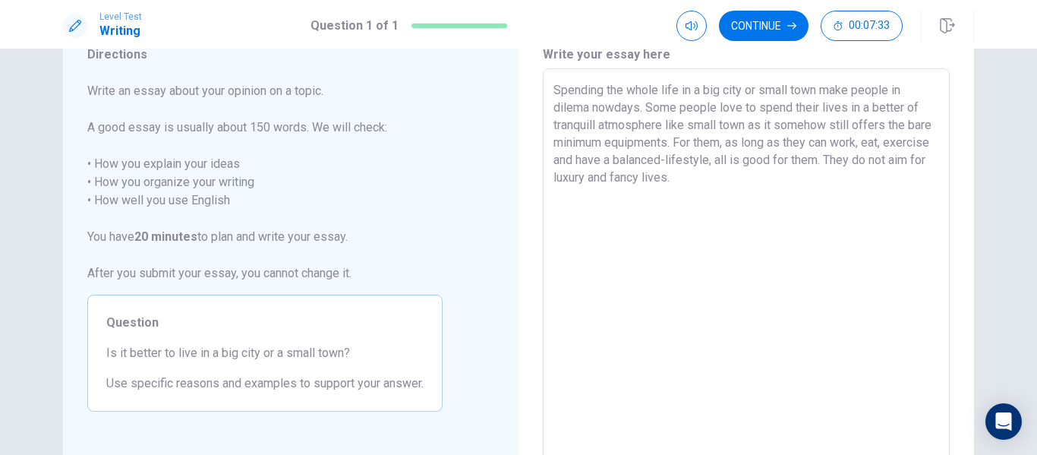
click at [702, 143] on textarea "Spending the whole life in a big city or small town make people in dilema nowda…" at bounding box center [746, 278] width 386 height 395
click at [715, 140] on textarea "Spending the whole life in a big city or small town make people in dilema nowda…" at bounding box center [746, 278] width 386 height 395
click at [781, 146] on textarea "Spending the whole life in a big city or small town make people in dilema nowda…" at bounding box center [746, 278] width 386 height 395
click at [720, 146] on textarea "Spending the whole life in a big city or small town make people in dilema nowda…" at bounding box center [746, 278] width 386 height 395
click at [806, 145] on textarea "Spending the whole life in a big city or small town make people in dilema nowda…" at bounding box center [746, 278] width 386 height 395
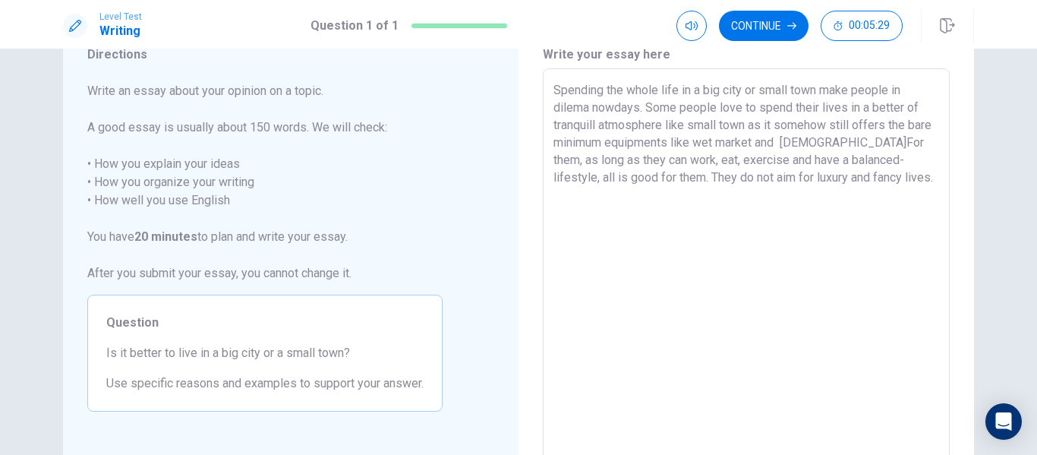
click at [778, 142] on textarea "Spending the whole life in a big city or small town make people in dilema nowda…" at bounding box center [746, 278] width 386 height 395
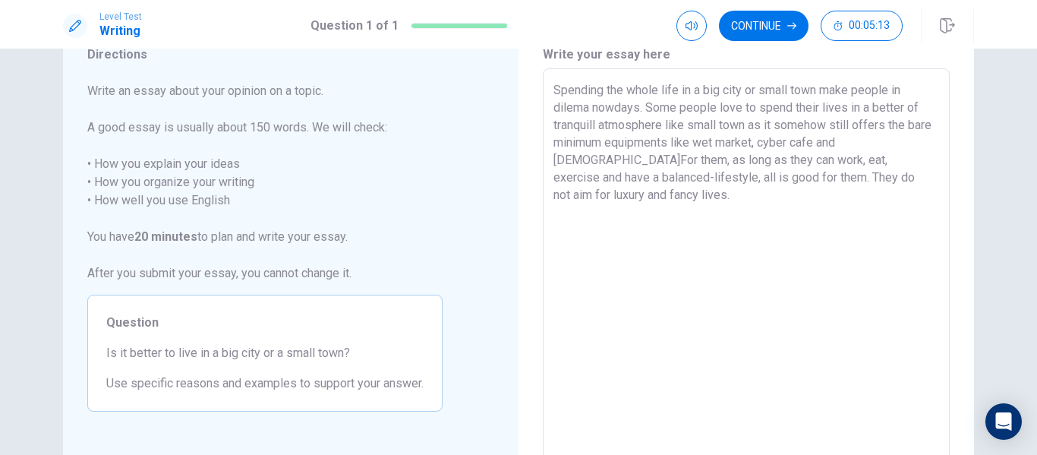
click at [596, 156] on textarea "Spending the whole life in a big city or small town make people in dilema nowda…" at bounding box center [746, 278] width 386 height 395
click at [870, 146] on textarea "Spending the whole life in a big city or small town make people in dilema nowda…" at bounding box center [746, 278] width 386 height 395
click at [839, 146] on textarea "Spending the whole life in a big city or small town make people in dilema nowda…" at bounding box center [746, 278] width 386 height 395
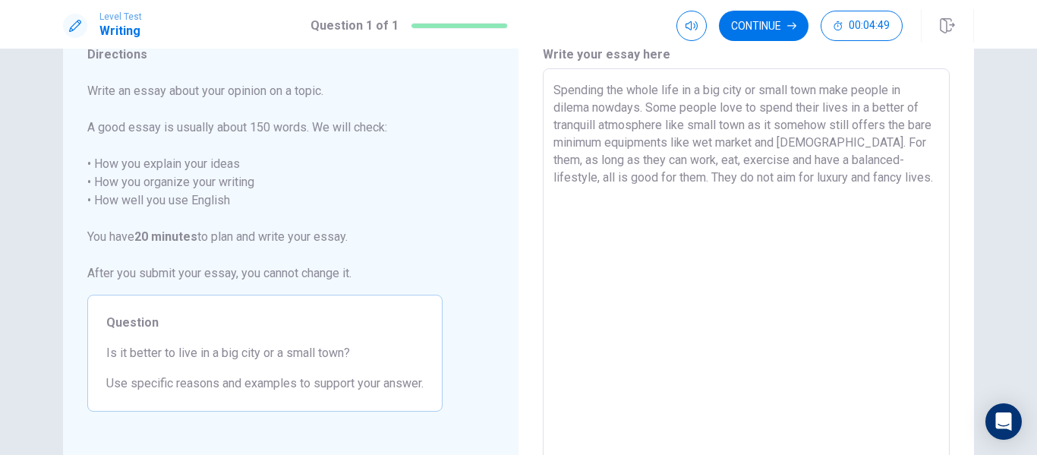
click at [871, 178] on textarea "Spending the whole life in a big city or small town make people in dilema nowda…" at bounding box center [746, 278] width 386 height 395
click at [805, 213] on textarea "Spending the whole life in a big city or small town make people in dilema nowda…" at bounding box center [746, 278] width 386 height 395
click at [898, 214] on textarea "Spending the whole life in a big city or small town make people in dilema nowda…" at bounding box center [746, 278] width 386 height 395
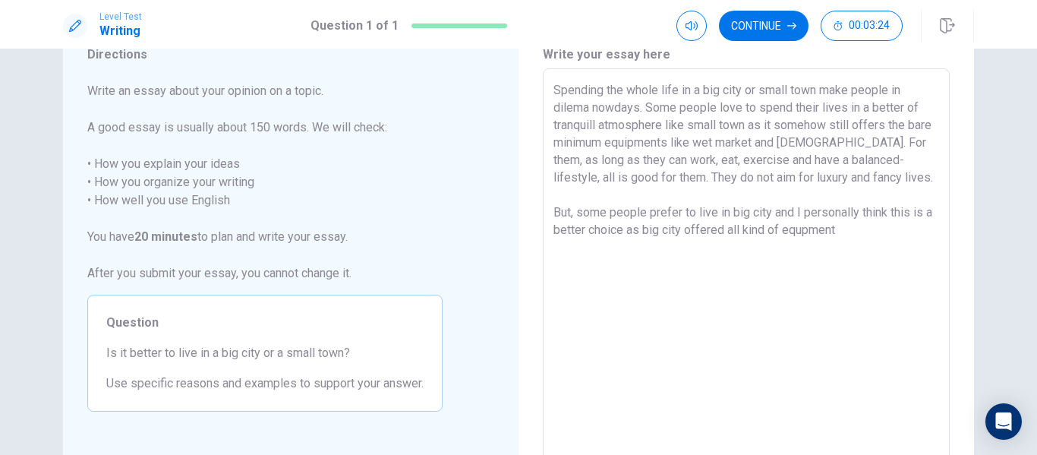
click at [718, 142] on textarea "Spending the whole life in a big city or small town make people in dilema nowda…" at bounding box center [746, 278] width 386 height 395
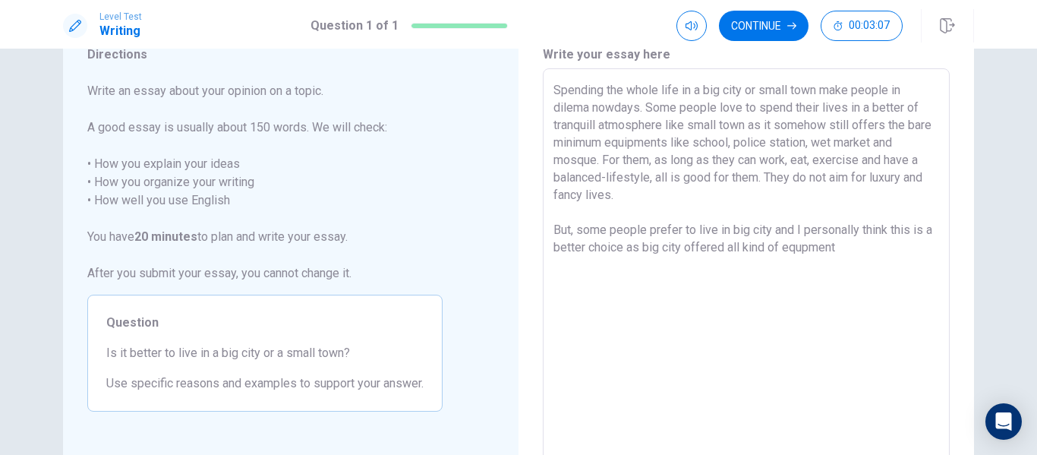
click at [852, 250] on textarea "Spending the whole life in a big city or small town make people in dilema nowda…" at bounding box center [746, 278] width 386 height 395
click at [808, 248] on textarea "Spending the whole life in a big city or small town make people in dilema nowda…" at bounding box center [746, 278] width 386 height 395
click at [930, 248] on textarea "Spending the whole life in a big city or small town make people in dilema nowda…" at bounding box center [746, 278] width 386 height 395
click at [920, 250] on textarea "Spending the whole life in a big city or small town make people in dilema nowda…" at bounding box center [746, 278] width 386 height 395
click at [646, 265] on textarea "Spending the whole life in a big city or small town make people in dilema nowda…" at bounding box center [746, 278] width 386 height 395
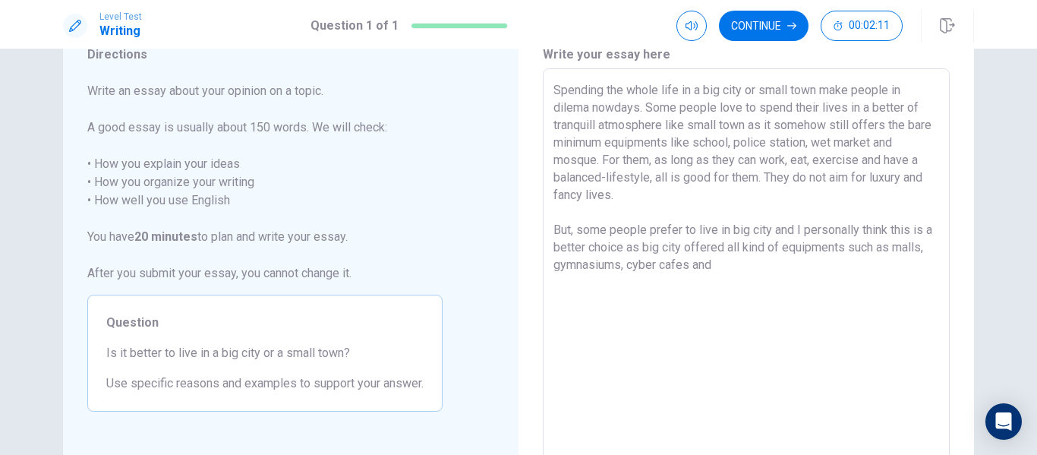
click at [756, 272] on textarea "Spending the whole life in a big city or small town make people in dilema nowda…" at bounding box center [746, 278] width 386 height 395
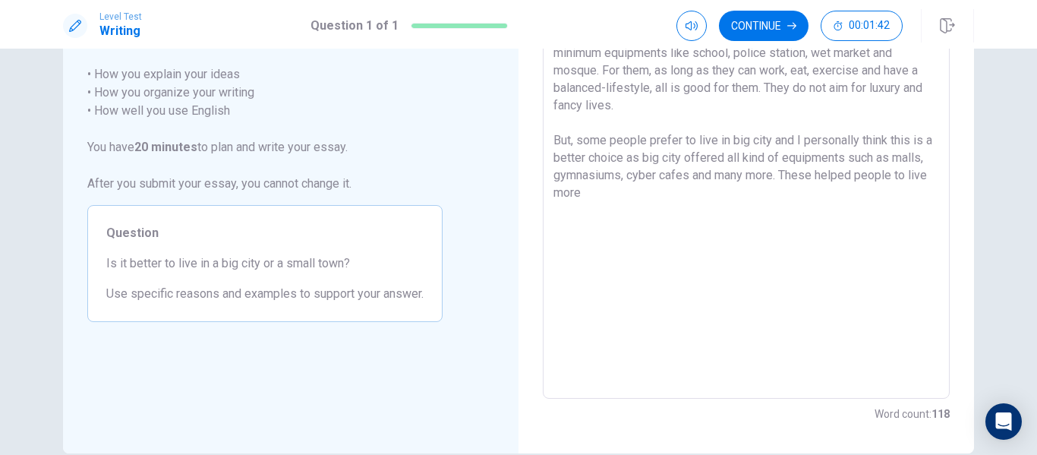
scroll to position [157, 0]
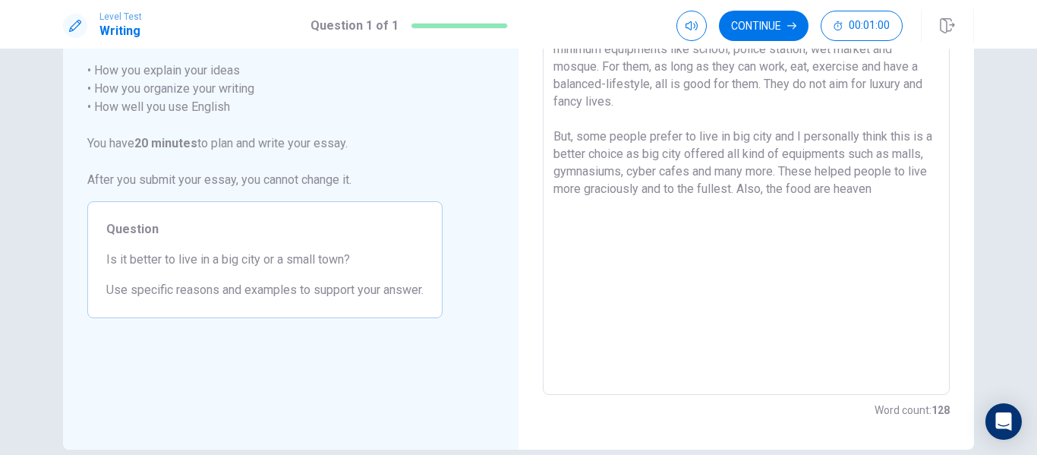
click at [843, 194] on textarea "Spending the whole life in a big city or small town make people in dilema nowda…" at bounding box center [746, 185] width 386 height 395
click at [739, 215] on textarea "Spending the whole life in a big city or small town make people in dilema nowda…" at bounding box center [746, 185] width 386 height 395
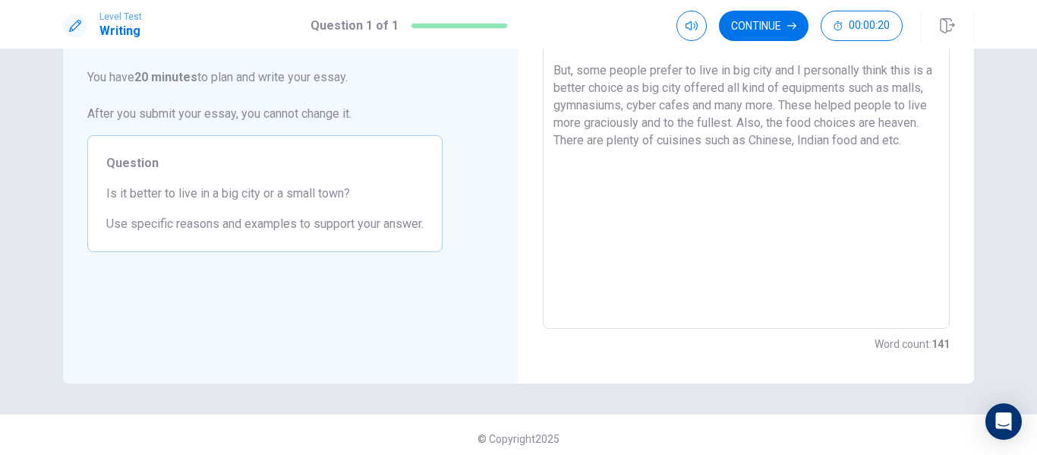
scroll to position [231, 0]
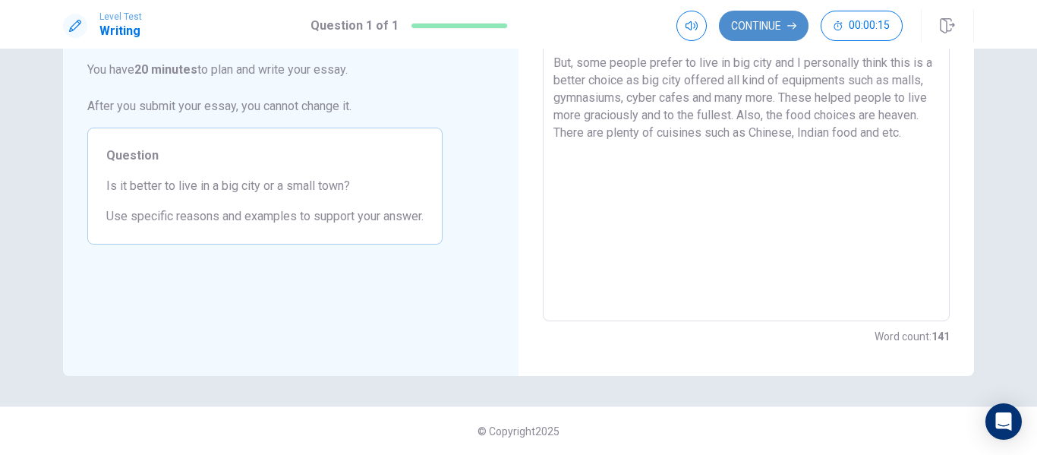
click at [774, 27] on button "Continue" at bounding box center [764, 26] width 90 height 30
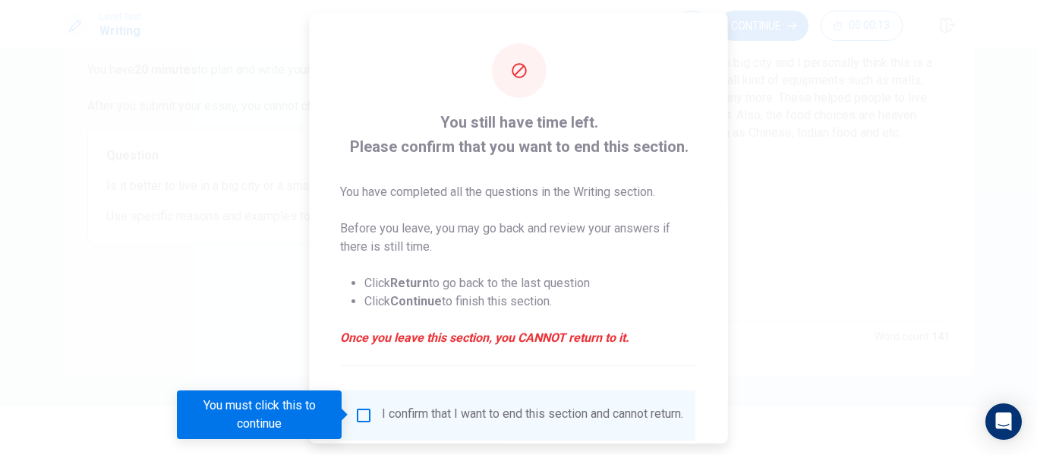
click at [358, 415] on input "You must click this to continue" at bounding box center [363, 414] width 18 height 18
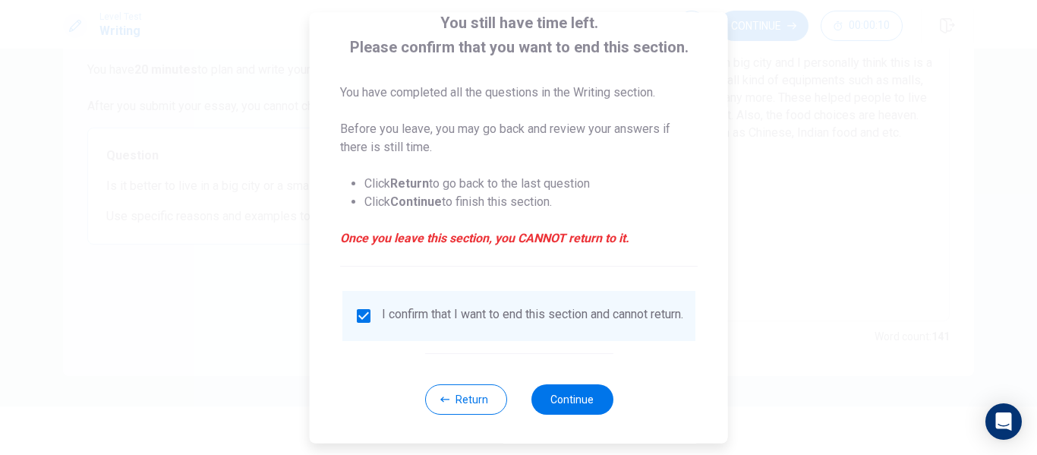
scroll to position [112, 0]
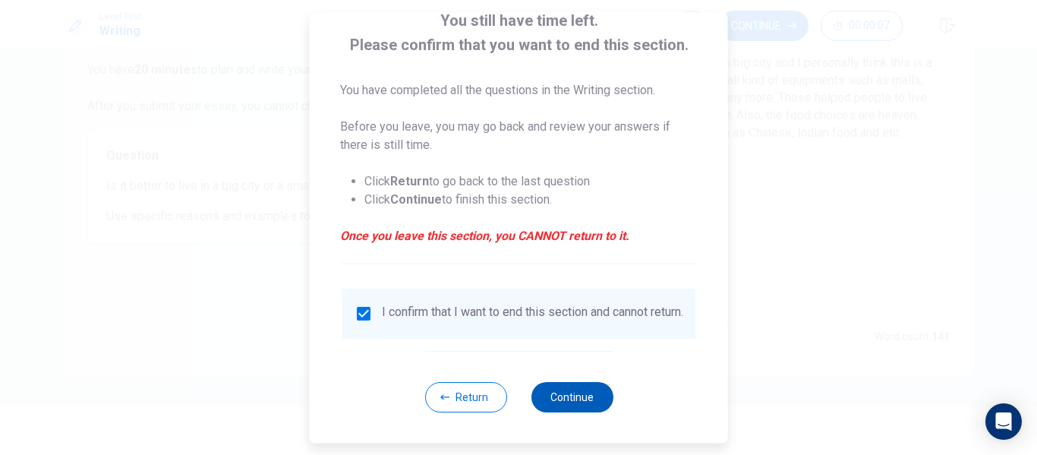
click at [559, 383] on button "Continue" at bounding box center [572, 397] width 82 height 30
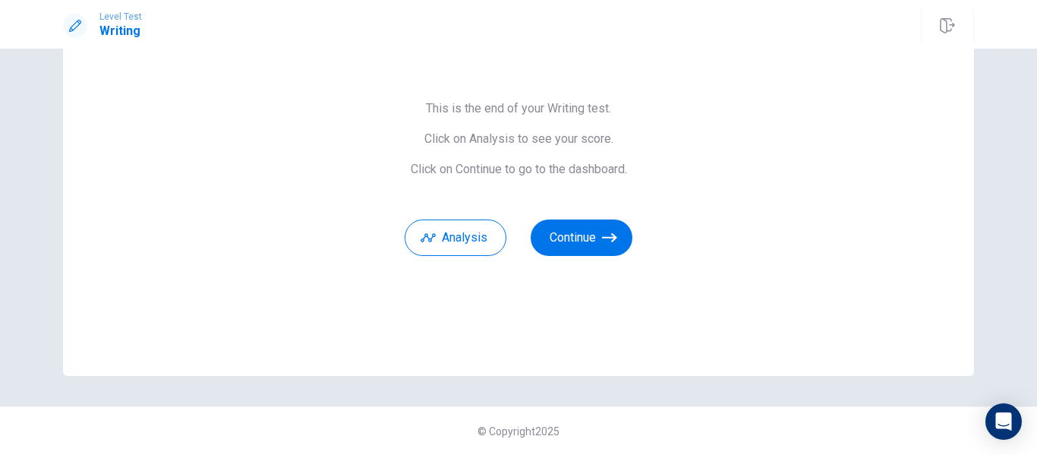
scroll to position [98, 0]
click at [586, 225] on button "Continue" at bounding box center [582, 237] width 102 height 36
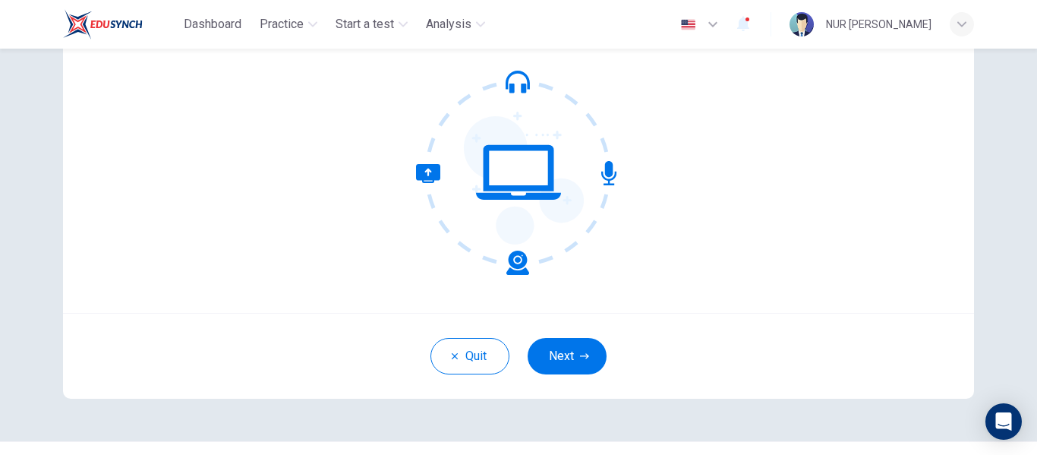
scroll to position [144, 0]
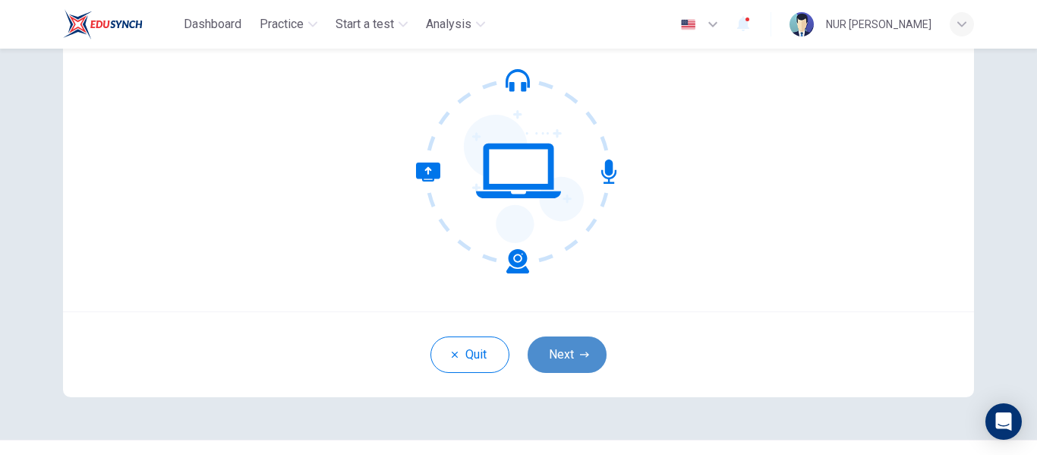
click at [550, 353] on button "Next" at bounding box center [567, 354] width 79 height 36
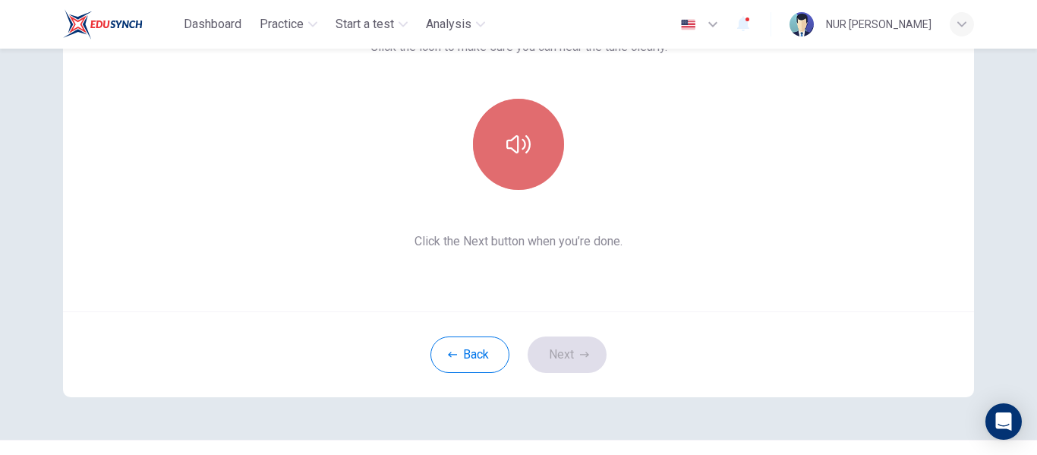
click at [532, 126] on button "button" at bounding box center [518, 144] width 91 height 91
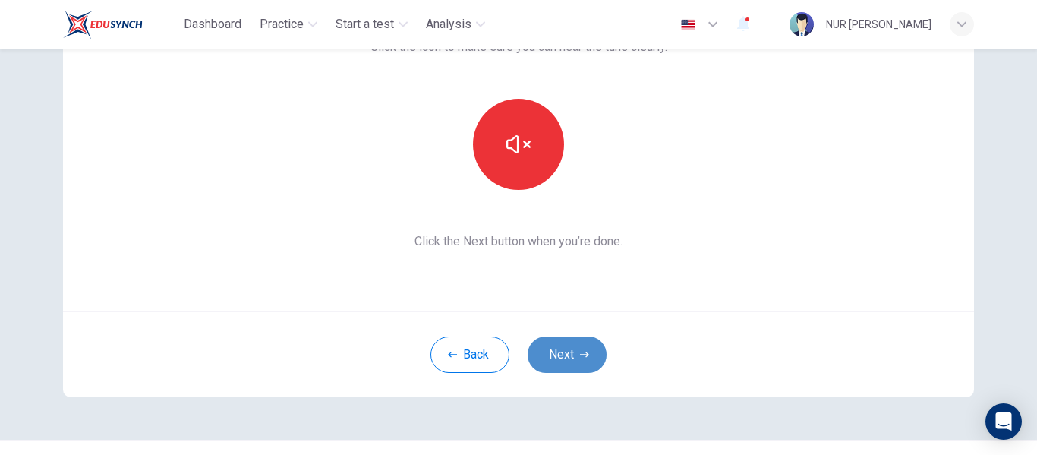
click at [584, 339] on button "Next" at bounding box center [567, 354] width 79 height 36
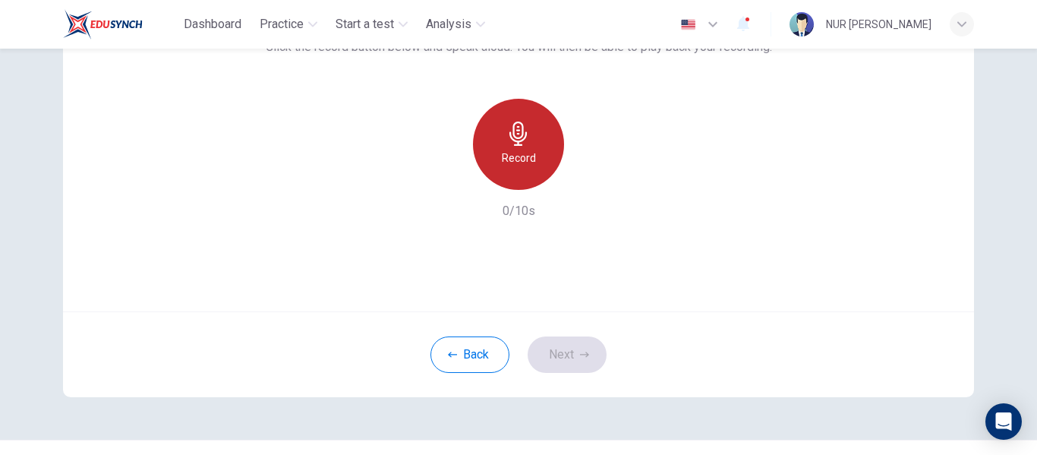
click at [508, 150] on h6 "Record" at bounding box center [519, 158] width 34 height 18
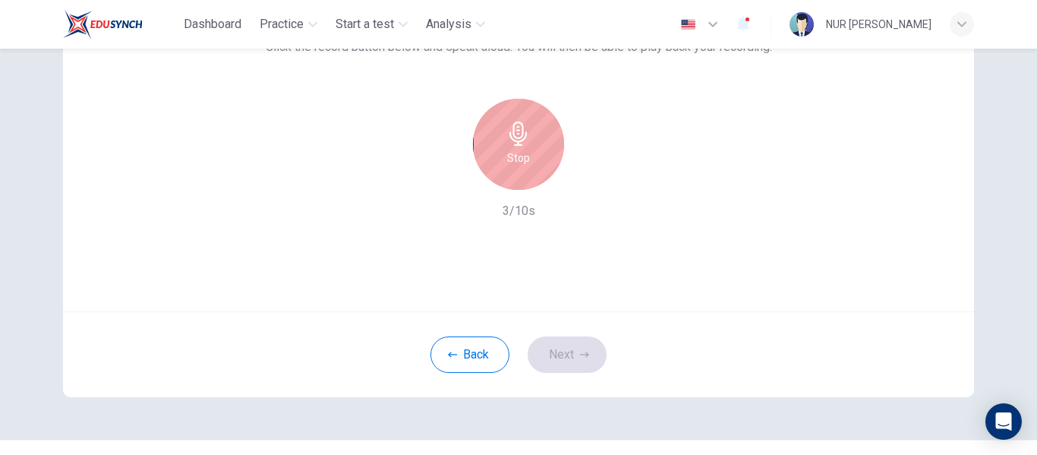
click at [508, 150] on h6 "Stop" at bounding box center [518, 158] width 23 height 18
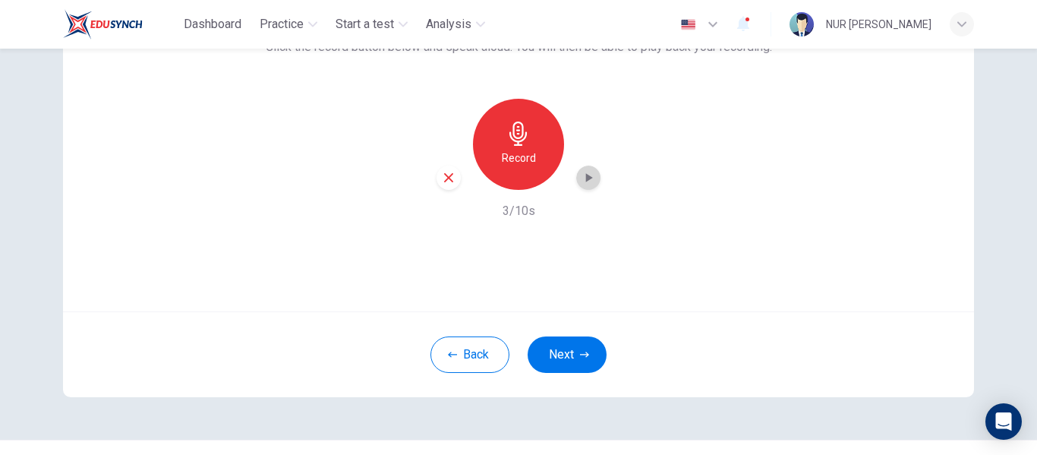
click at [591, 172] on icon "button" at bounding box center [588, 177] width 15 height 15
click at [554, 351] on button "Next" at bounding box center [567, 354] width 79 height 36
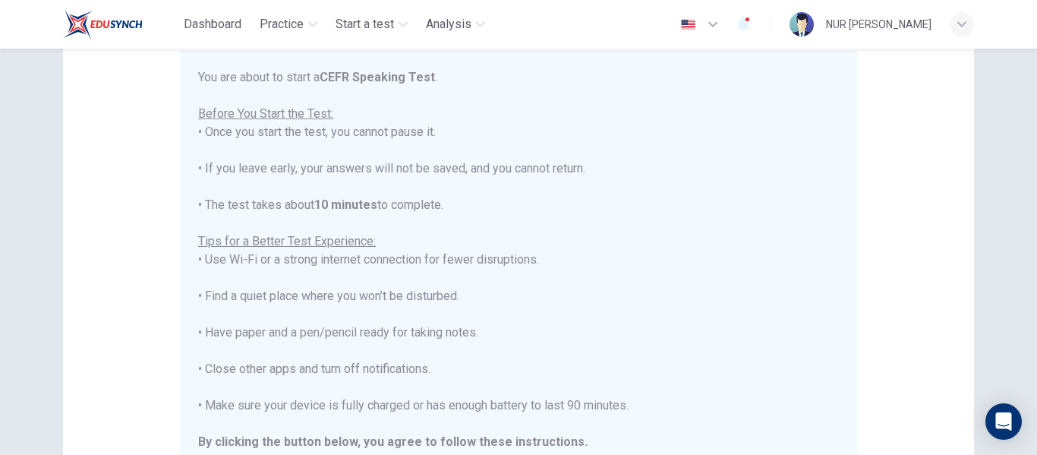
scroll to position [17, 0]
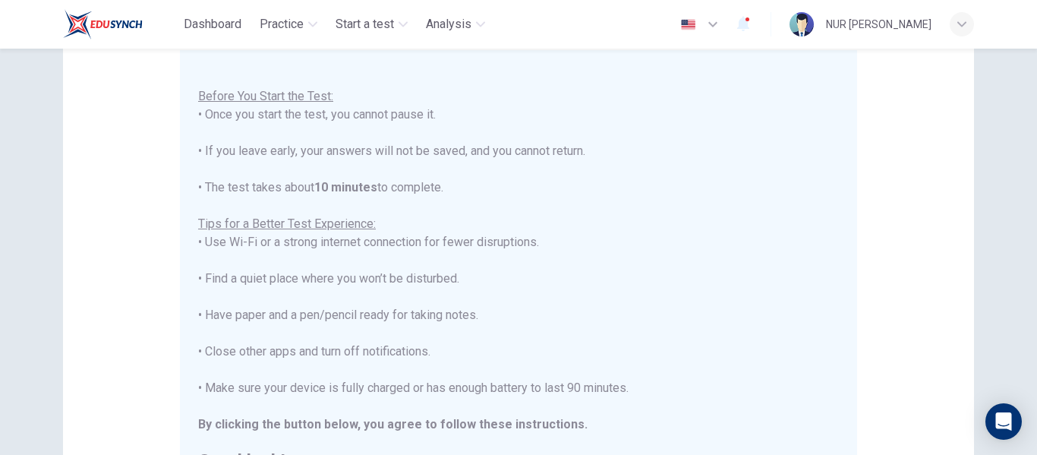
click at [832, 370] on div "You are about to start a CEFR Speaking Test . Before You Start the Test: • Once…" at bounding box center [521, 269] width 647 height 403
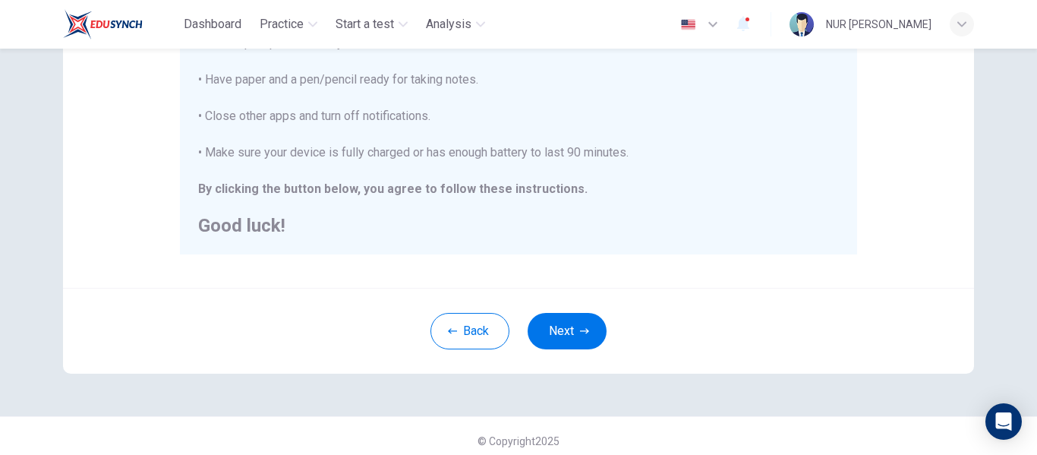
scroll to position [389, 0]
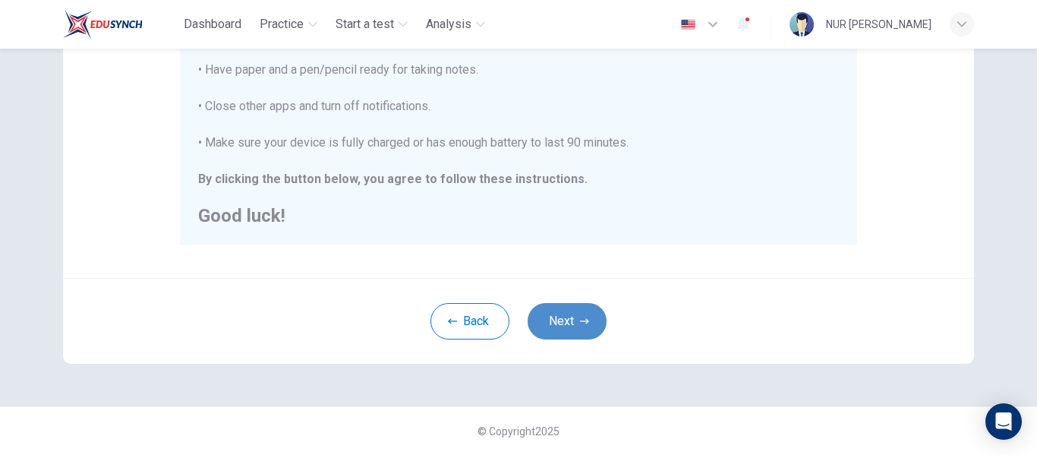
click at [574, 314] on button "Next" at bounding box center [567, 321] width 79 height 36
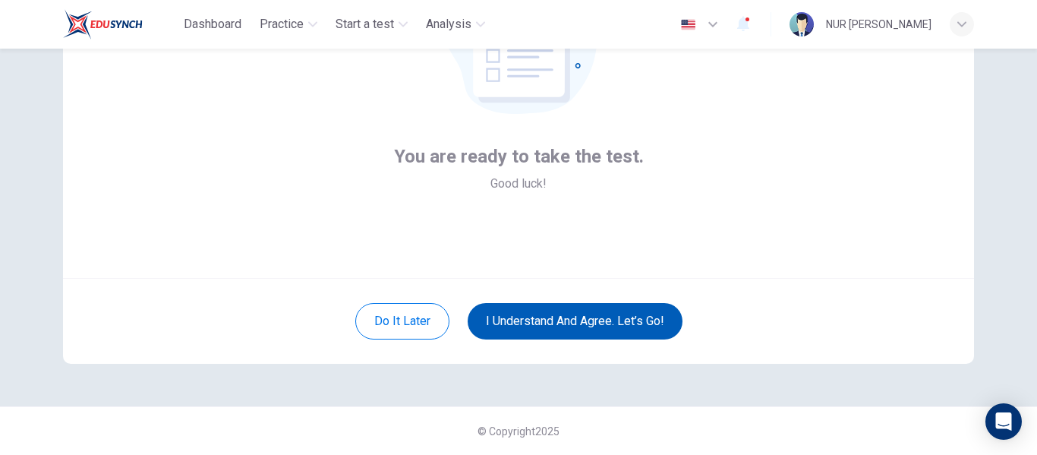
scroll to position [178, 0]
click at [574, 314] on button "I understand and agree. Let’s go!" at bounding box center [575, 321] width 215 height 36
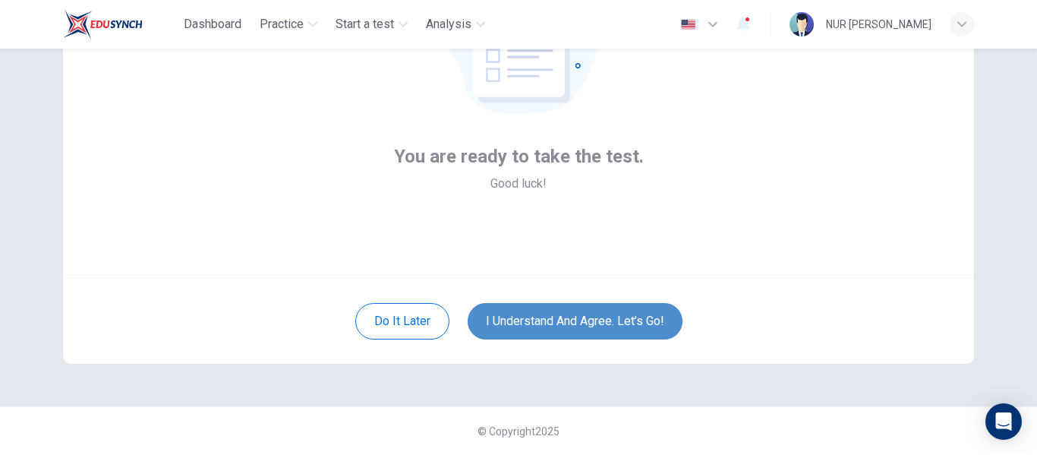
click at [574, 314] on button "I understand and agree. Let’s go!" at bounding box center [575, 321] width 215 height 36
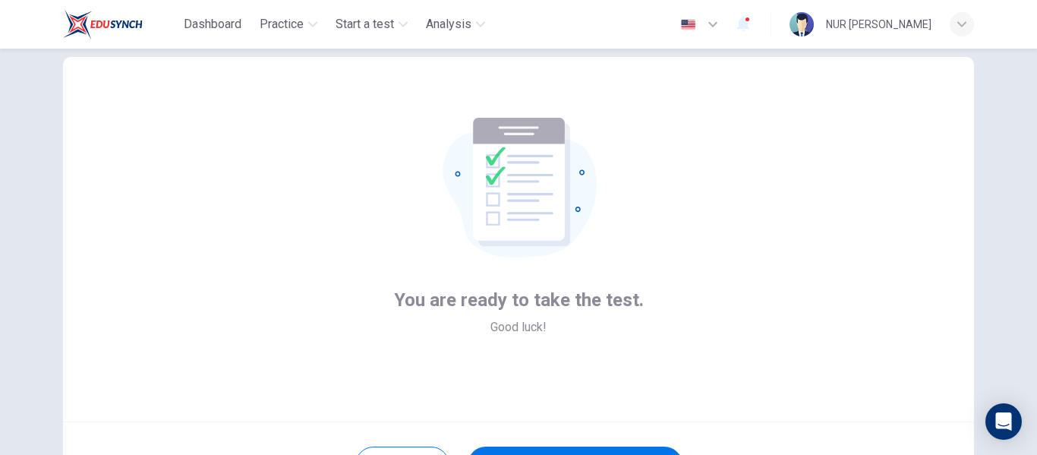
scroll to position [15, 0]
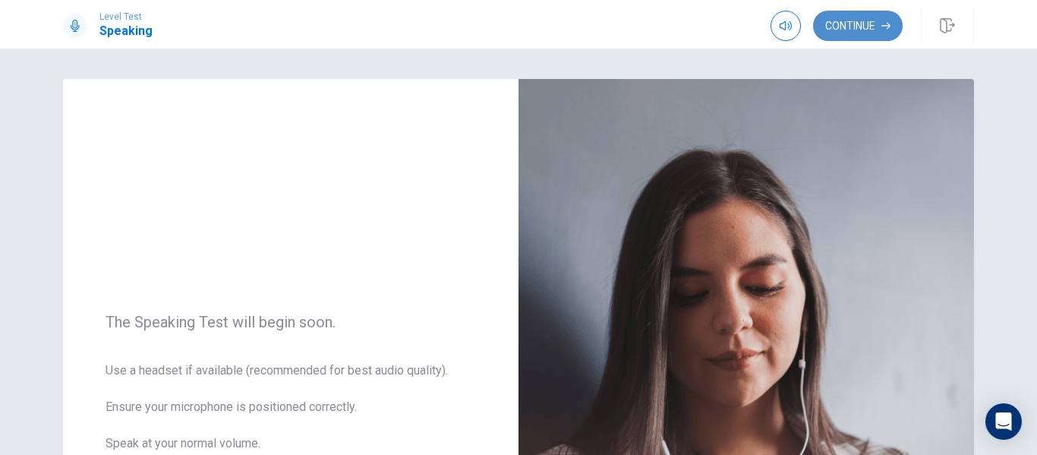
click at [860, 28] on button "Continue" at bounding box center [858, 26] width 90 height 30
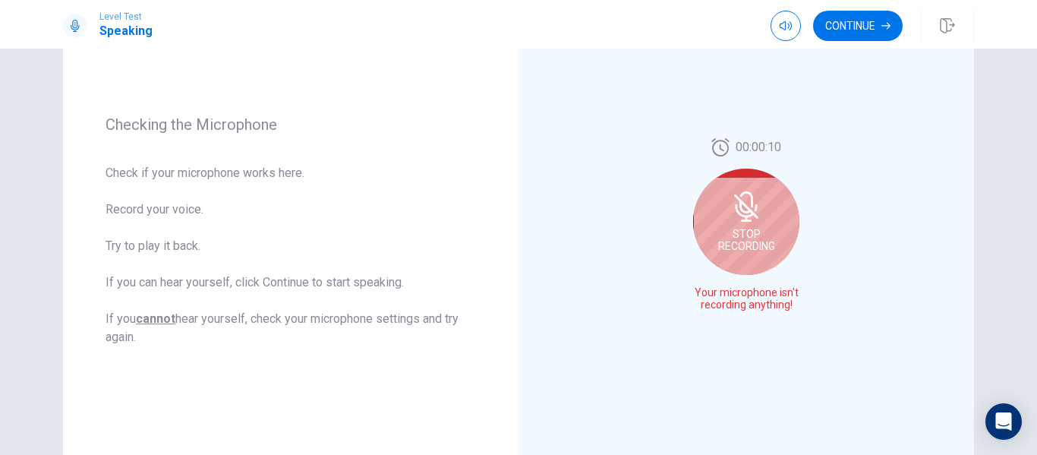
scroll to position [187, 0]
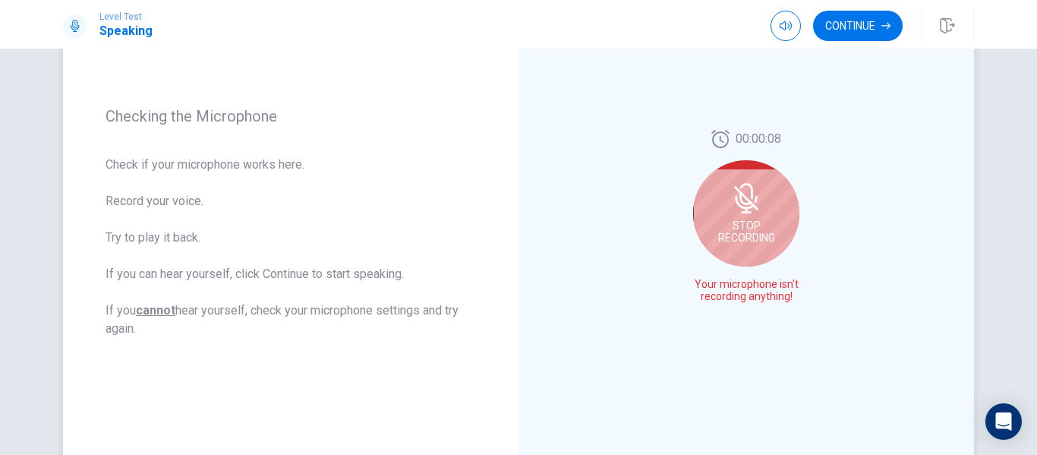
click at [750, 198] on icon at bounding box center [746, 198] width 30 height 30
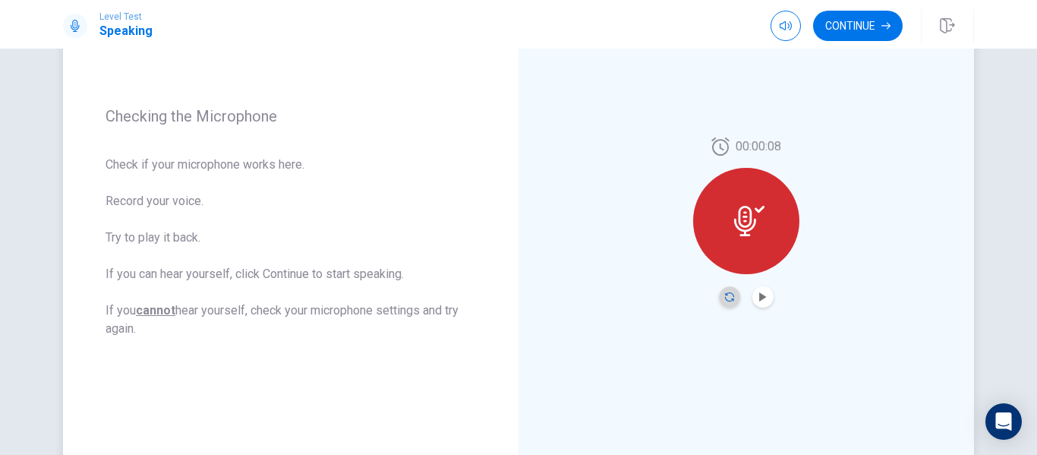
click at [725, 300] on icon "Record Again" at bounding box center [729, 296] width 9 height 9
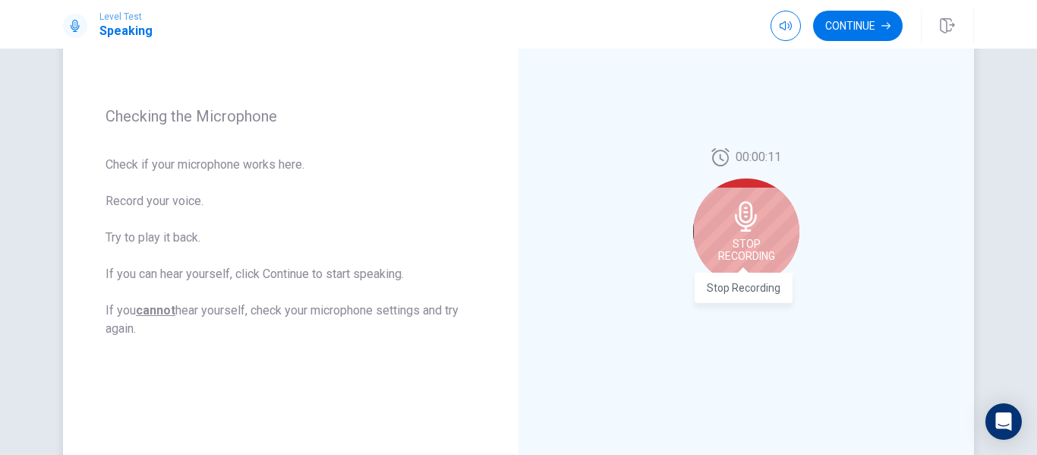
click at [753, 243] on span "Stop Recording" at bounding box center [746, 250] width 57 height 24
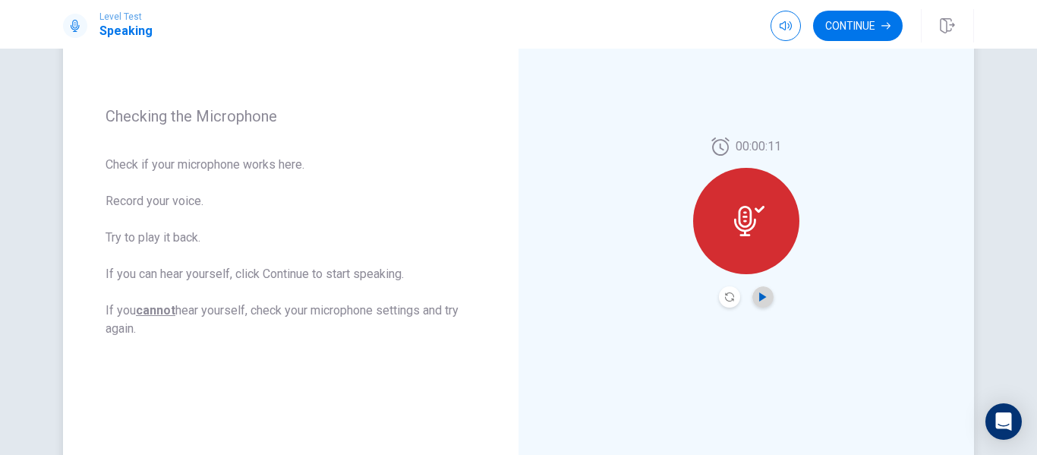
click at [759, 297] on icon "Play Audio" at bounding box center [762, 296] width 7 height 9
click at [725, 301] on button "Record Again" at bounding box center [729, 296] width 21 height 21
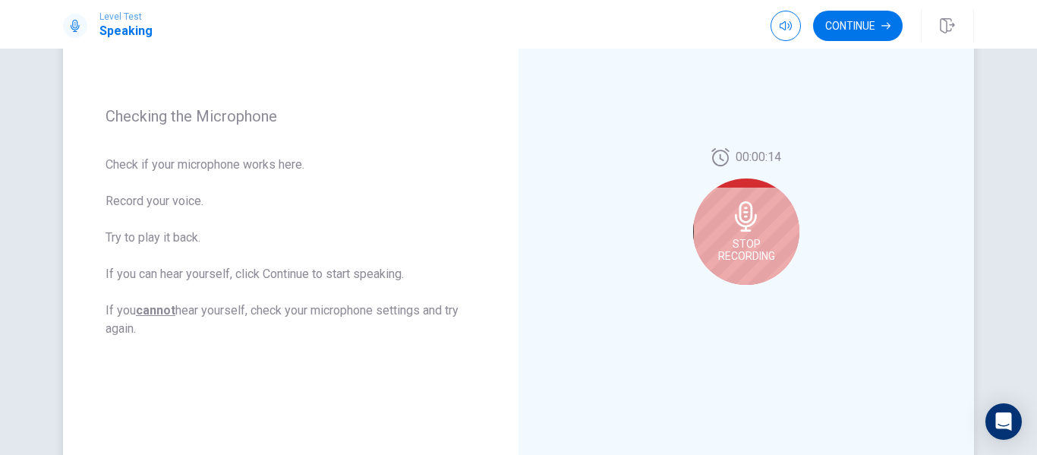
click at [740, 263] on div "Stop Recording" at bounding box center [746, 231] width 106 height 106
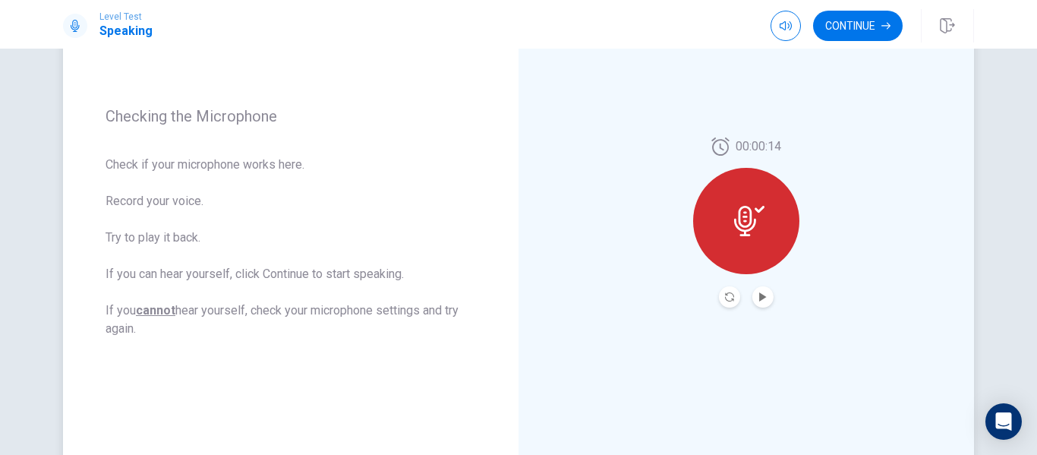
click at [740, 263] on div at bounding box center [746, 221] width 106 height 106
click at [726, 301] on icon "Record Again" at bounding box center [729, 296] width 9 height 9
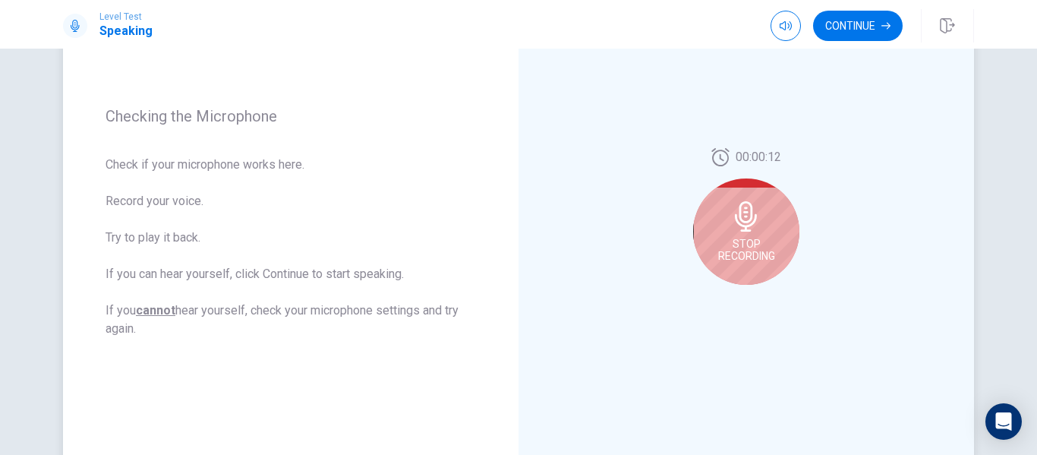
click at [758, 241] on span "Stop Recording" at bounding box center [746, 250] width 57 height 24
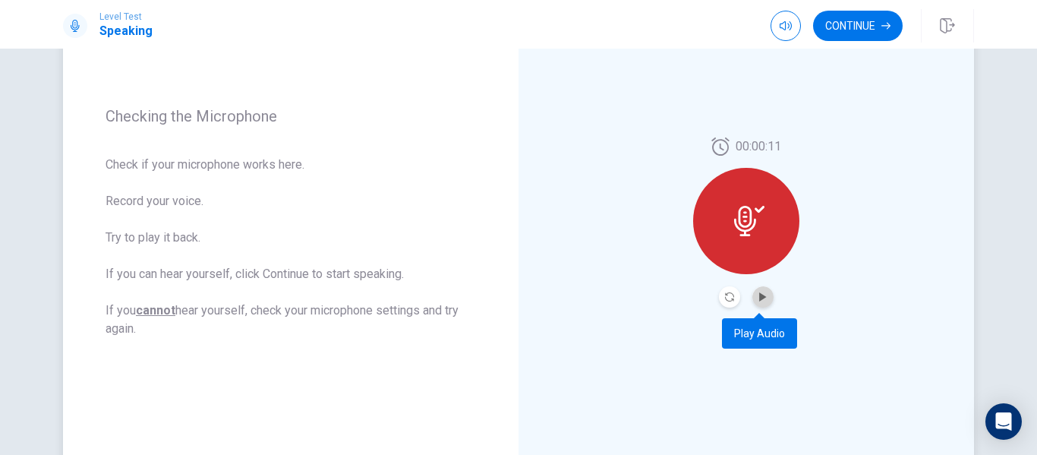
click at [752, 293] on button "Play Audio" at bounding box center [762, 296] width 21 height 21
click at [726, 297] on icon "Record Again" at bounding box center [729, 296] width 9 height 9
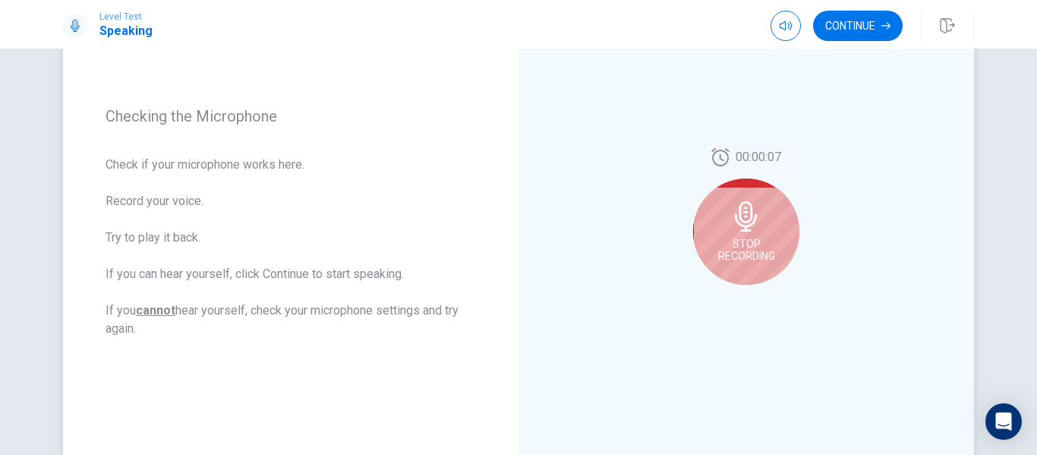
click at [751, 229] on icon at bounding box center [746, 216] width 30 height 30
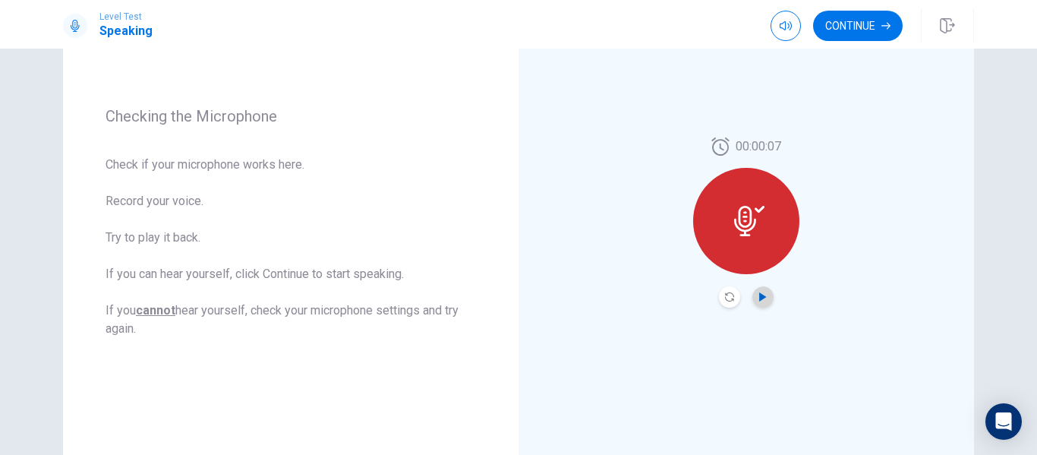
click at [759, 296] on icon "Play Audio" at bounding box center [762, 296] width 7 height 9
click at [728, 298] on icon "Record Again" at bounding box center [729, 296] width 9 height 9
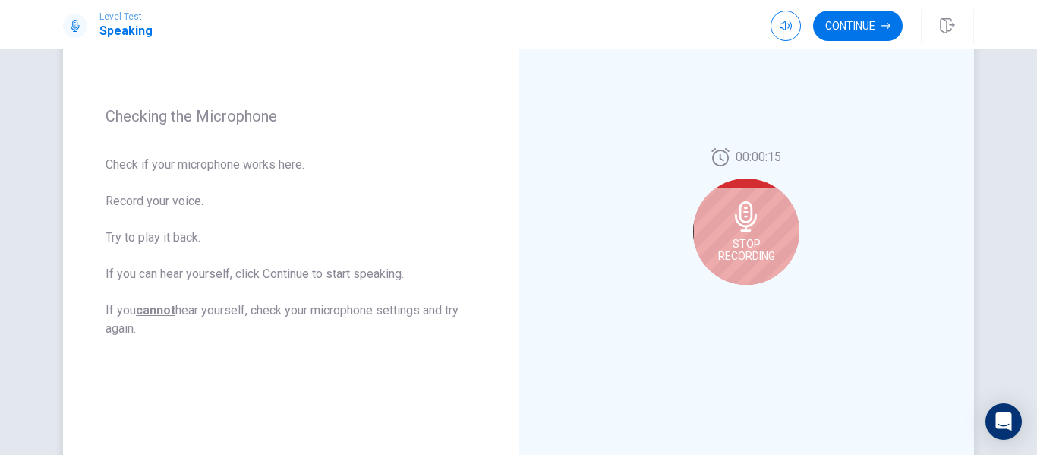
click at [742, 253] on span "Stop Recording" at bounding box center [746, 250] width 57 height 24
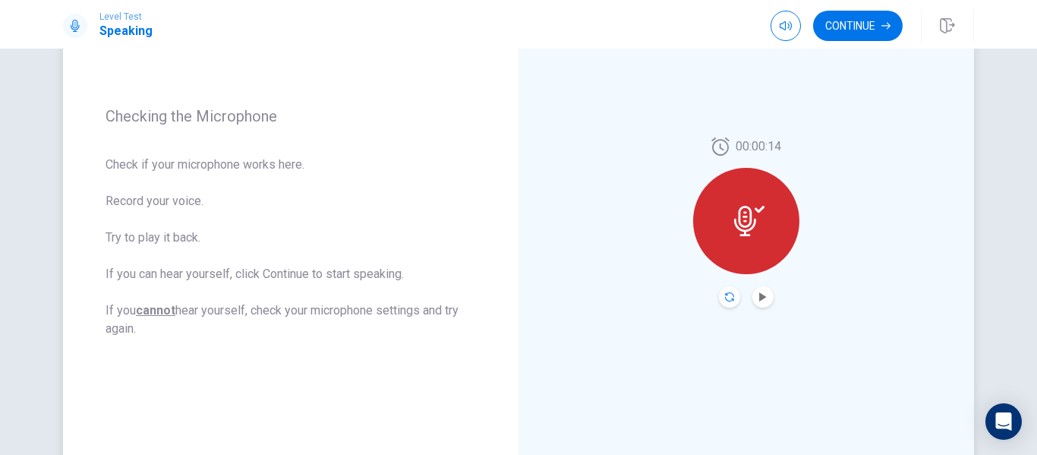
drag, startPoint x: 742, startPoint y: 253, endPoint x: 723, endPoint y: 298, distance: 49.3
click at [723, 298] on div "00:00:14" at bounding box center [746, 222] width 106 height 170
click at [725, 298] on icon "Record Again" at bounding box center [729, 296] width 9 height 9
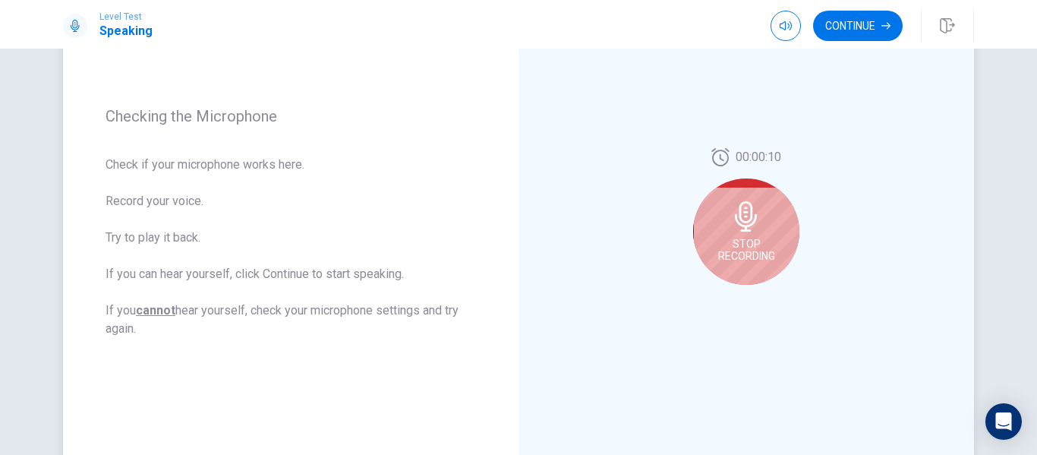
click at [743, 246] on span "Stop Recording" at bounding box center [746, 250] width 57 height 24
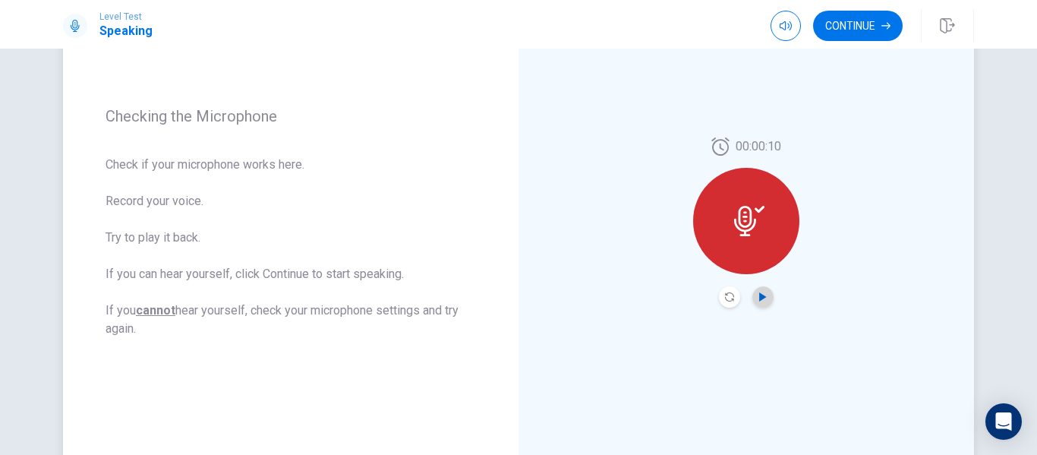
click at [759, 299] on icon "Play Audio" at bounding box center [762, 296] width 7 height 9
click at [725, 299] on icon "Record Again" at bounding box center [729, 296] width 9 height 9
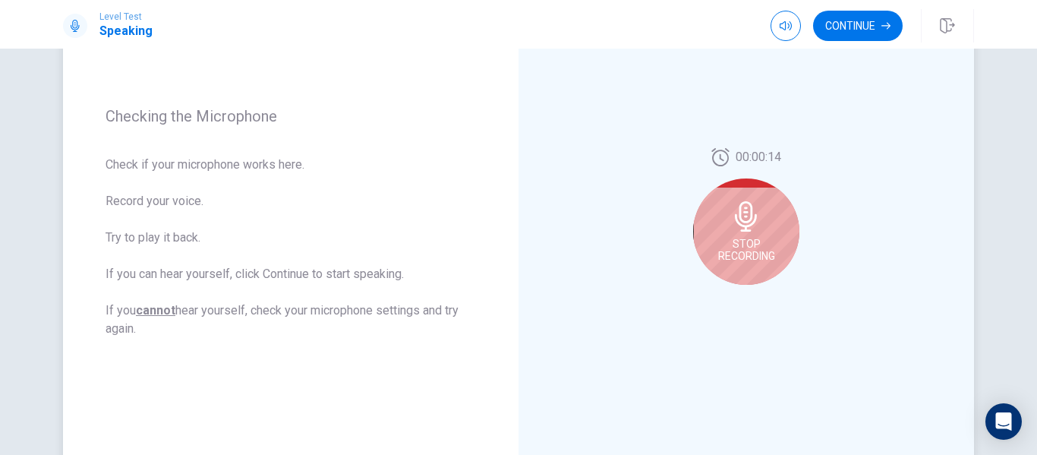
click at [738, 254] on span "Stop Recording" at bounding box center [746, 250] width 57 height 24
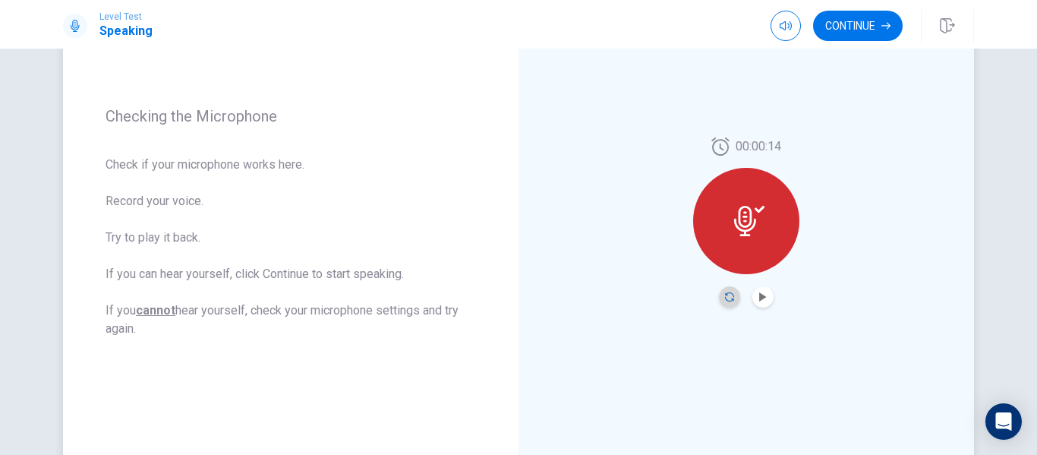
click at [725, 300] on icon "Record Again" at bounding box center [729, 296] width 9 height 9
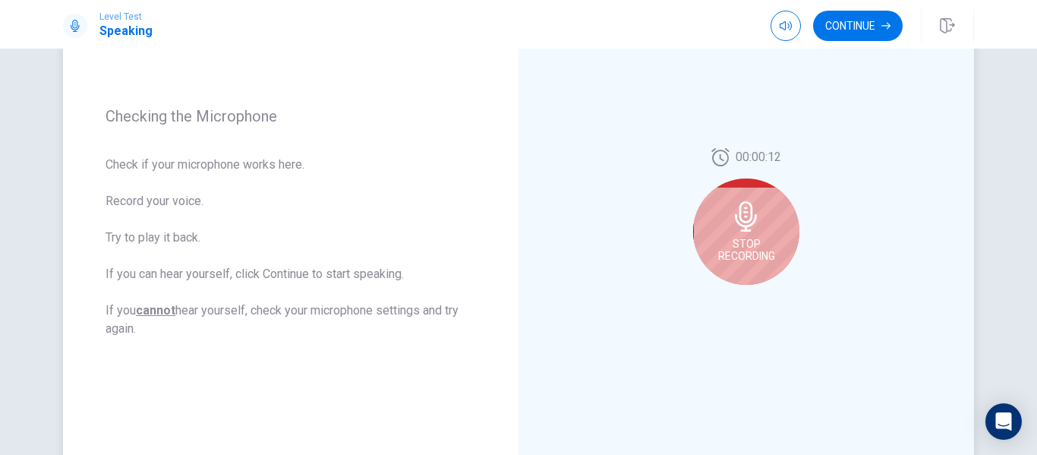
click at [762, 255] on span "Stop Recording" at bounding box center [746, 250] width 57 height 24
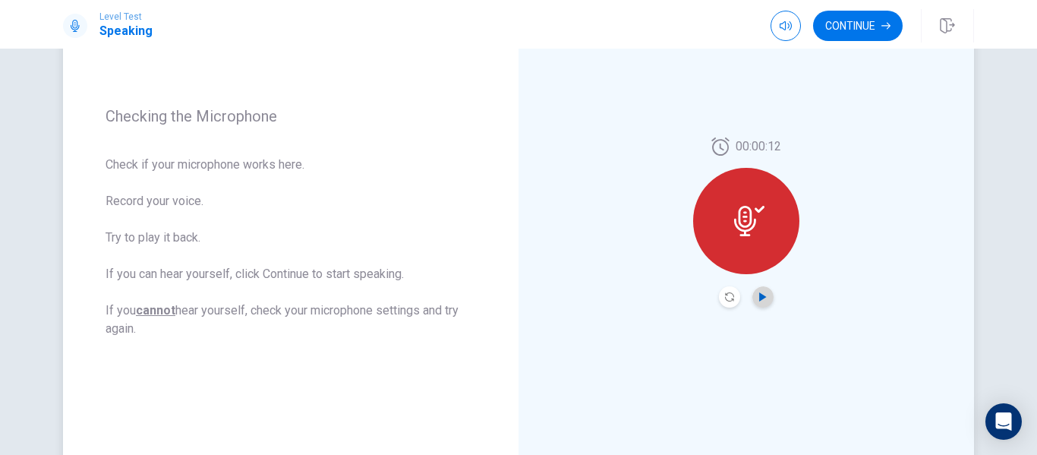
click at [759, 293] on icon "Play Audio" at bounding box center [762, 296] width 7 height 9
click at [867, 18] on button "Continue" at bounding box center [858, 26] width 90 height 30
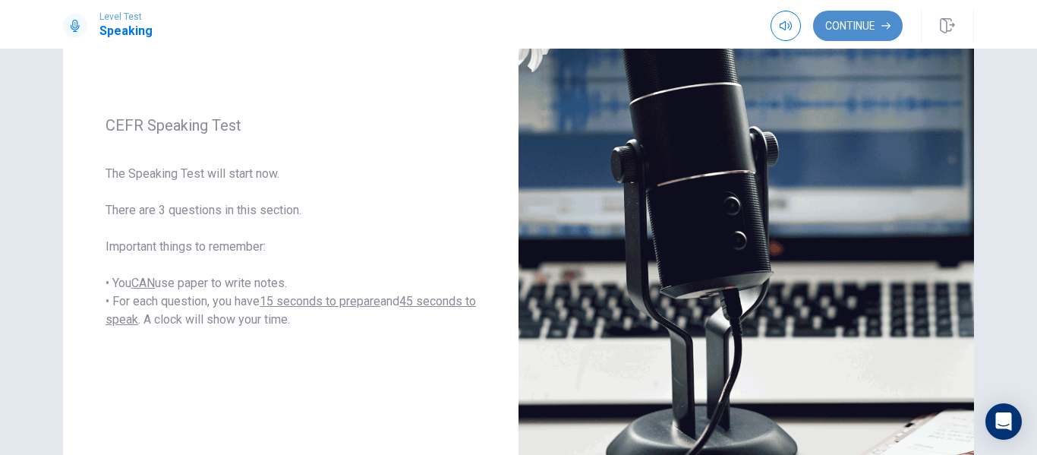
click at [860, 24] on button "Continue" at bounding box center [858, 26] width 90 height 30
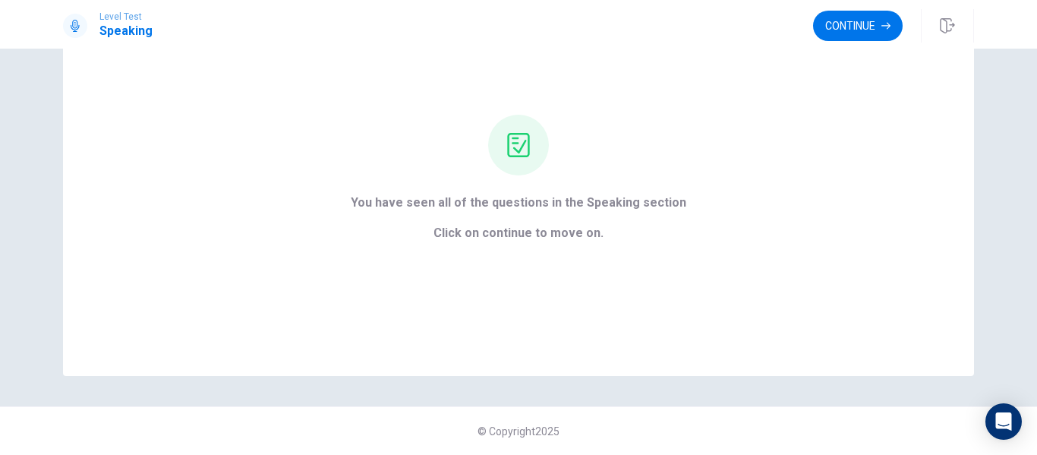
scroll to position [98, 0]
click at [861, 24] on button "Continue" at bounding box center [858, 26] width 90 height 30
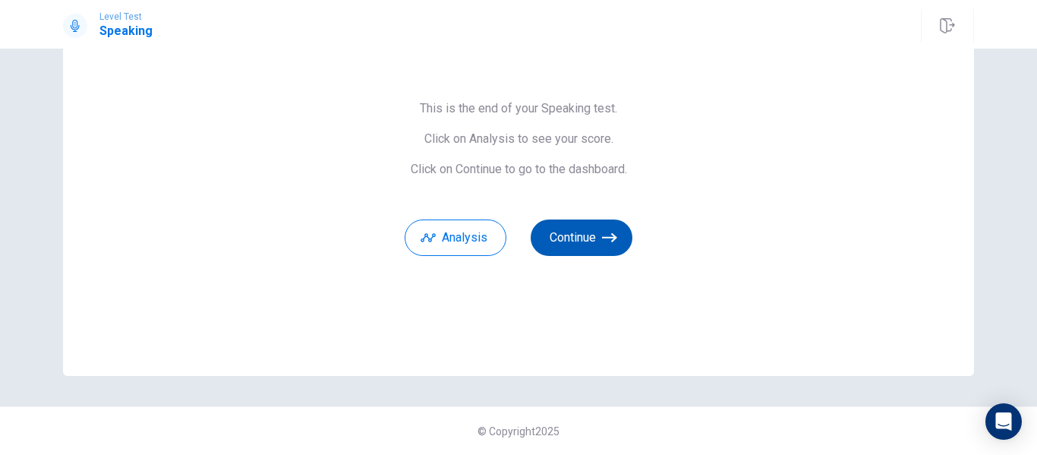
click at [577, 235] on button "Continue" at bounding box center [582, 237] width 102 height 36
